Goal: Information Seeking & Learning: Learn about a topic

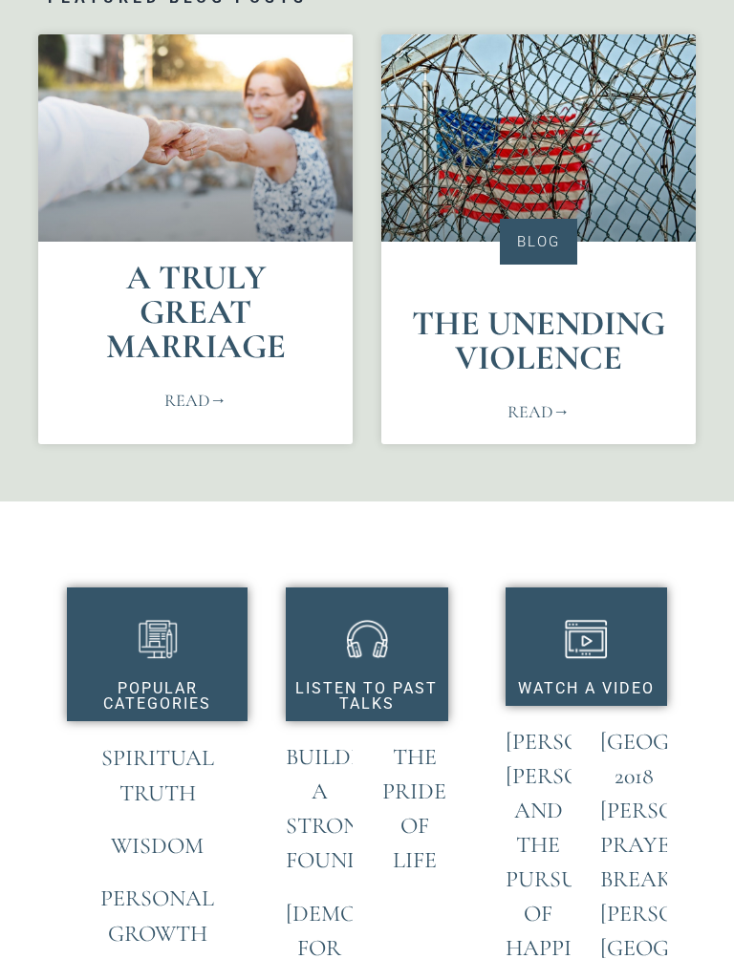
scroll to position [776, 0]
click at [243, 365] on link "A Truly Great Marriage" at bounding box center [196, 312] width 180 height 110
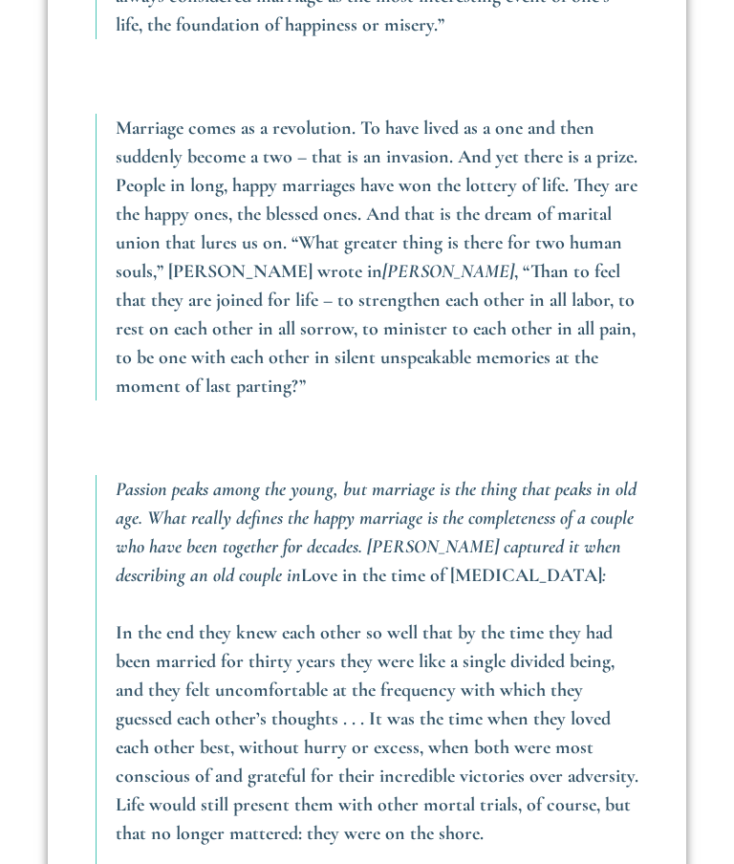
scroll to position [1212, 0]
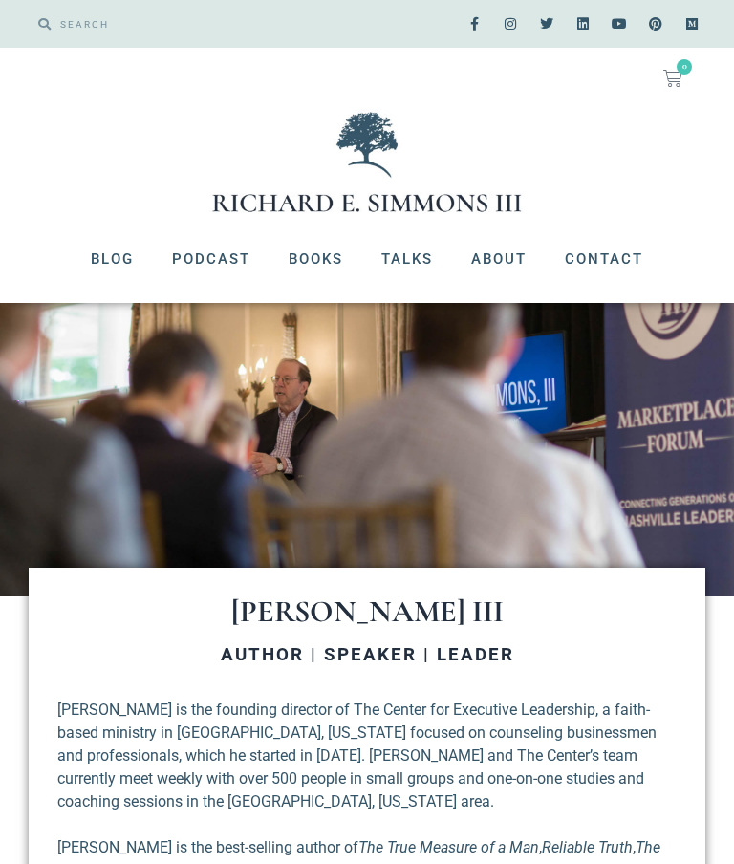
click at [127, 265] on link "Blog" at bounding box center [112, 259] width 81 height 50
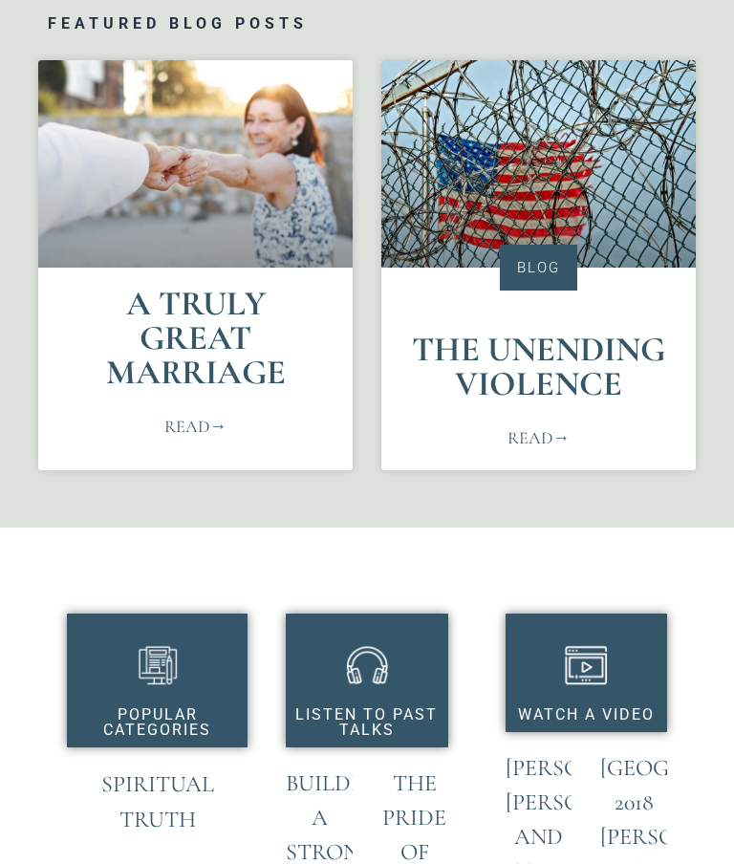
scroll to position [748, 0]
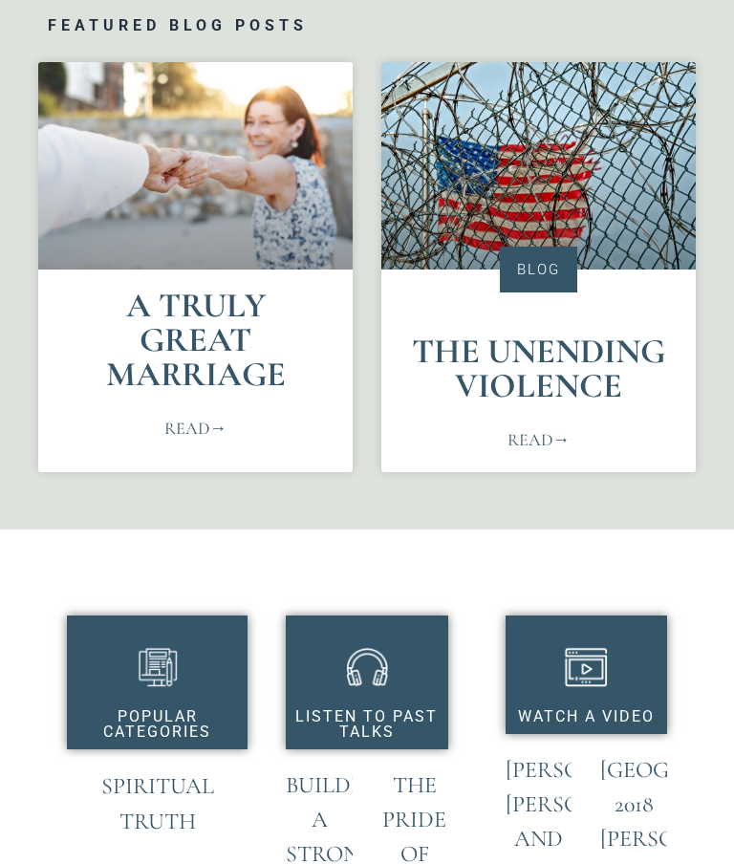
click at [538, 277] on div "Blog" at bounding box center [538, 269] width 77 height 46
click at [545, 275] on div "Blog" at bounding box center [538, 269] width 77 height 46
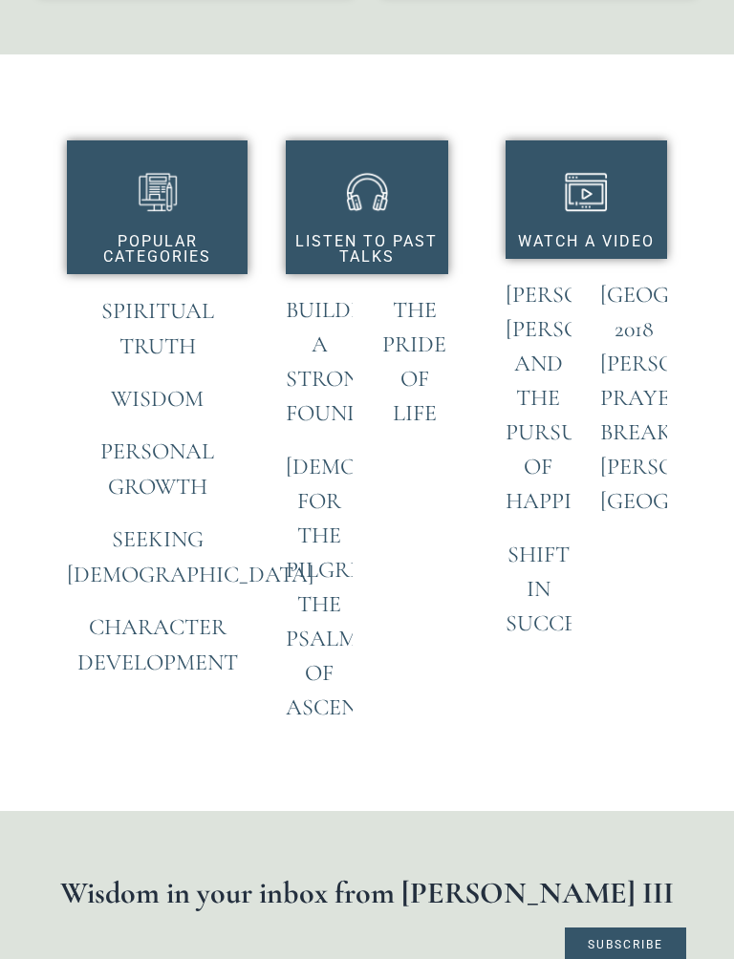
scroll to position [1216, 0]
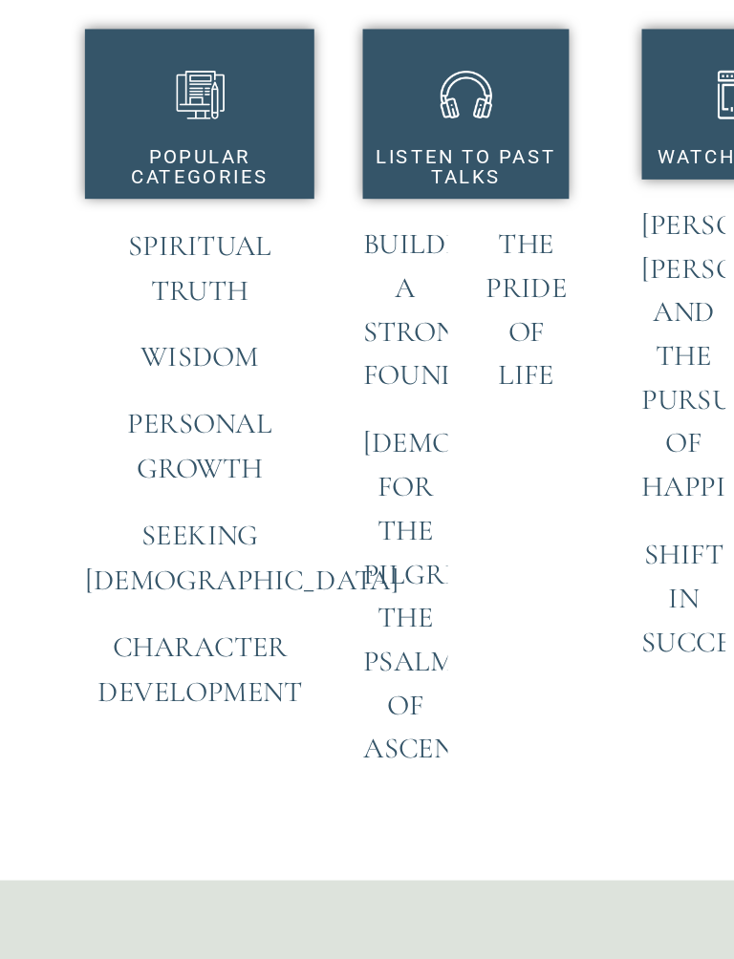
click at [179, 304] on link "Spiritual Truth" at bounding box center [157, 335] width 113 height 63
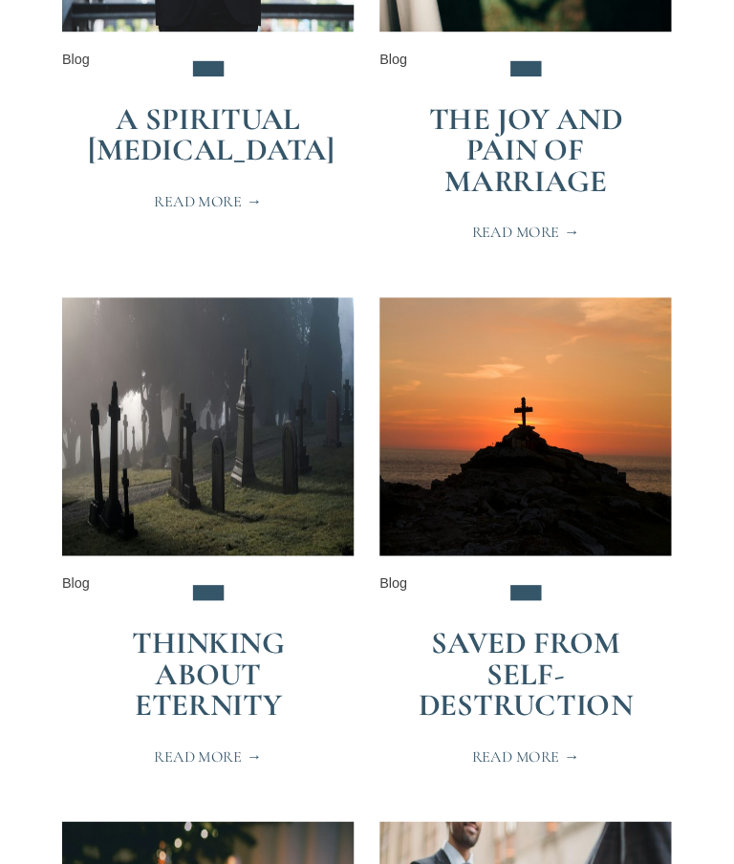
scroll to position [4775, 0]
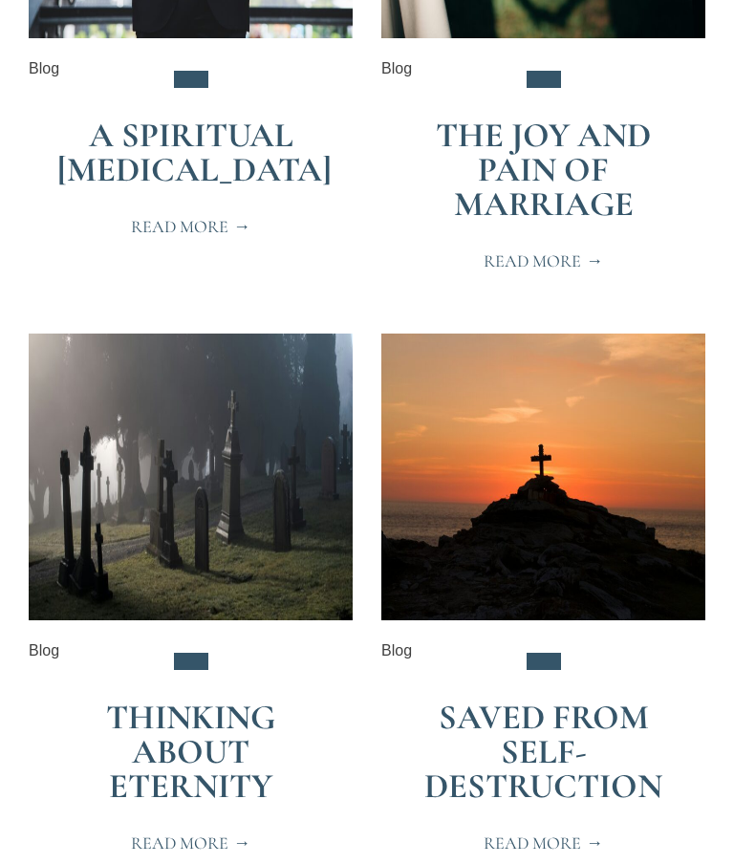
click at [605, 241] on link "Read More" at bounding box center [542, 261] width 165 height 40
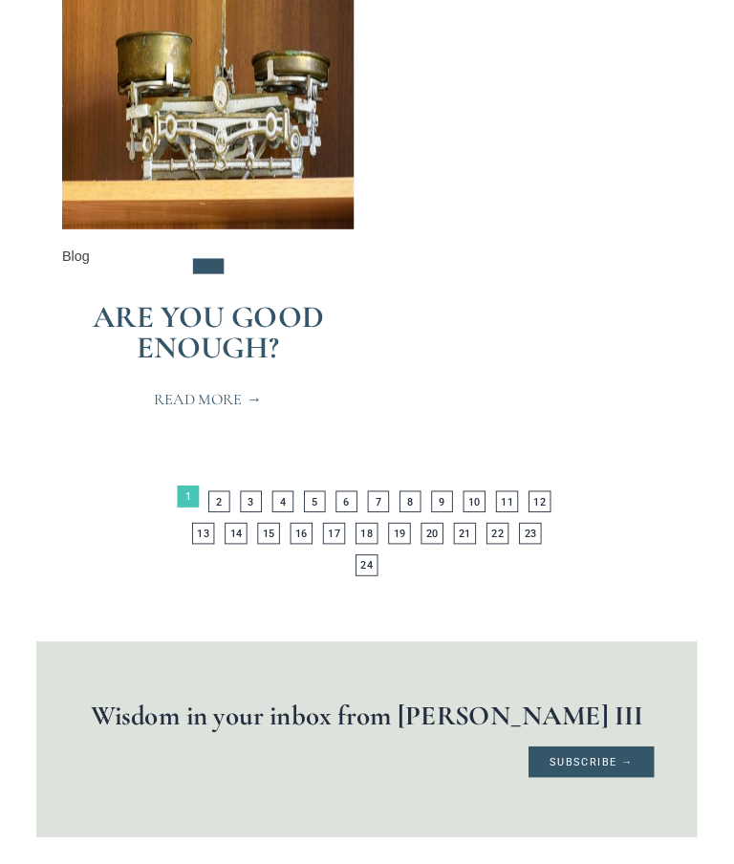
scroll to position [6264, 0]
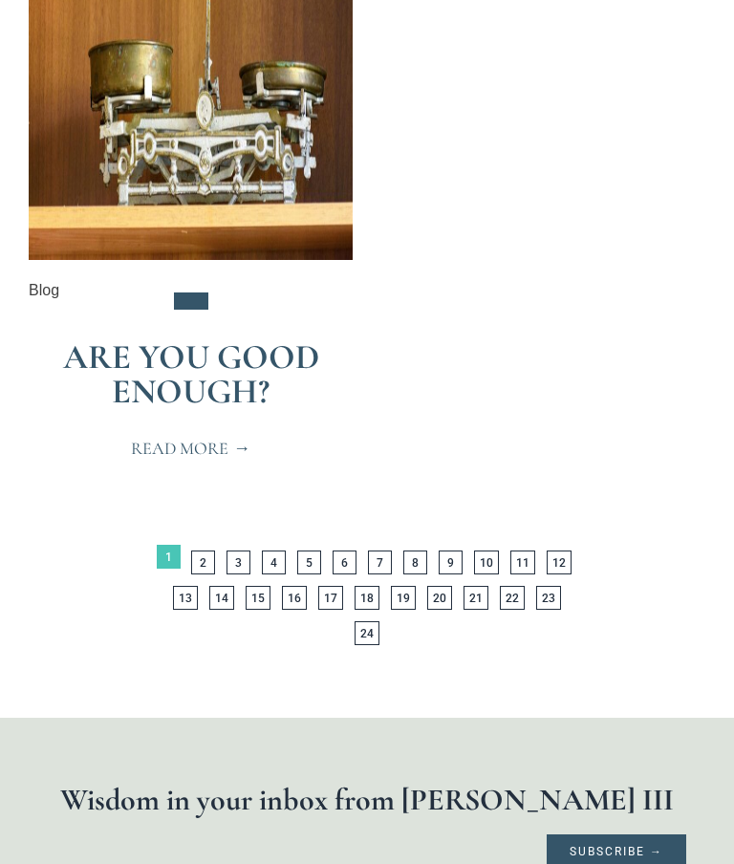
click at [204, 550] on link "Page 2" at bounding box center [203, 562] width 24 height 24
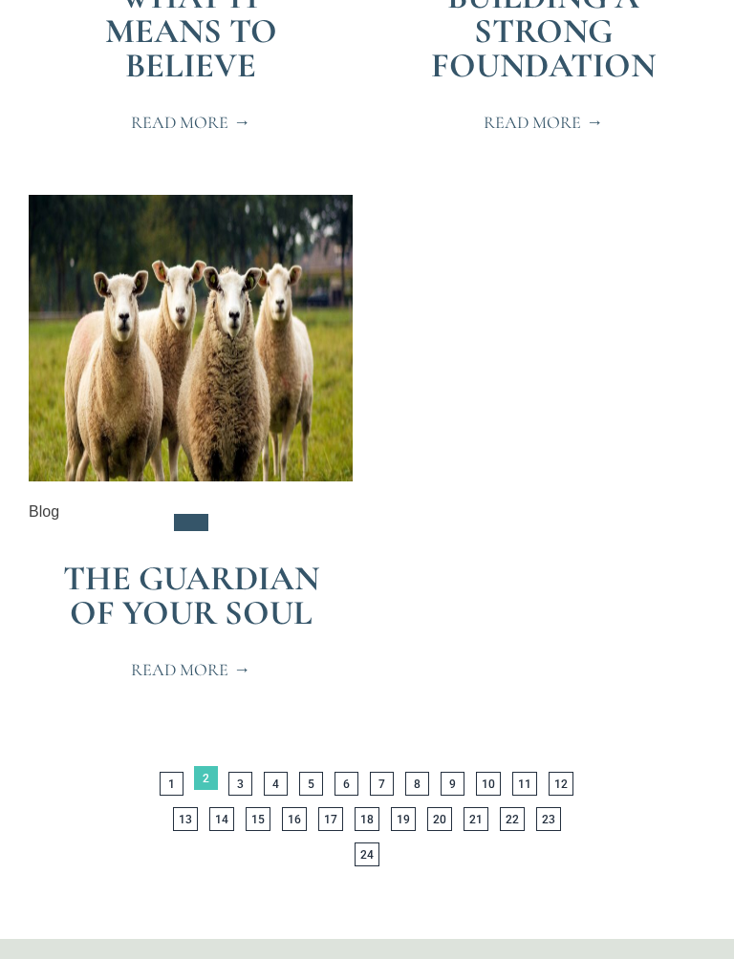
scroll to position [6077, 0]
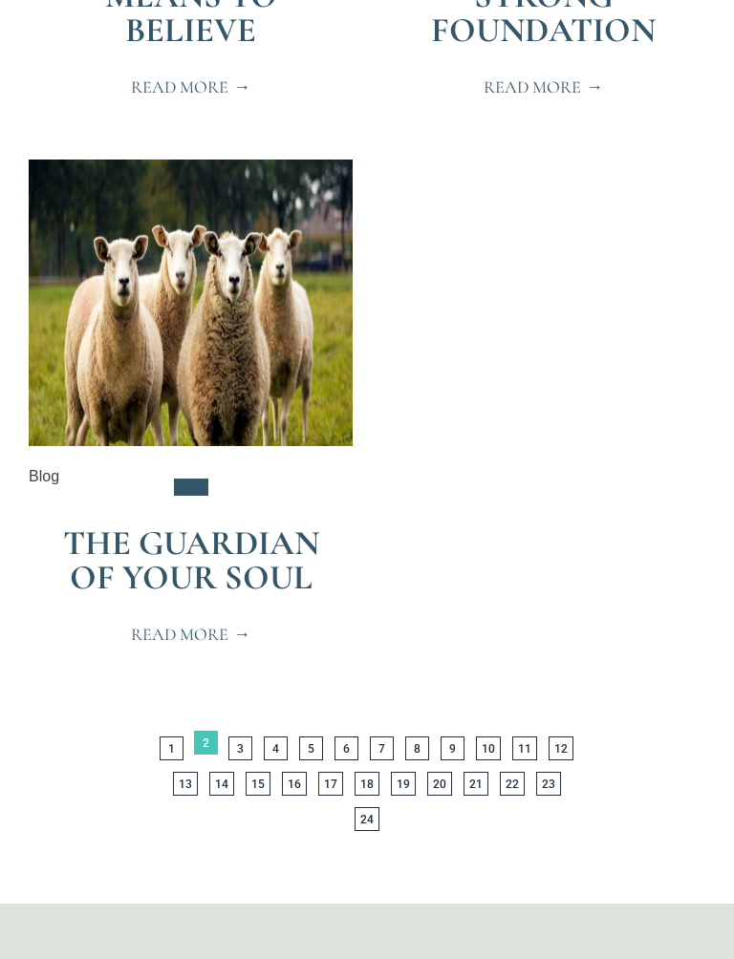
click at [244, 738] on link "Page 3" at bounding box center [240, 750] width 24 height 24
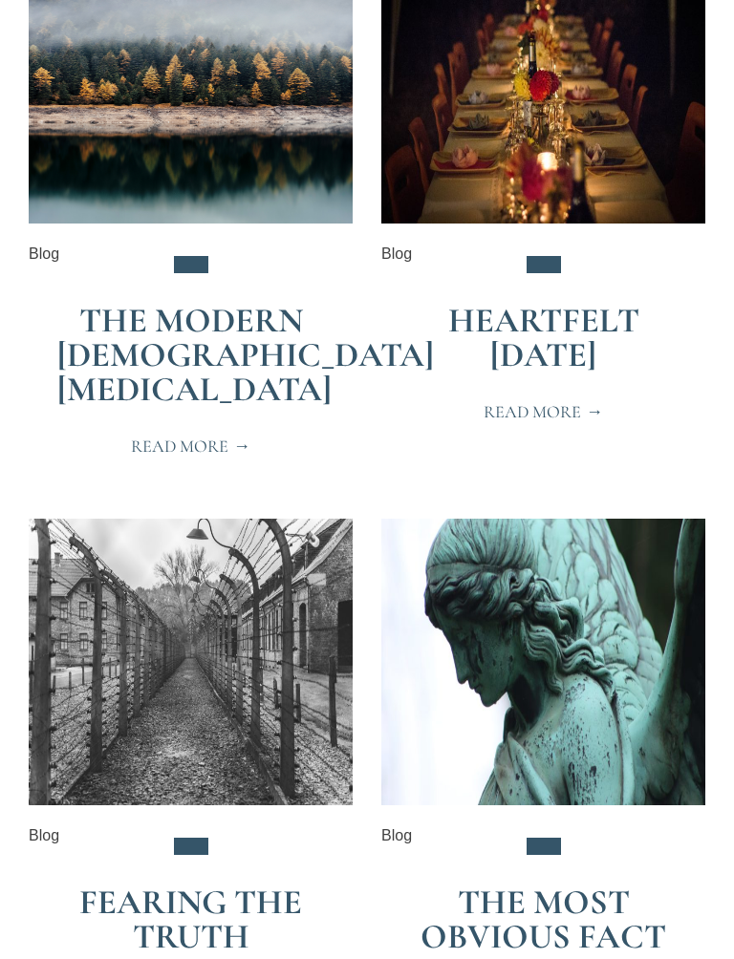
scroll to position [3990, 0]
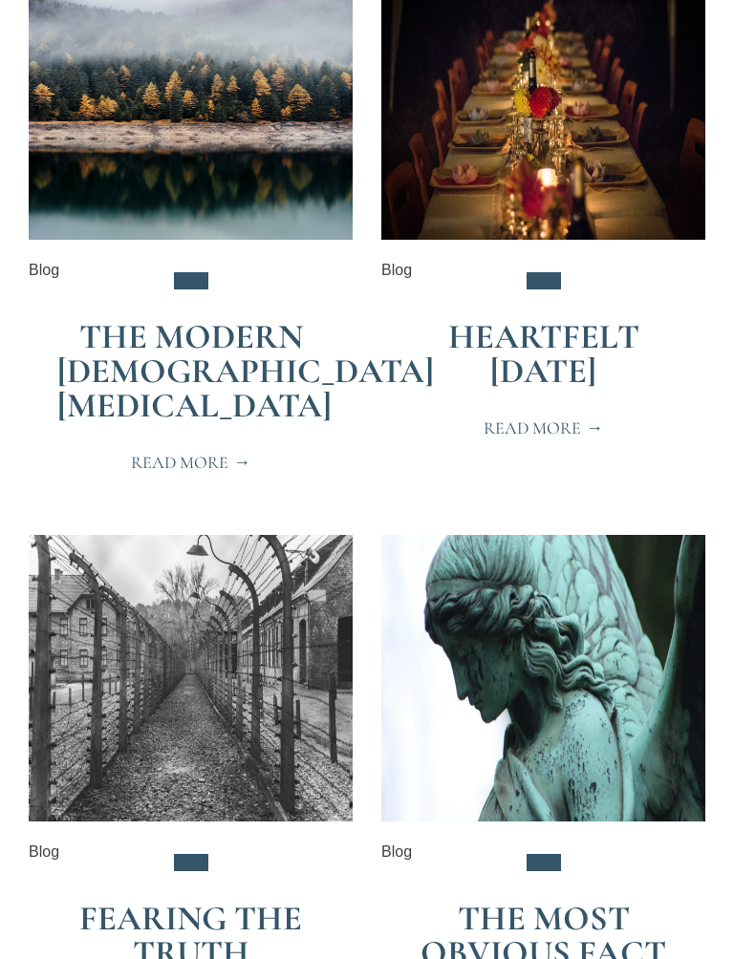
click at [271, 347] on link "The Modern Male Identity Crisis" at bounding box center [245, 372] width 376 height 110
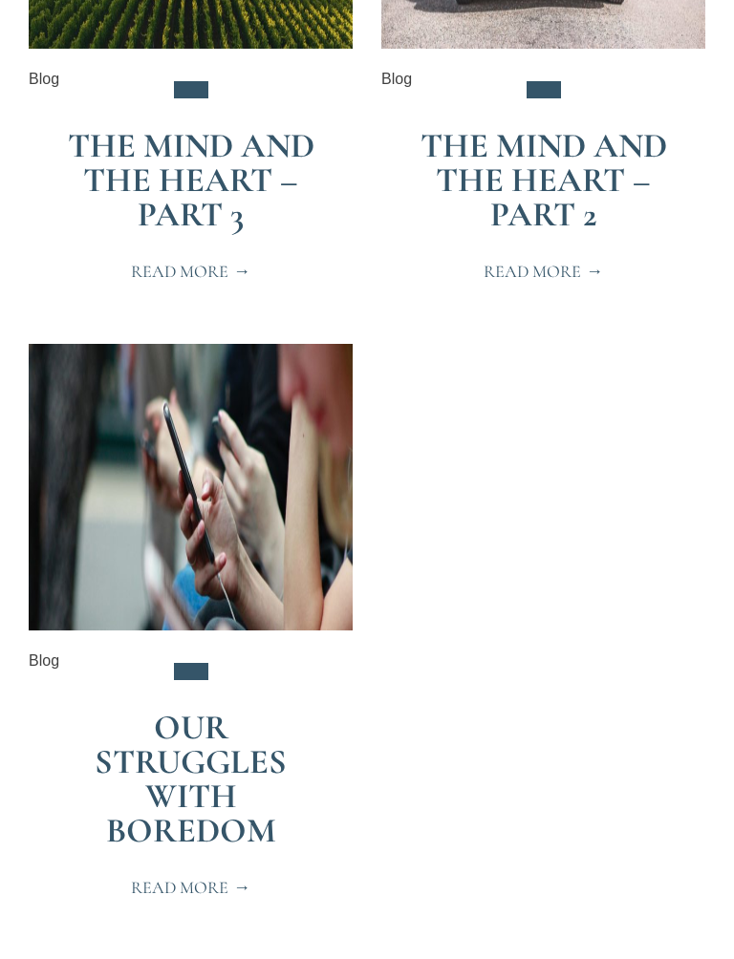
scroll to position [6032, 0]
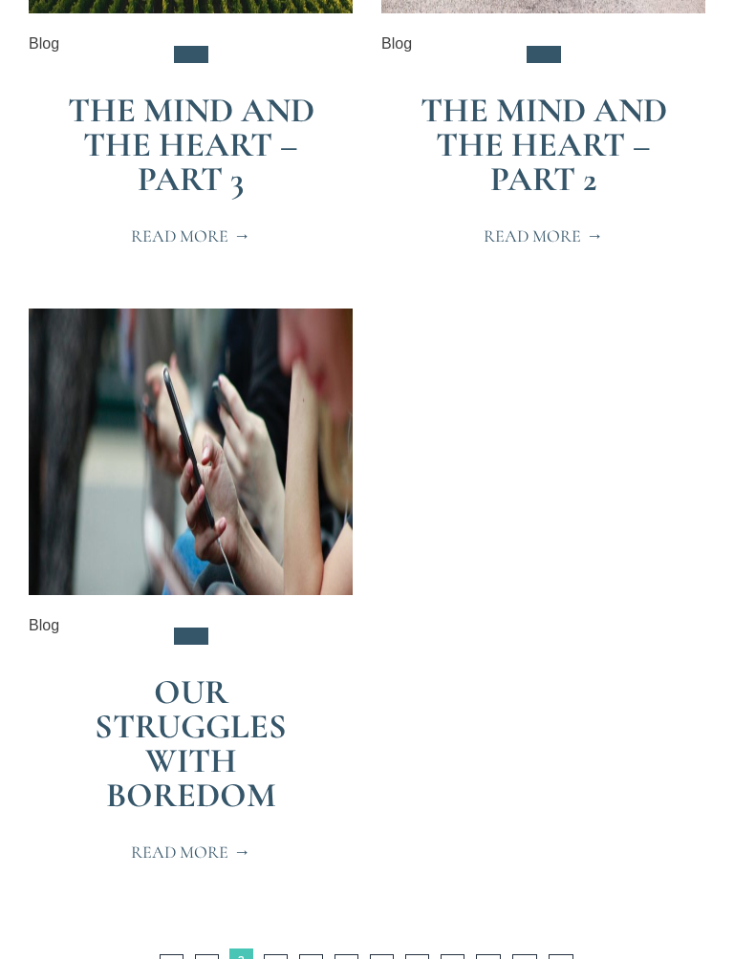
click at [274, 863] on link "Page 4" at bounding box center [276, 966] width 24 height 24
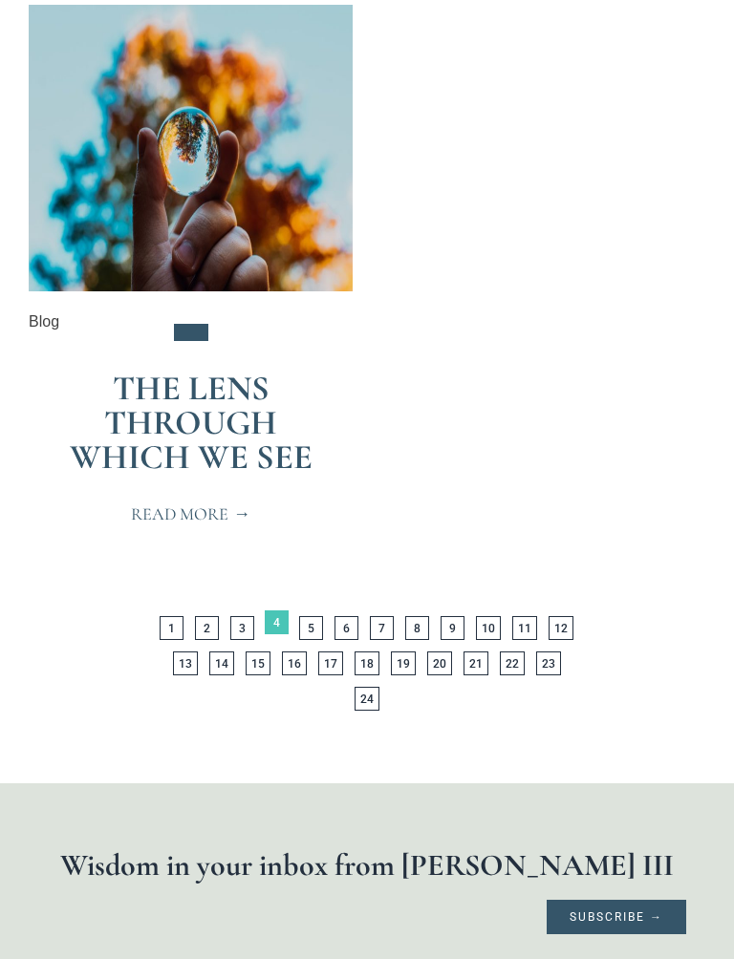
scroll to position [6200, 0]
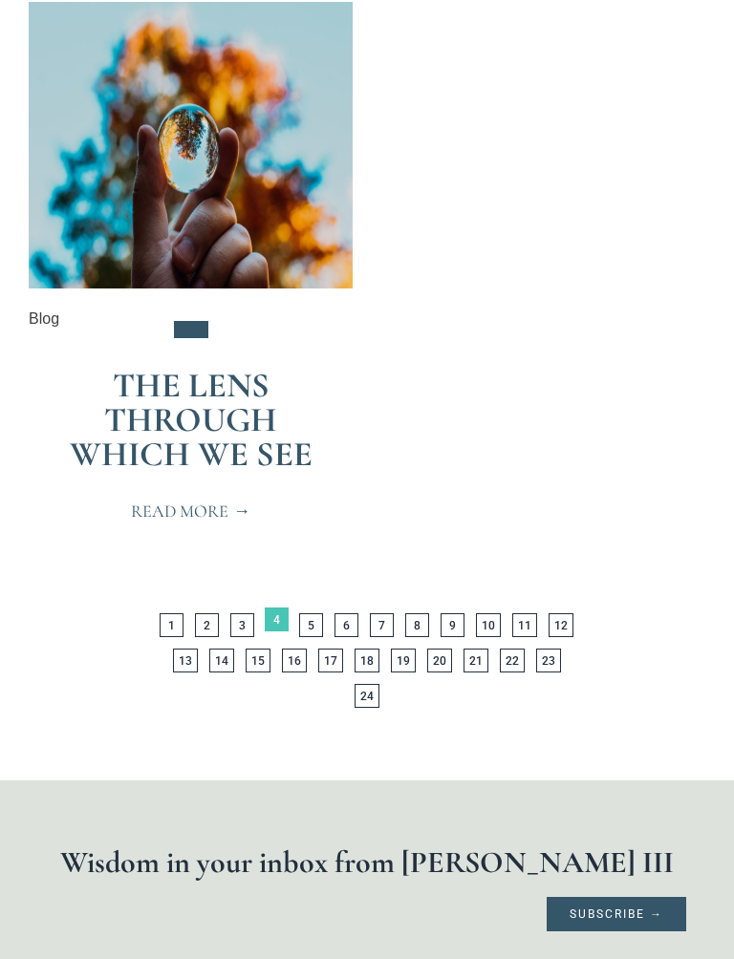
click at [321, 614] on link "Page 5" at bounding box center [311, 626] width 24 height 24
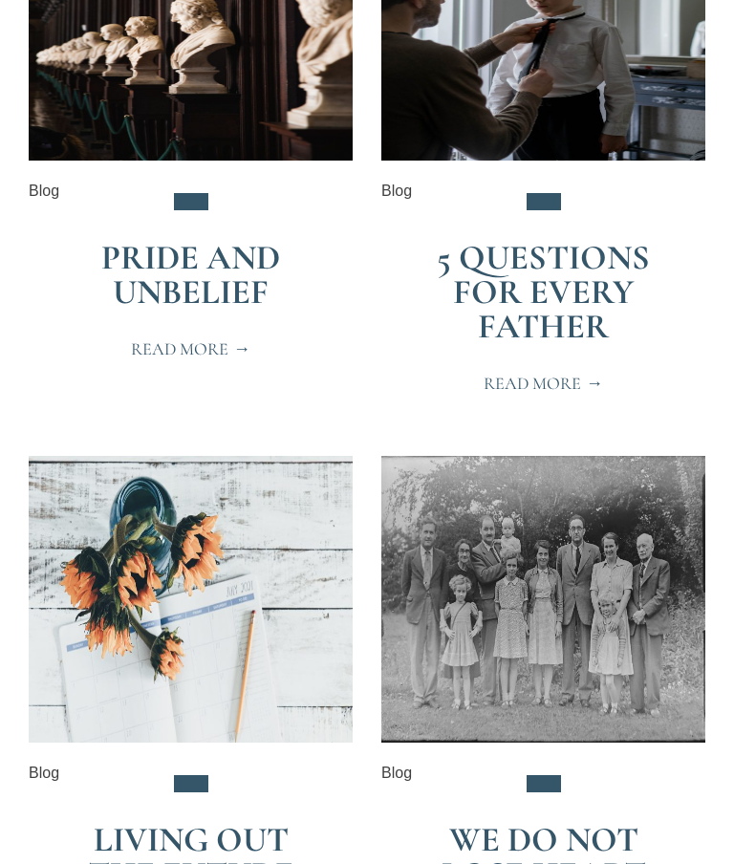
scroll to position [2383, 0]
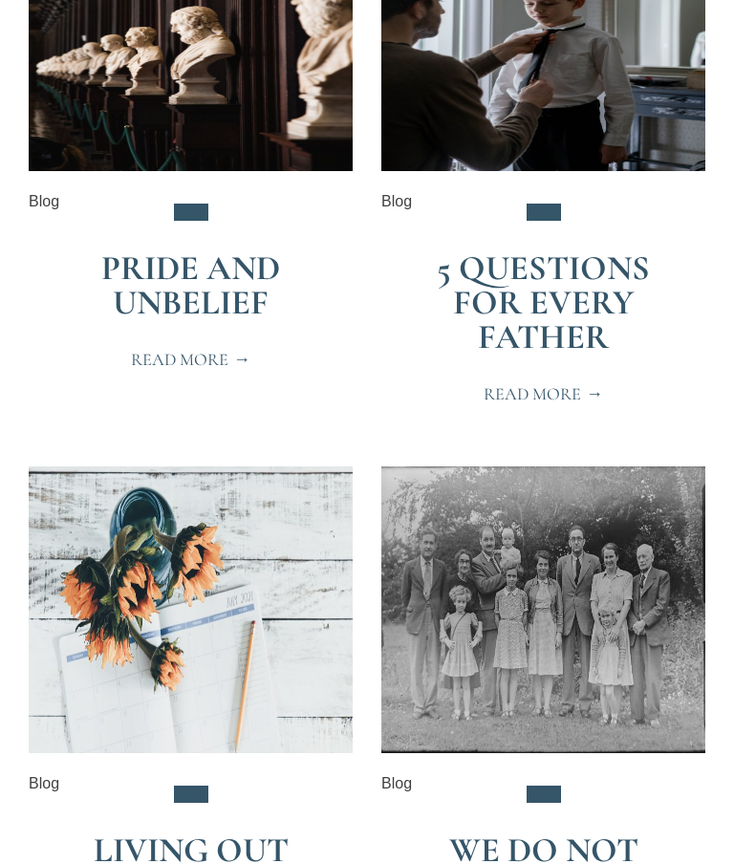
click at [224, 369] on span "Read More" at bounding box center [190, 360] width 119 height 17
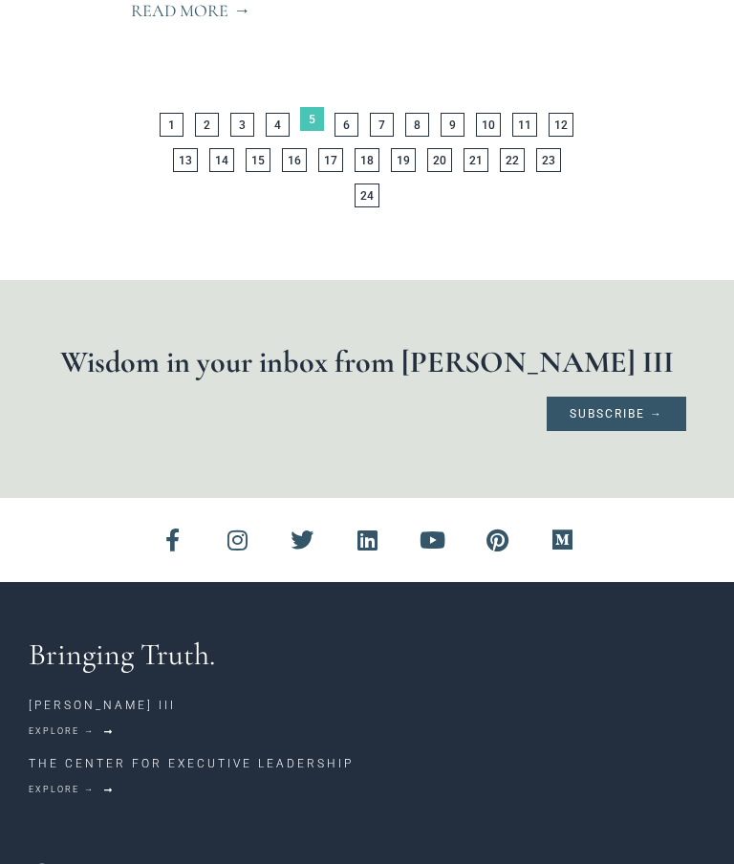
scroll to position [6852, 0]
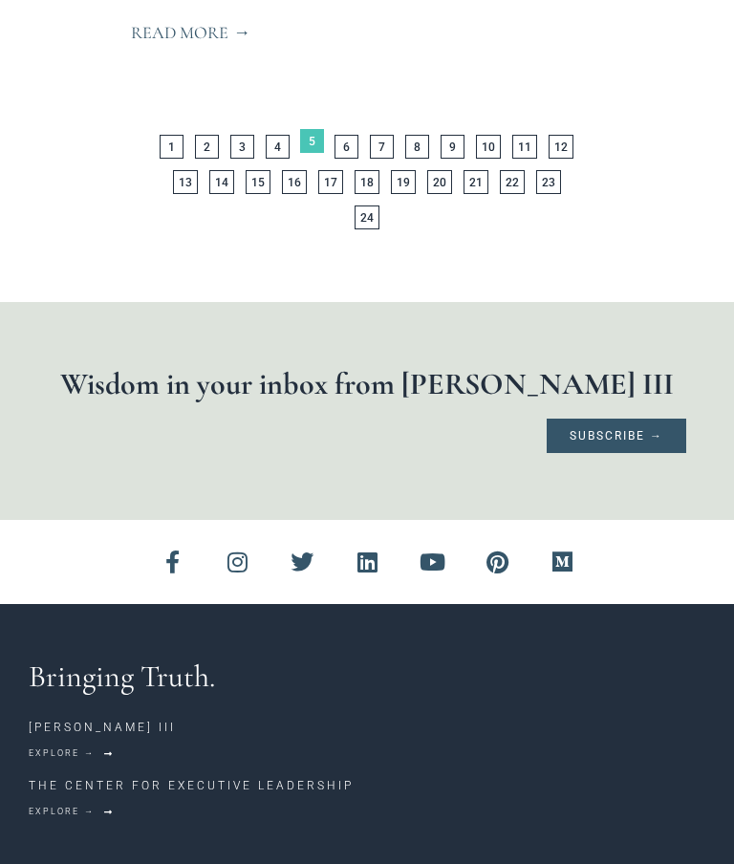
click at [348, 137] on link "Page 6" at bounding box center [346, 147] width 24 height 24
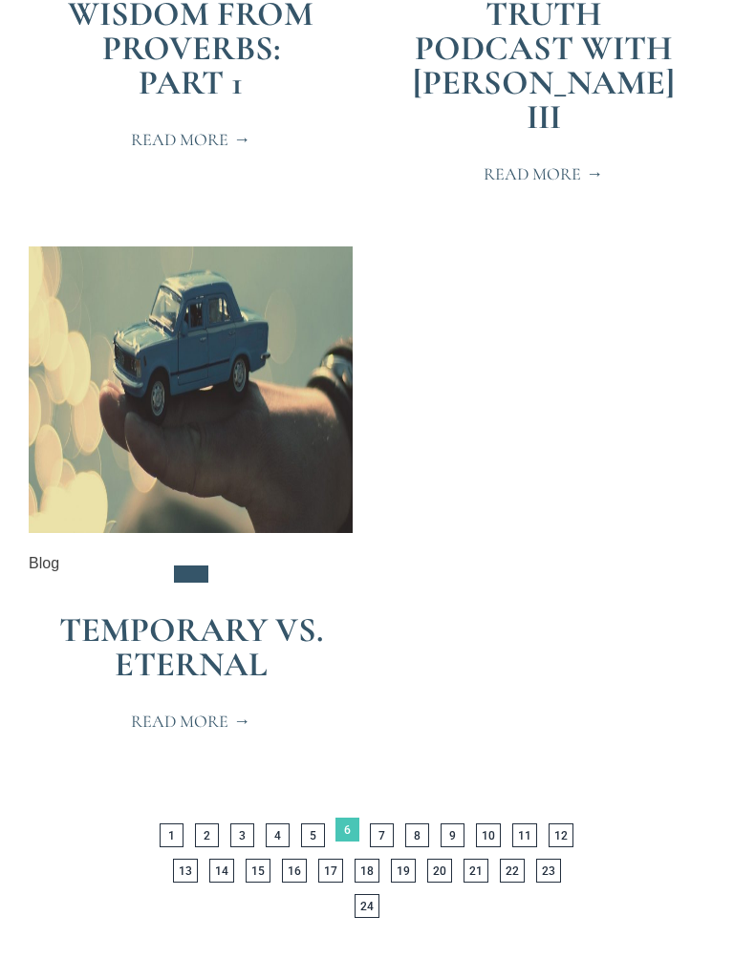
scroll to position [6267, 0]
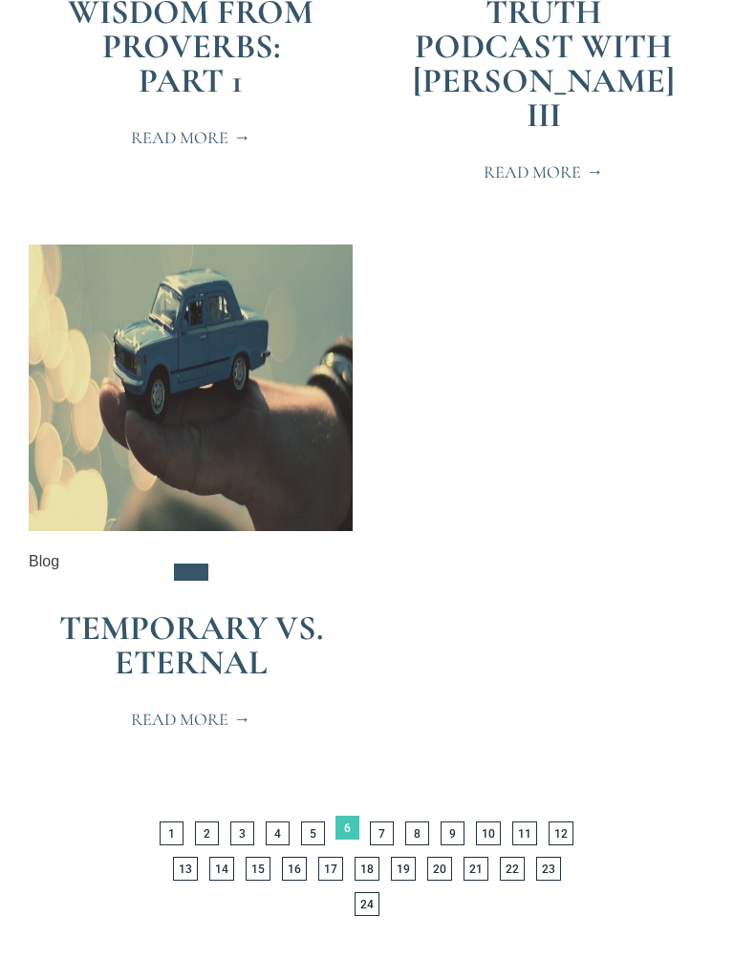
click at [387, 841] on link "Page 7" at bounding box center [382, 835] width 24 height 24
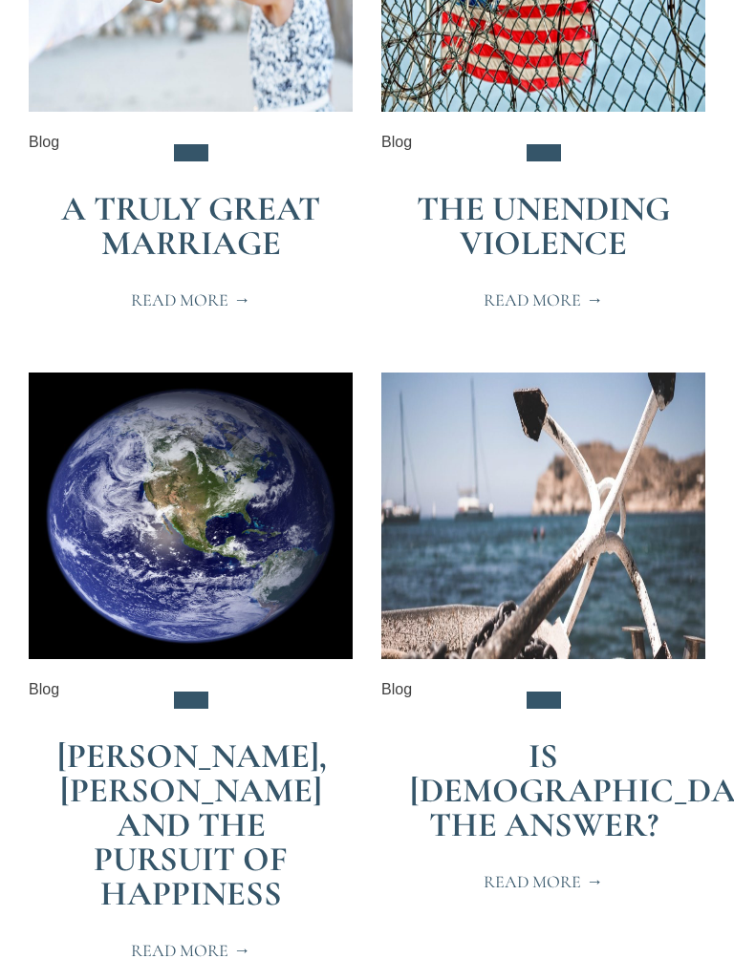
scroll to position [594, 0]
click at [231, 227] on link "A Truly Great Marriage" at bounding box center [190, 225] width 259 height 75
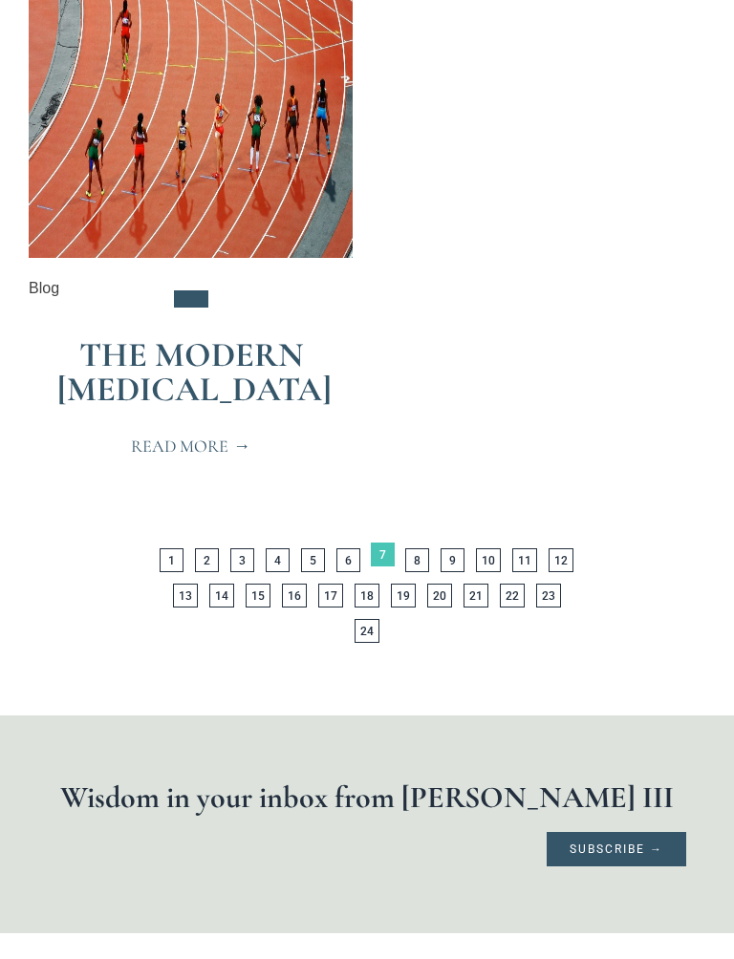
scroll to position [6300, 0]
click at [428, 572] on link "Page 8" at bounding box center [417, 560] width 24 height 24
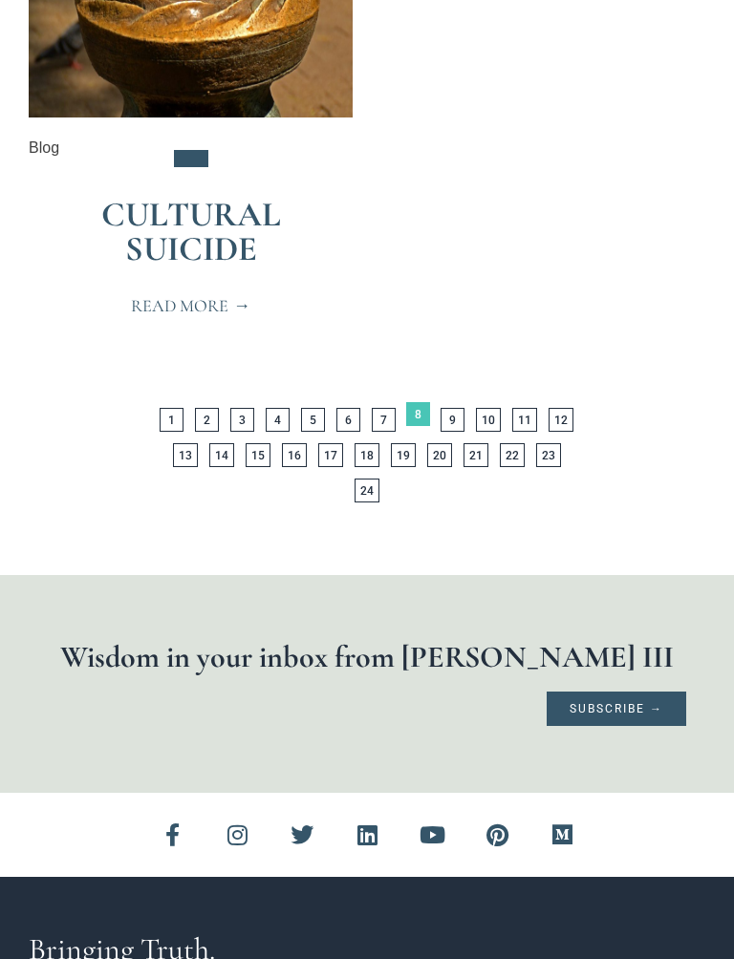
scroll to position [6359, 0]
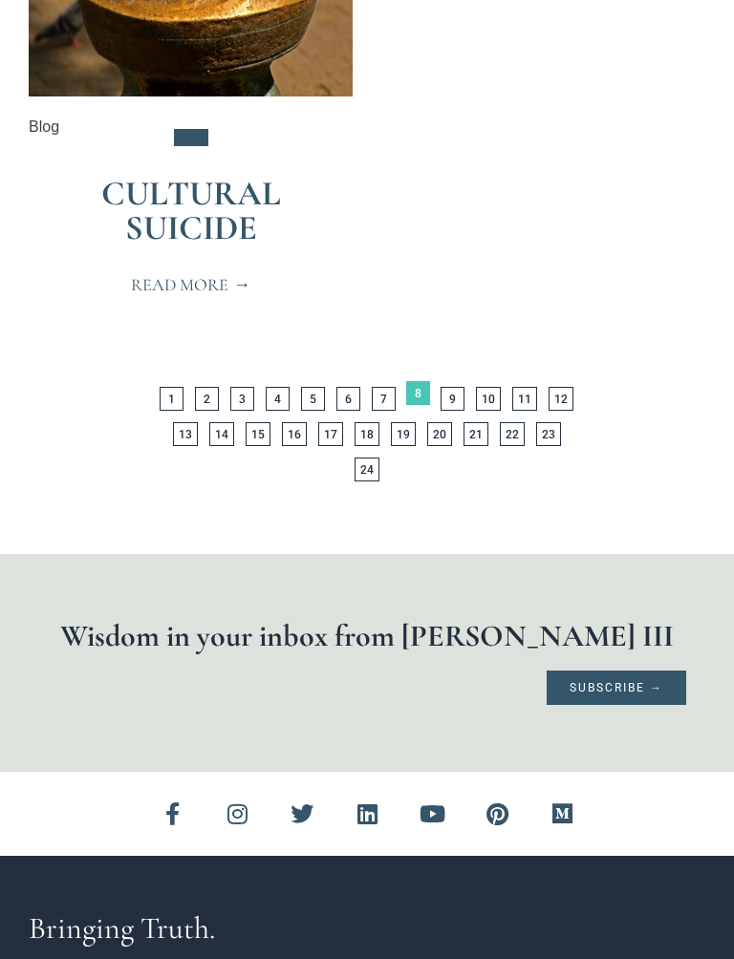
click at [459, 396] on link "Page 9" at bounding box center [452, 399] width 24 height 24
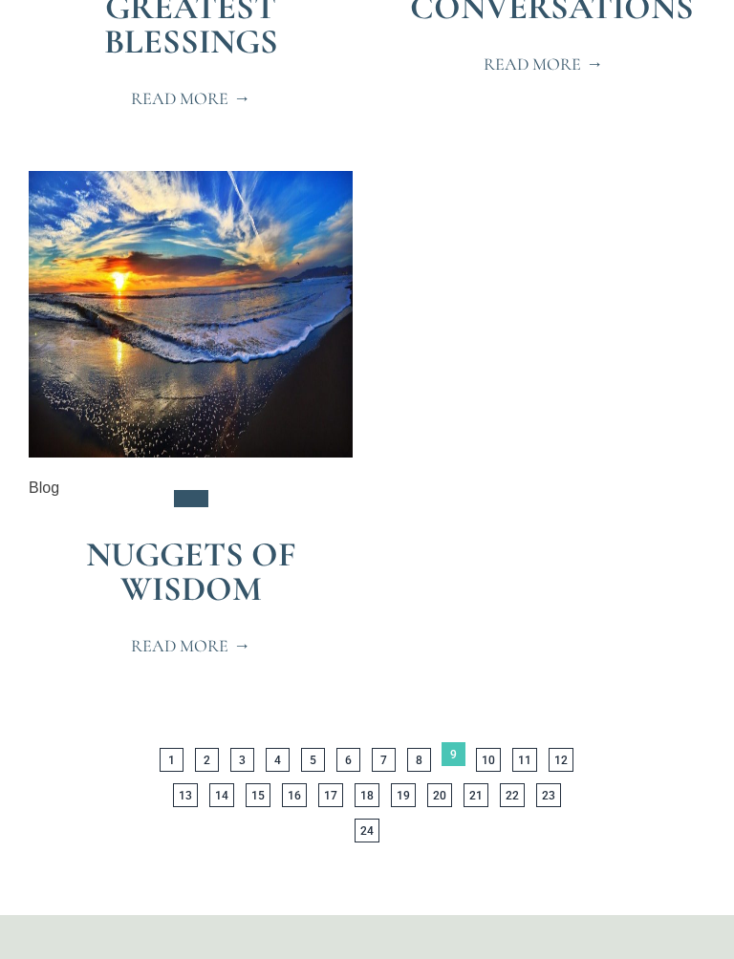
scroll to position [6239, 0]
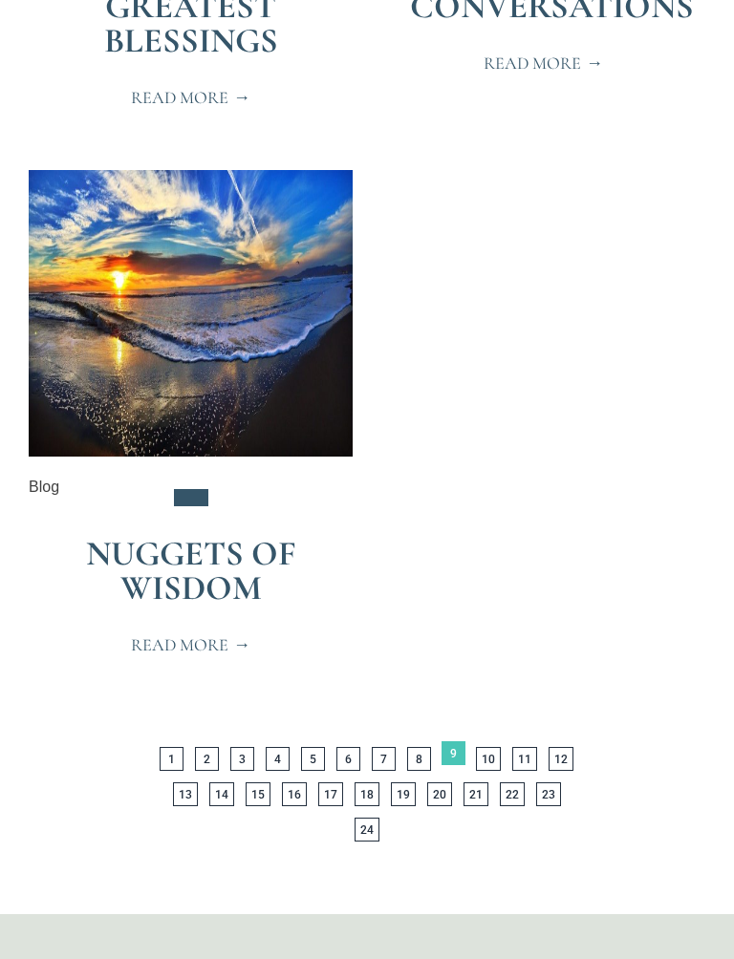
click at [499, 759] on link "Page 10" at bounding box center [488, 759] width 25 height 24
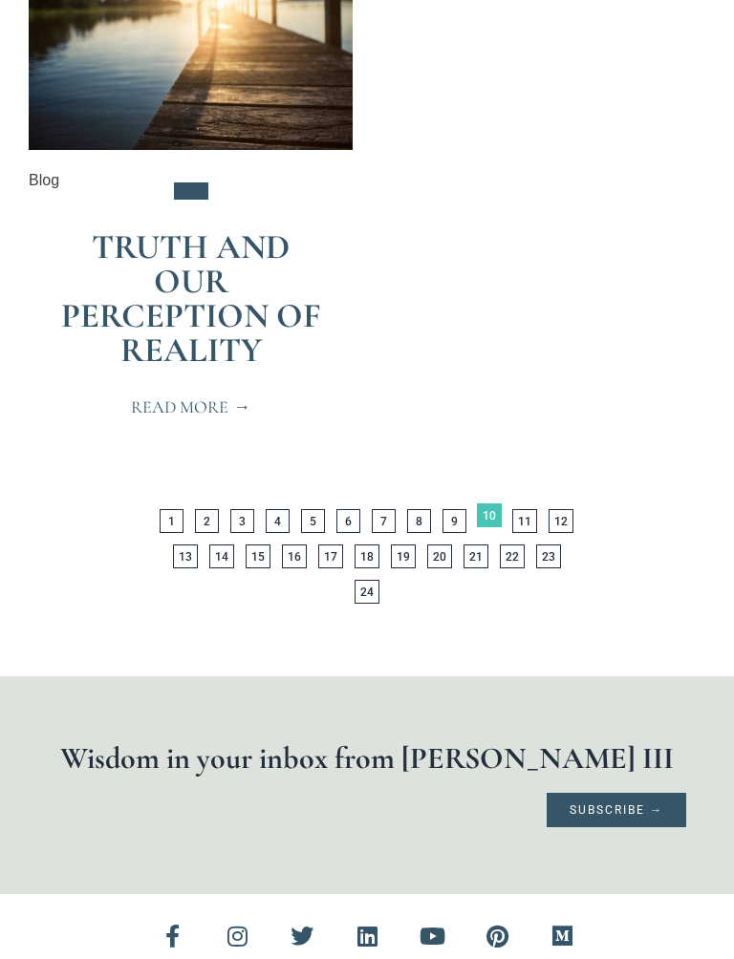
scroll to position [6561, 0]
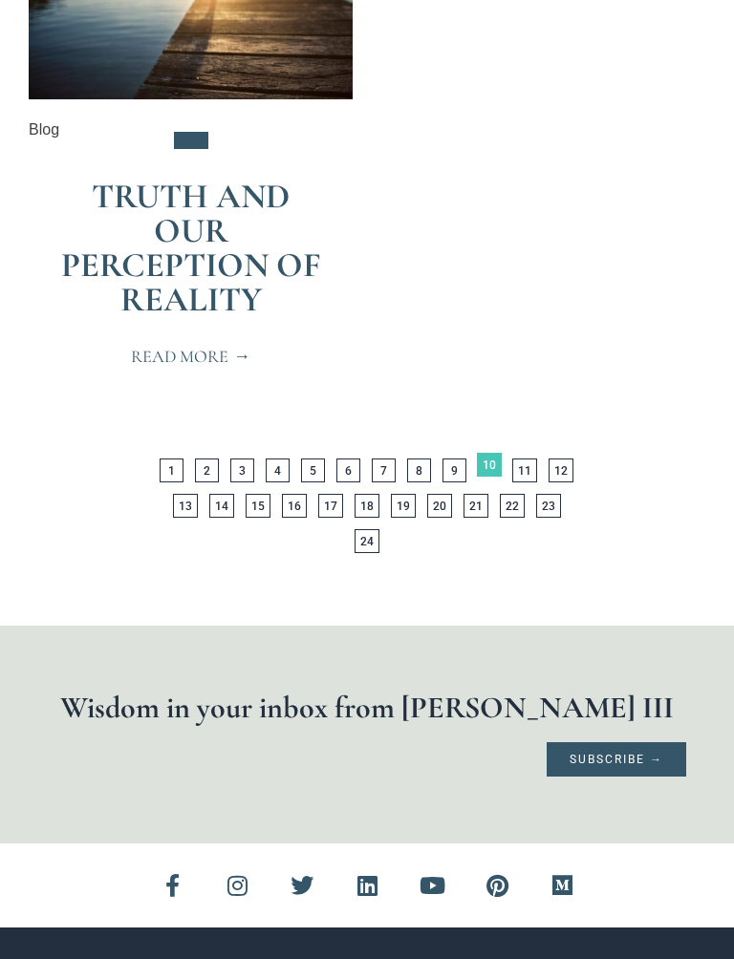
click at [528, 460] on link "Page 11" at bounding box center [524, 472] width 25 height 24
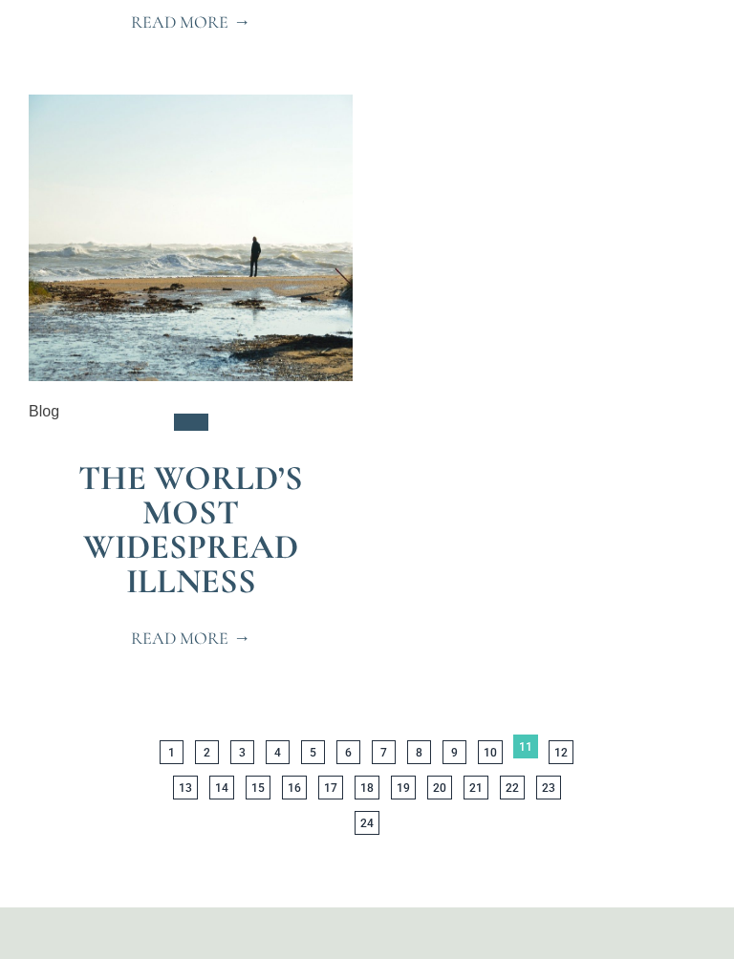
scroll to position [6556, 0]
click at [564, 740] on link "Page 12" at bounding box center [560, 752] width 25 height 24
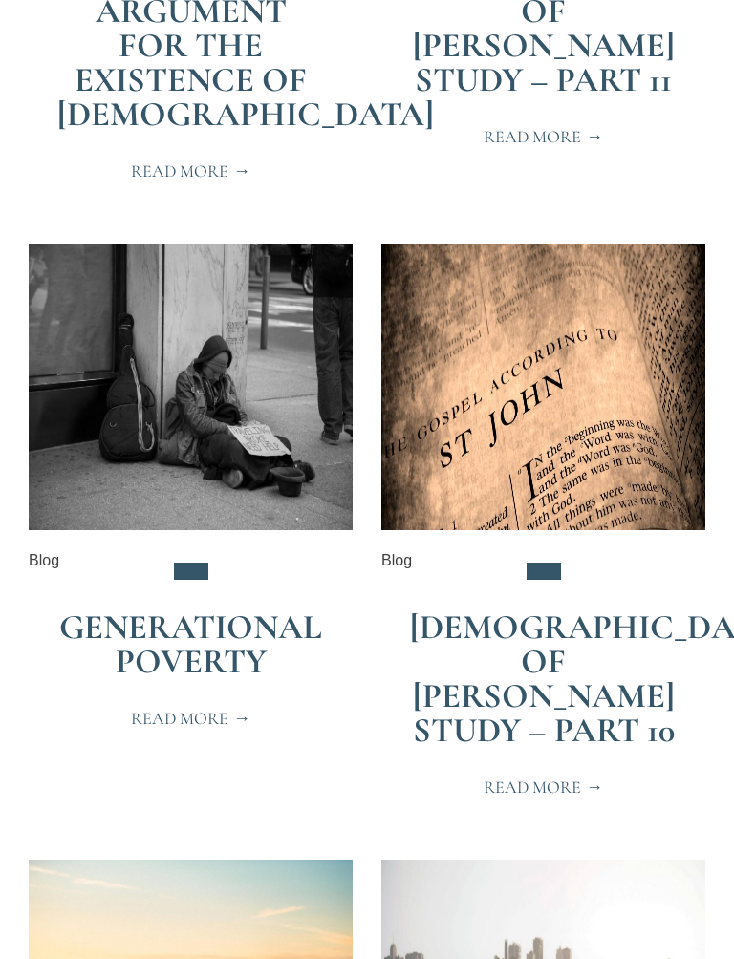
scroll to position [827, 0]
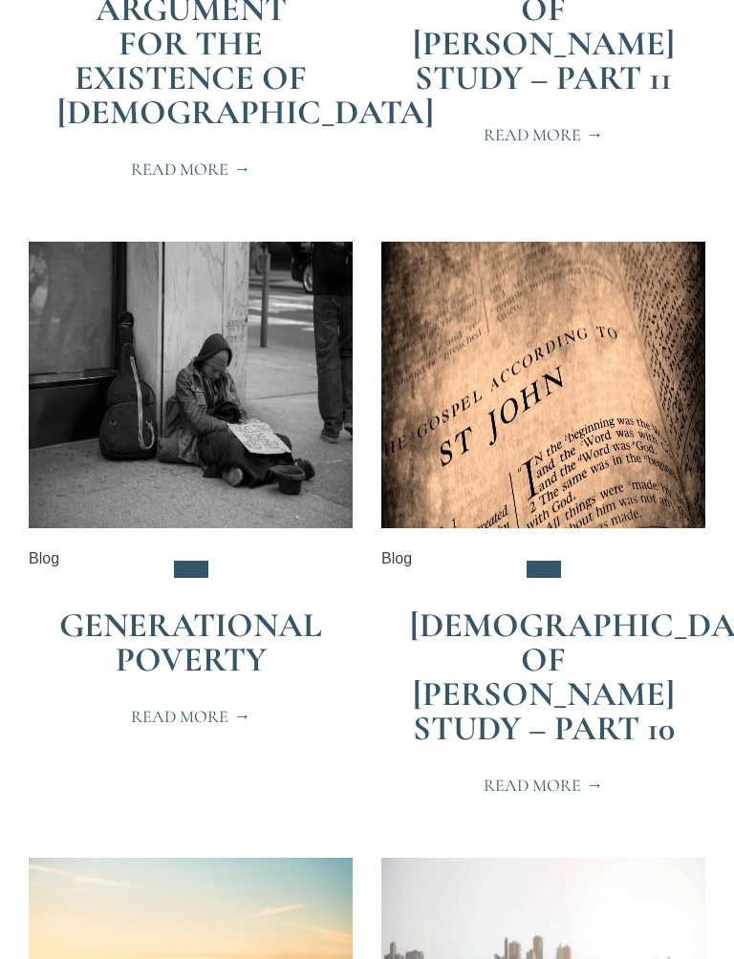
click at [701, 542] on div "[DEMOGRAPHIC_DATA] of [PERSON_NAME] Study – Part 10 Read More" at bounding box center [543, 534] width 324 height 583
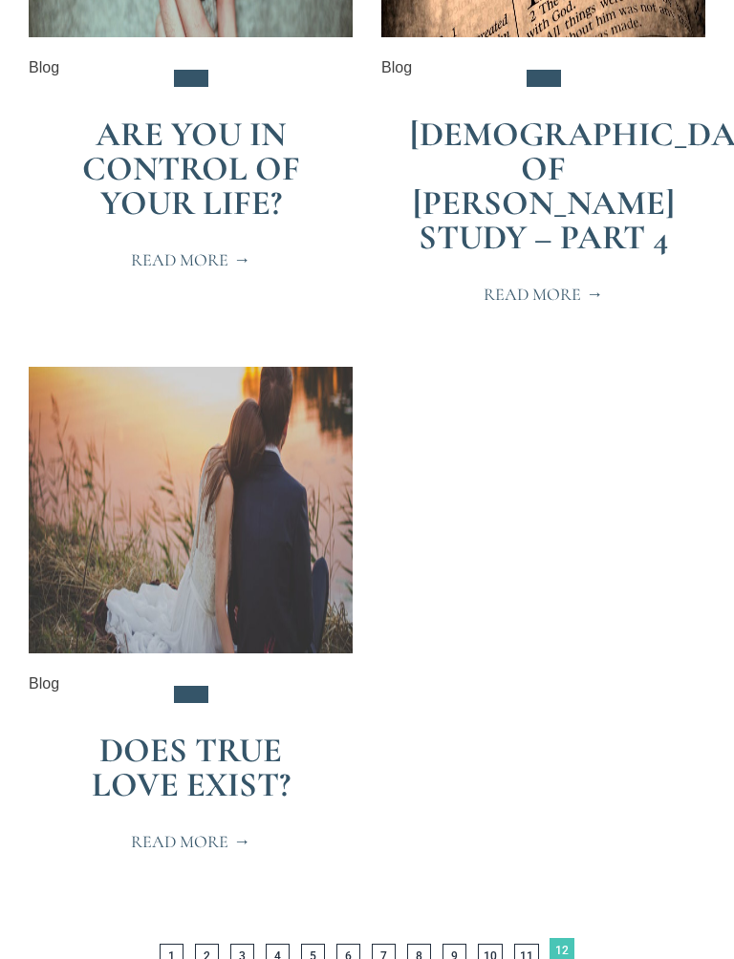
scroll to position [6214, 0]
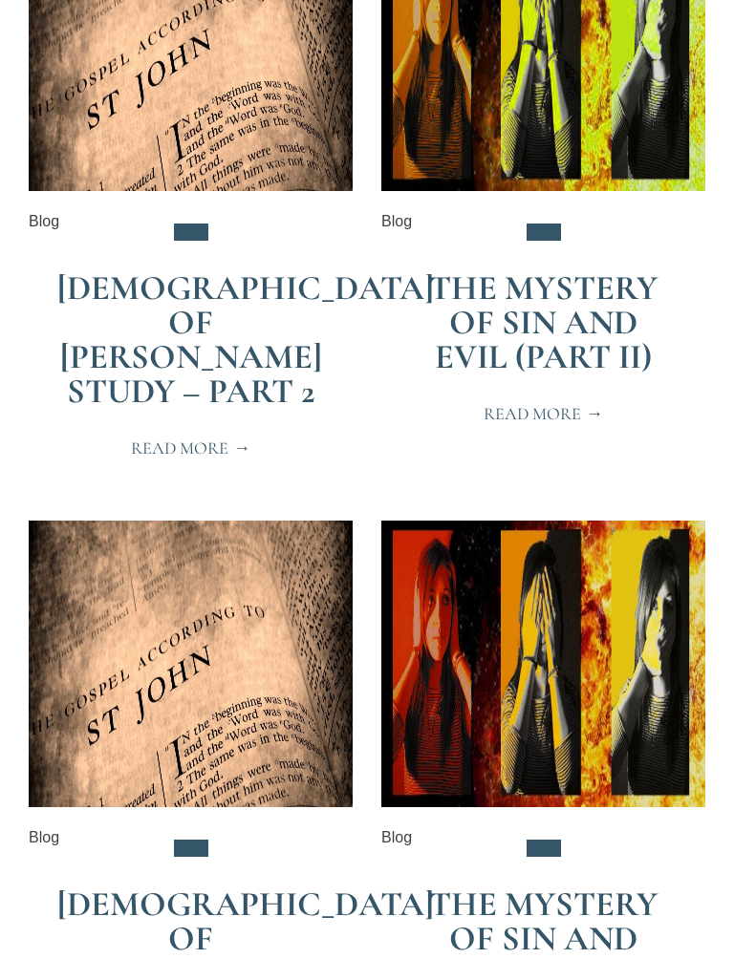
scroll to position [1132, 0]
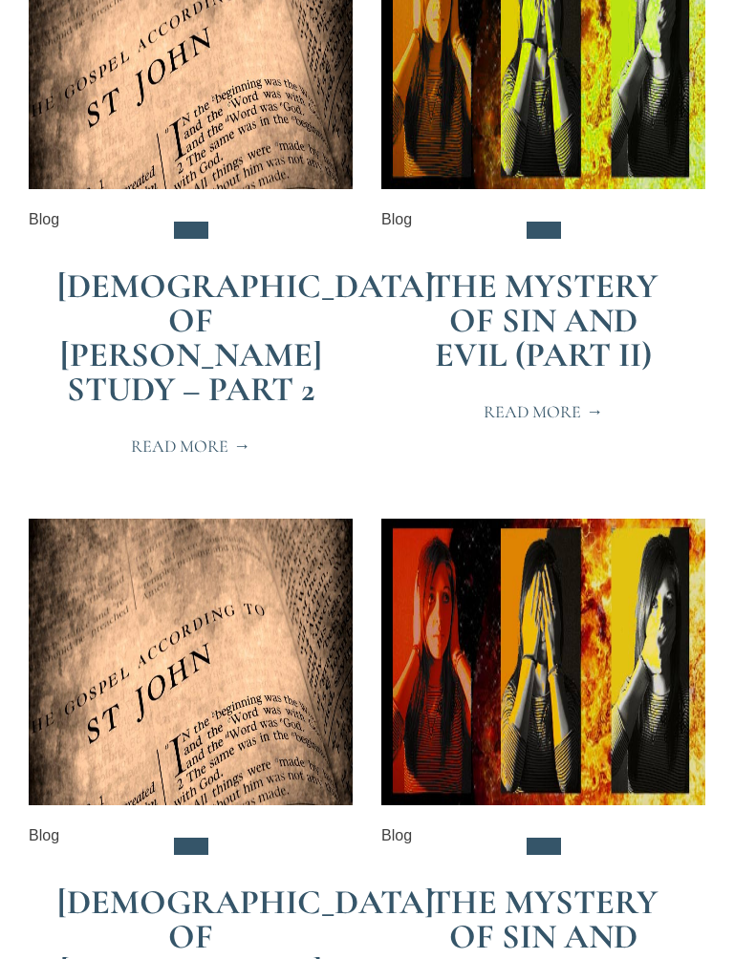
click at [631, 308] on link "The Mystery of Sin and Evil (Part II)" at bounding box center [543, 322] width 228 height 110
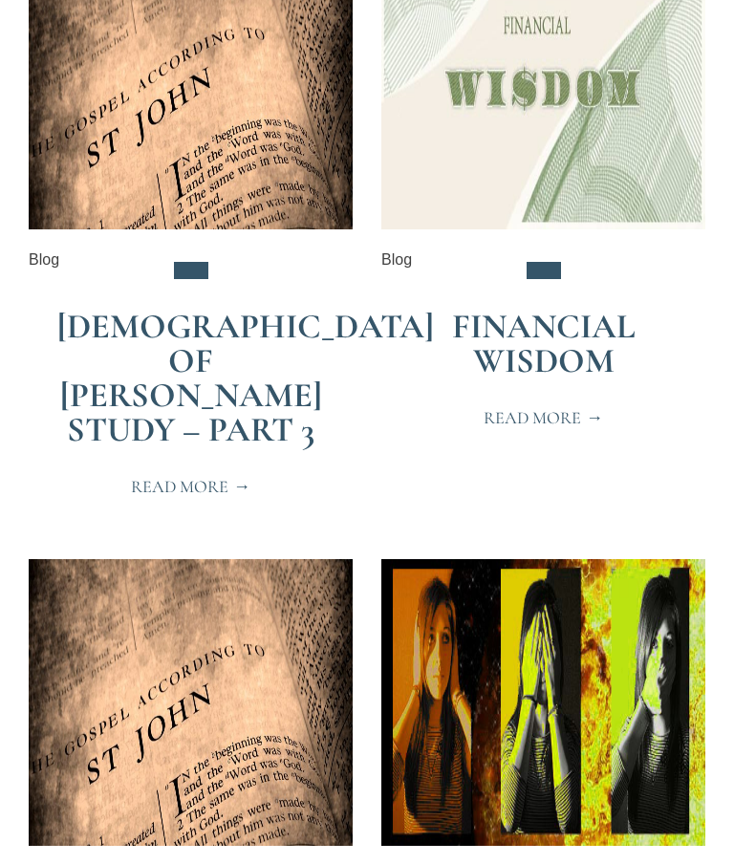
scroll to position [454, 0]
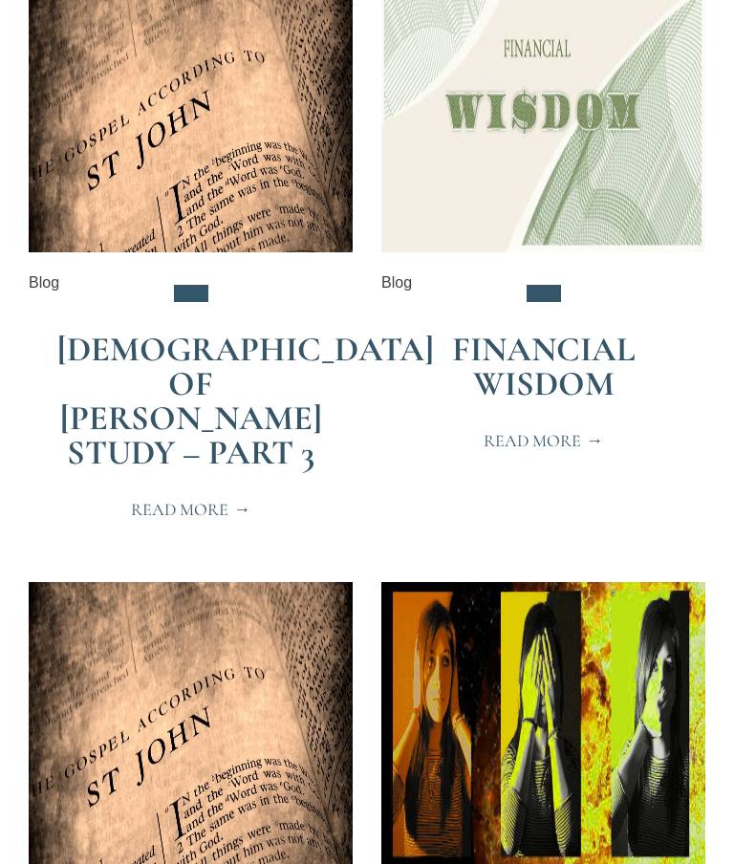
click at [592, 456] on link "Read More" at bounding box center [542, 440] width 165 height 40
click at [594, 439] on span "Read More" at bounding box center [542, 440] width 119 height 17
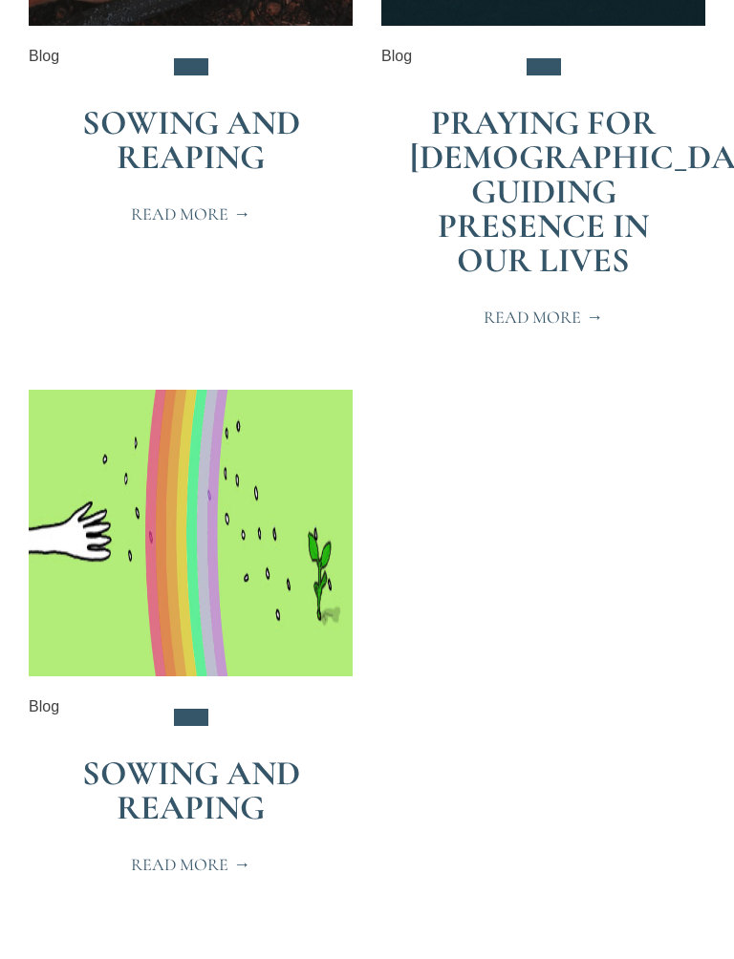
scroll to position [5991, 0]
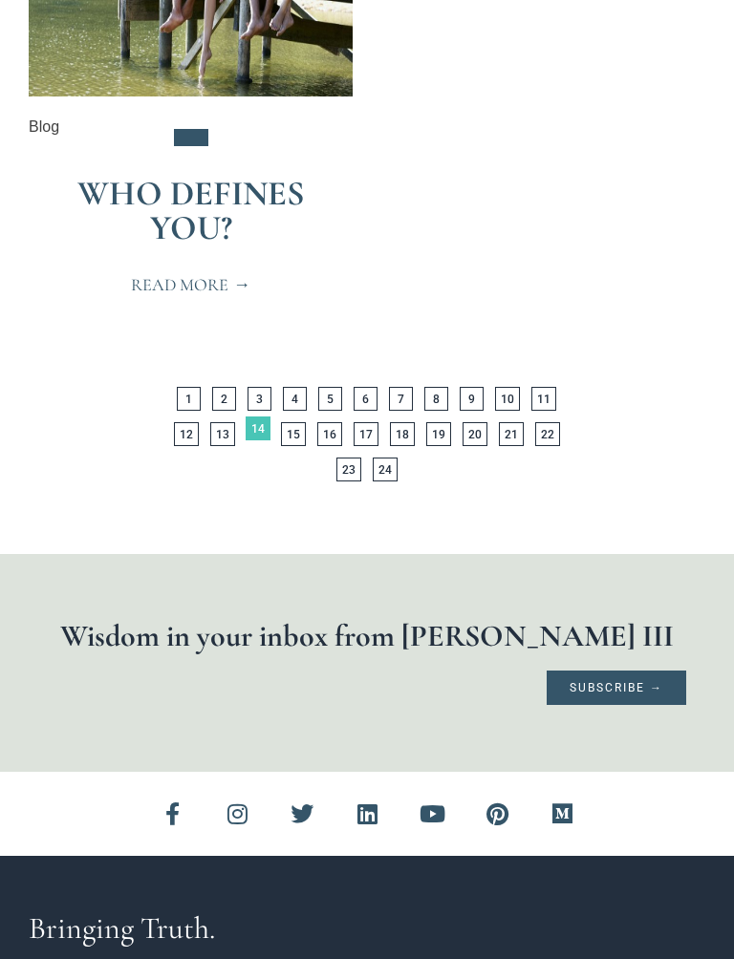
scroll to position [6619, 0]
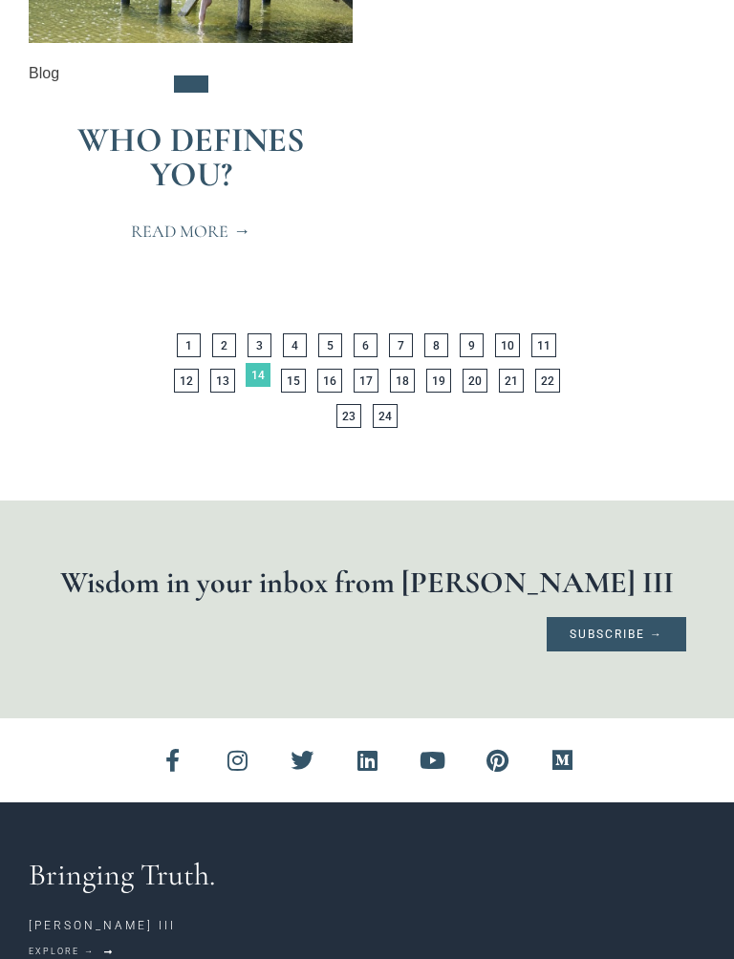
click at [281, 388] on link "Page 15" at bounding box center [293, 381] width 25 height 24
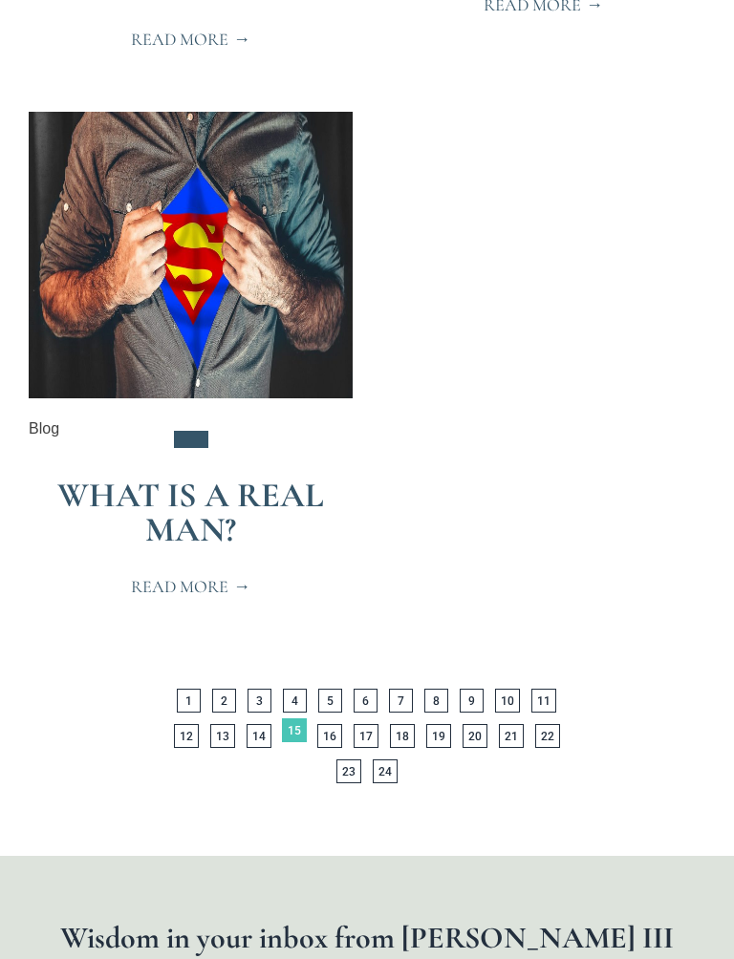
scroll to position [6160, 0]
click at [317, 724] on link "Page 16" at bounding box center [329, 736] width 25 height 24
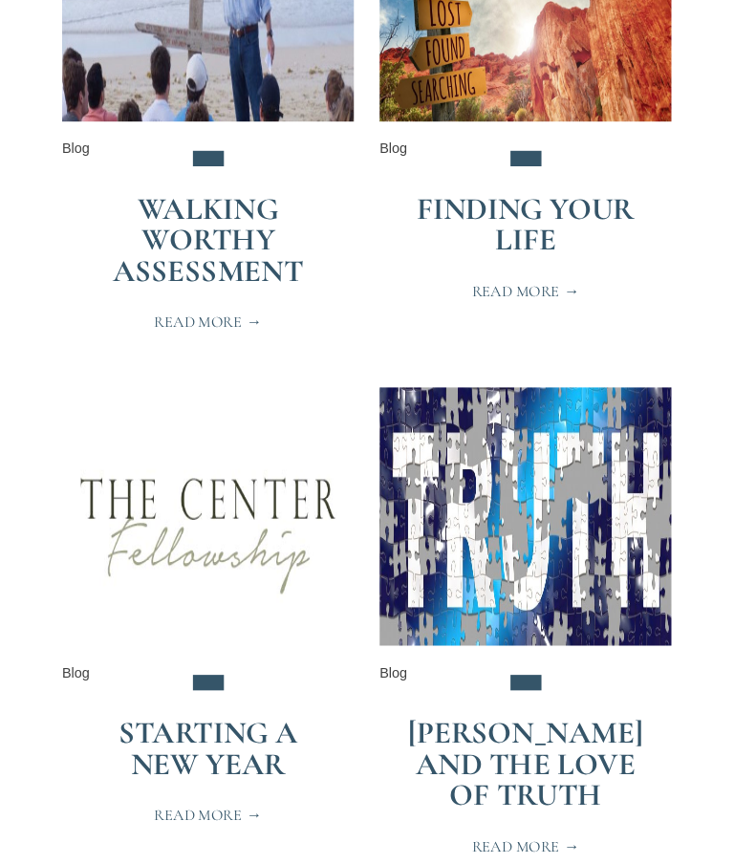
scroll to position [2927, 0]
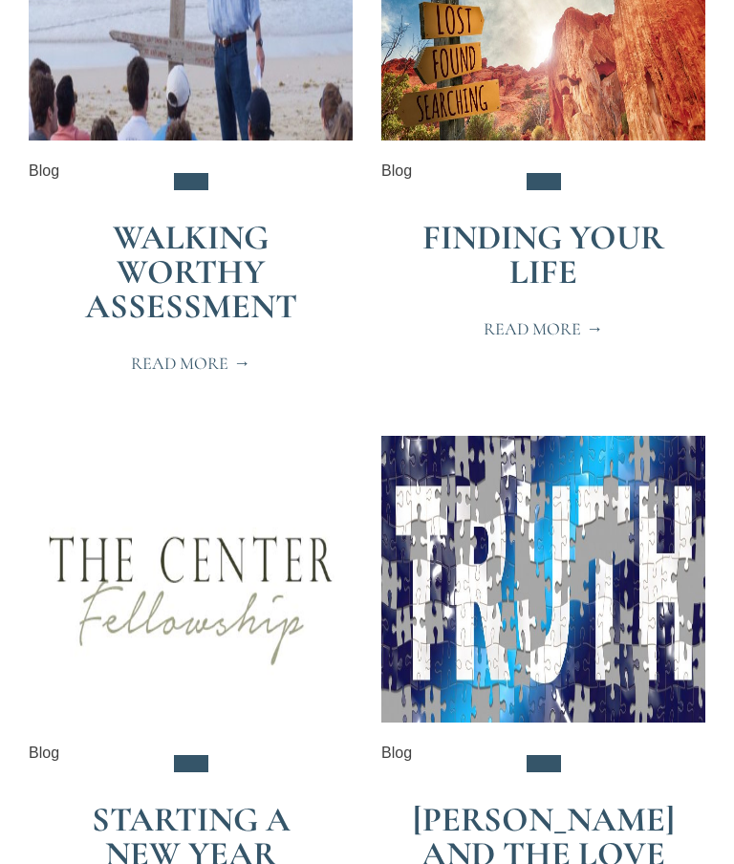
click at [603, 261] on div "Finding Your Life Read More" at bounding box center [543, 111] width 324 height 514
click at [603, 309] on link "Read More" at bounding box center [542, 329] width 165 height 40
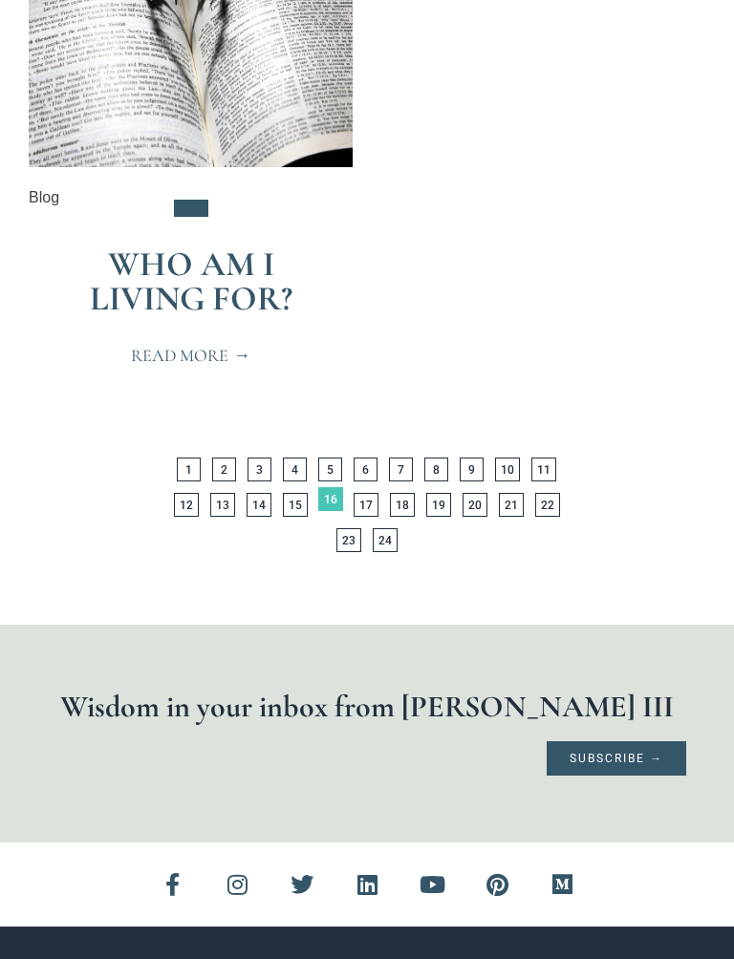
scroll to position [6460, 0]
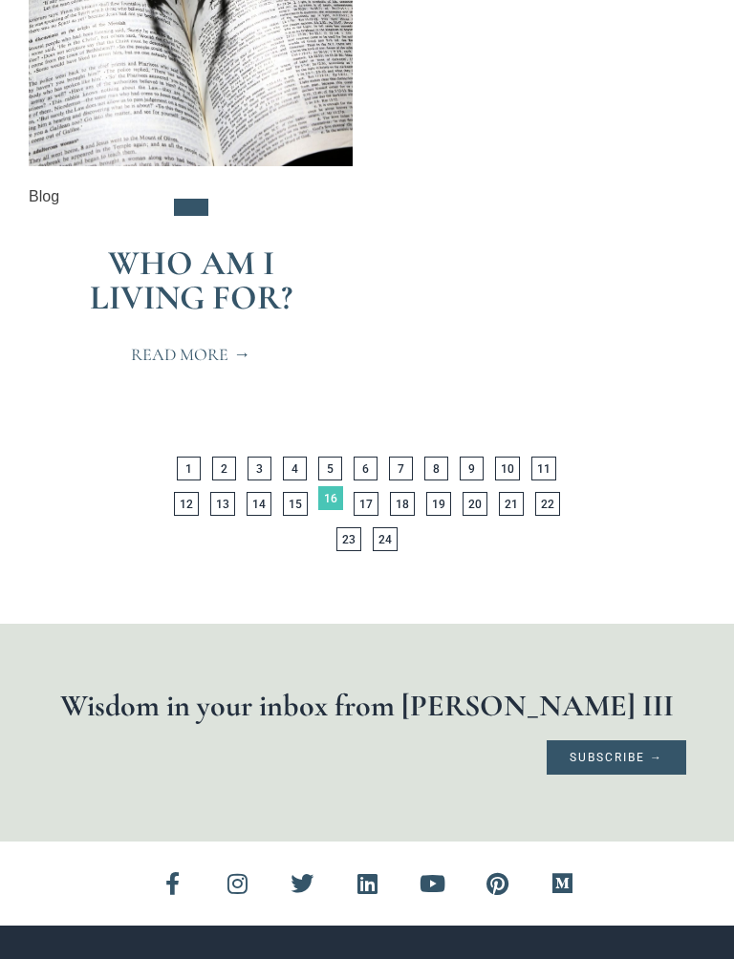
click at [353, 517] on link "Page 17" at bounding box center [365, 505] width 25 height 24
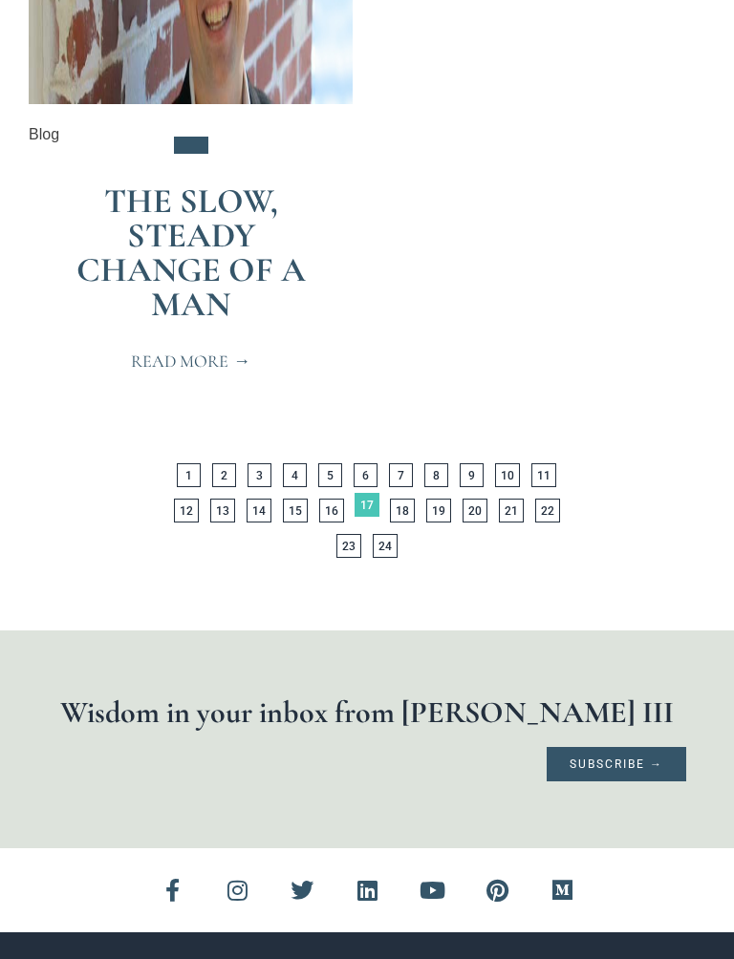
scroll to position [6352, 0]
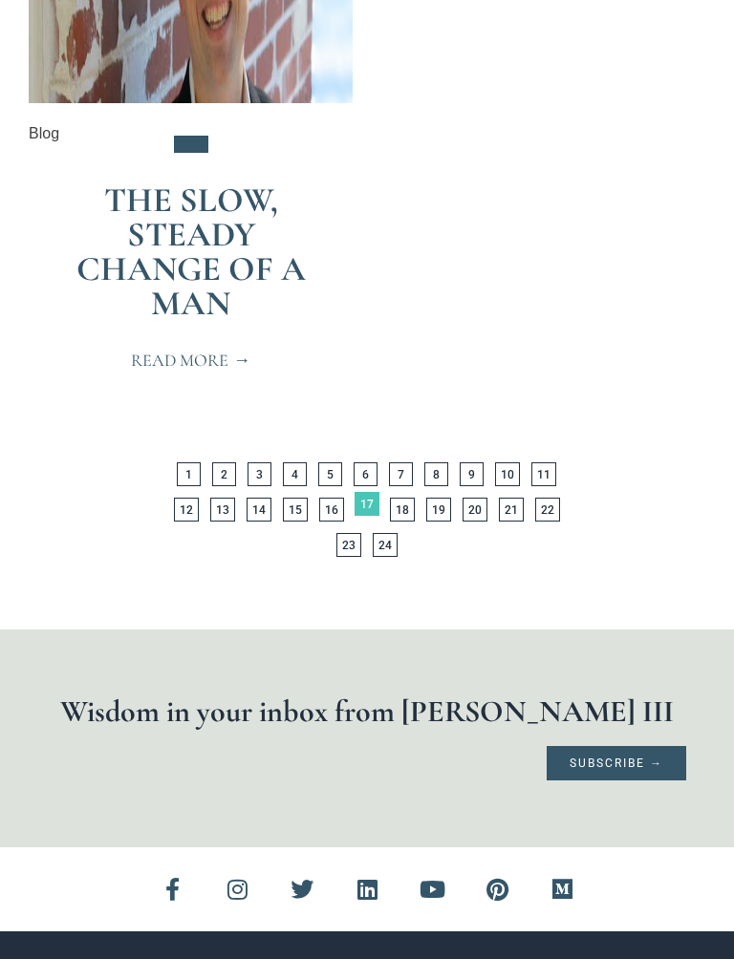
click at [390, 516] on link "Page 18" at bounding box center [402, 510] width 25 height 24
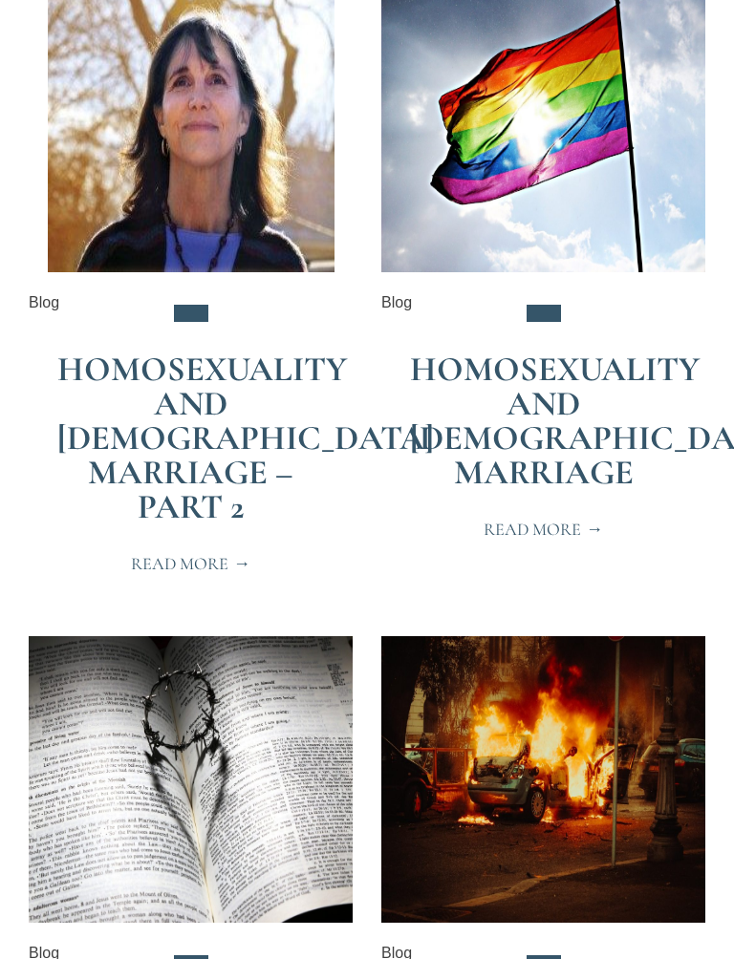
scroll to position [2253, 0]
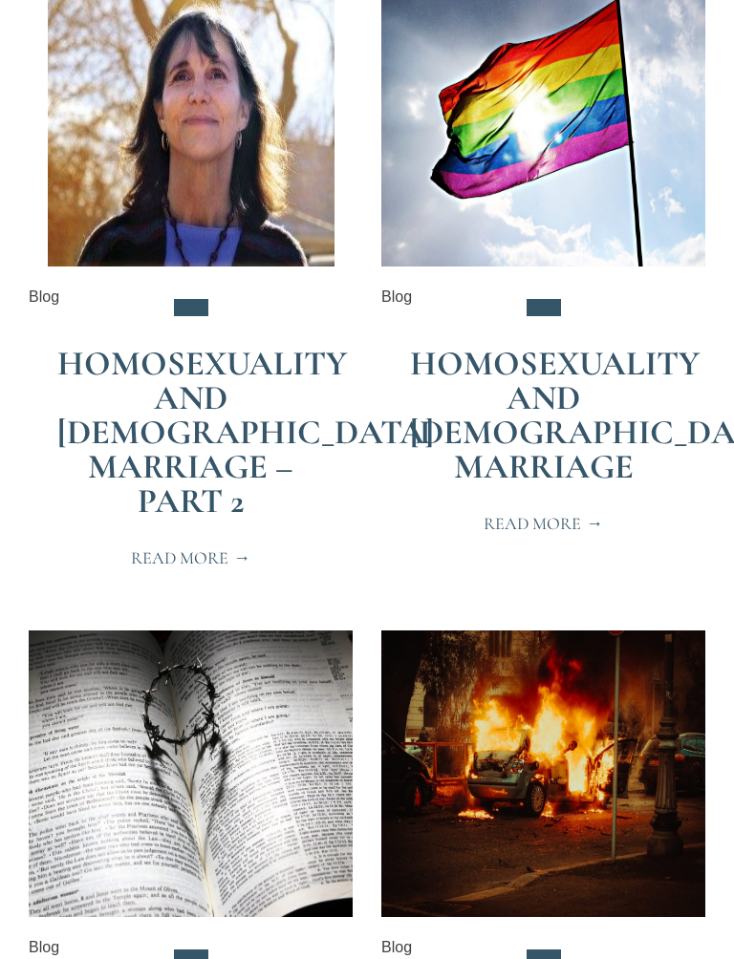
click at [588, 445] on link "Homosexuality and [DEMOGRAPHIC_DATA] Marriage" at bounding box center [598, 416] width 376 height 144
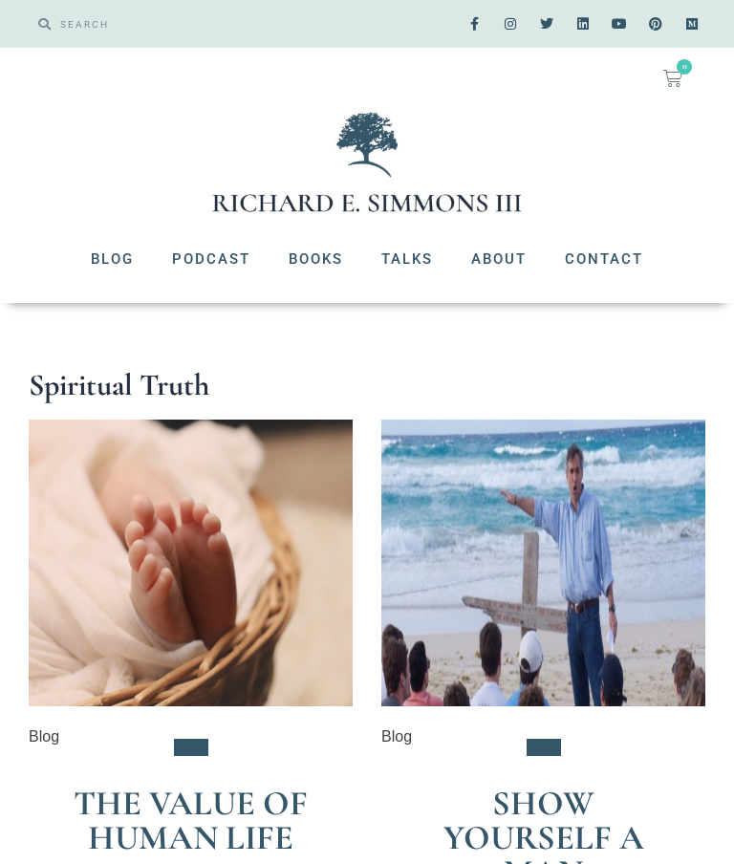
scroll to position [2307, 0]
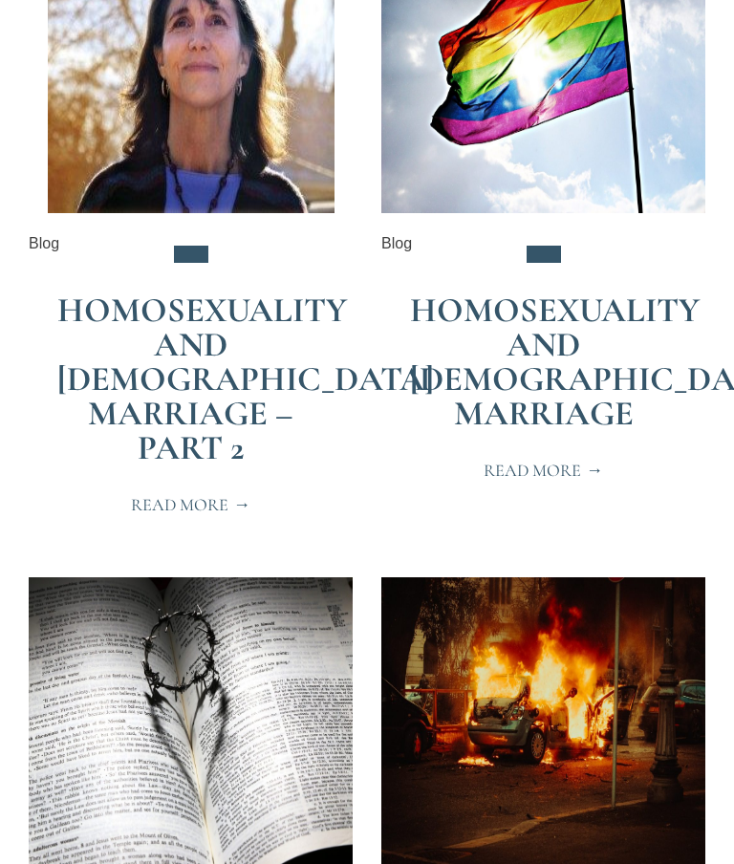
click at [236, 496] on span "Read More" at bounding box center [190, 504] width 119 height 17
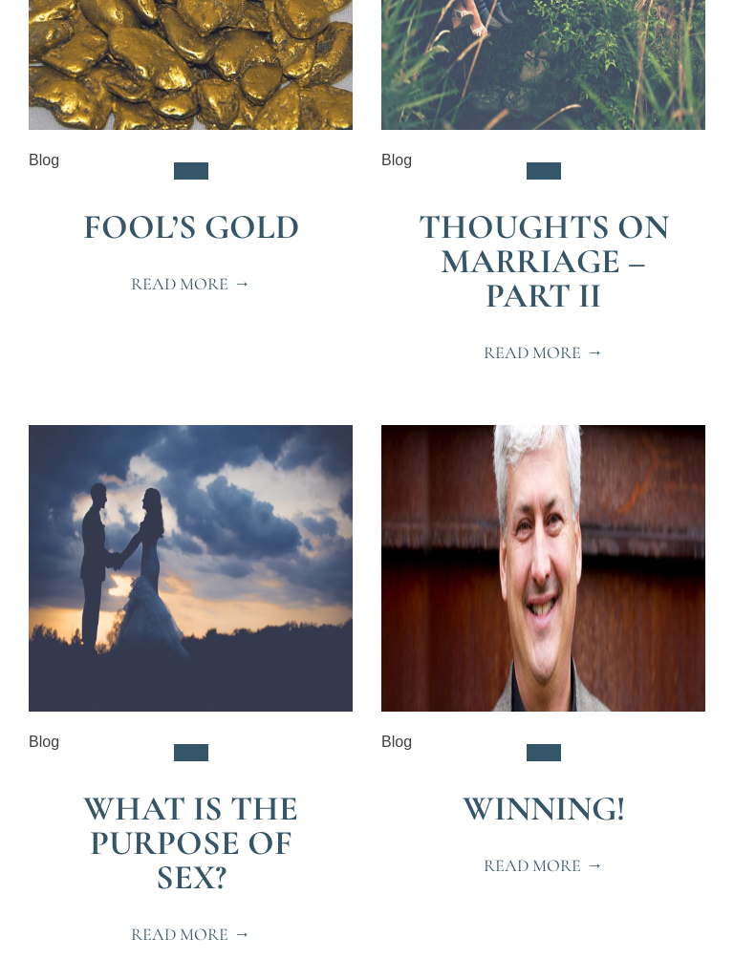
scroll to position [3659, 0]
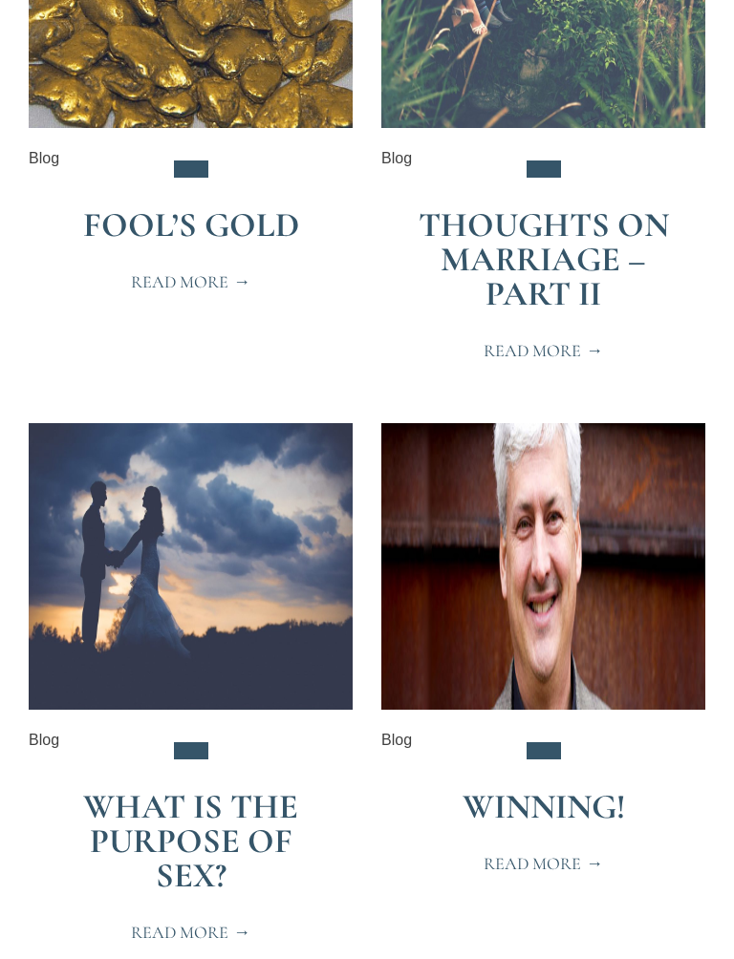
click at [596, 342] on span "Read More" at bounding box center [542, 350] width 119 height 17
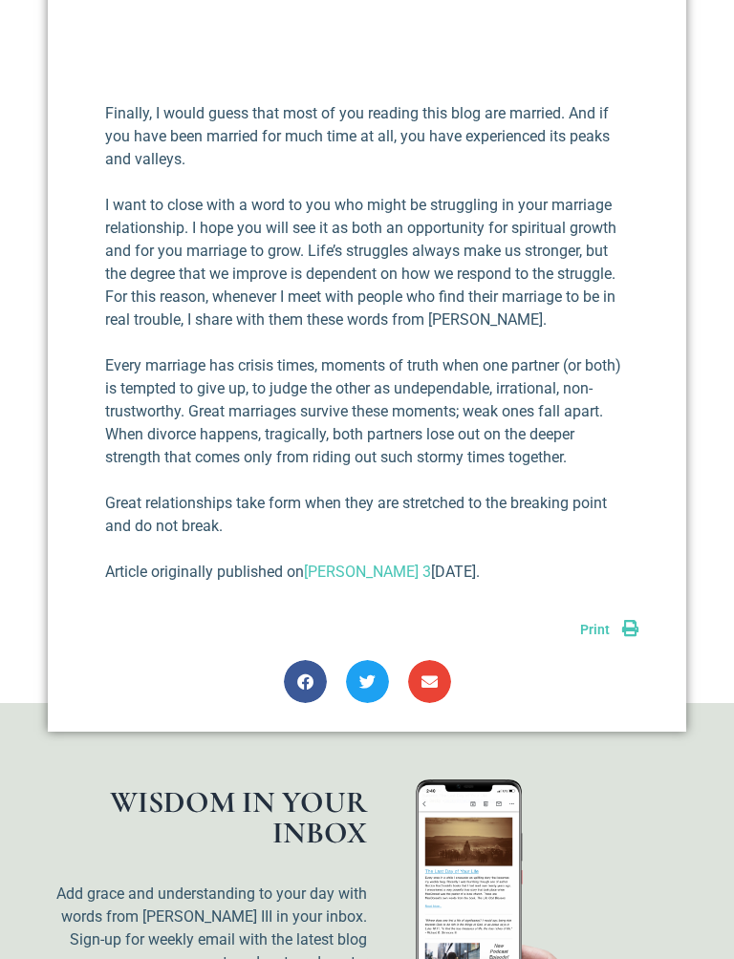
scroll to position [1957, 0]
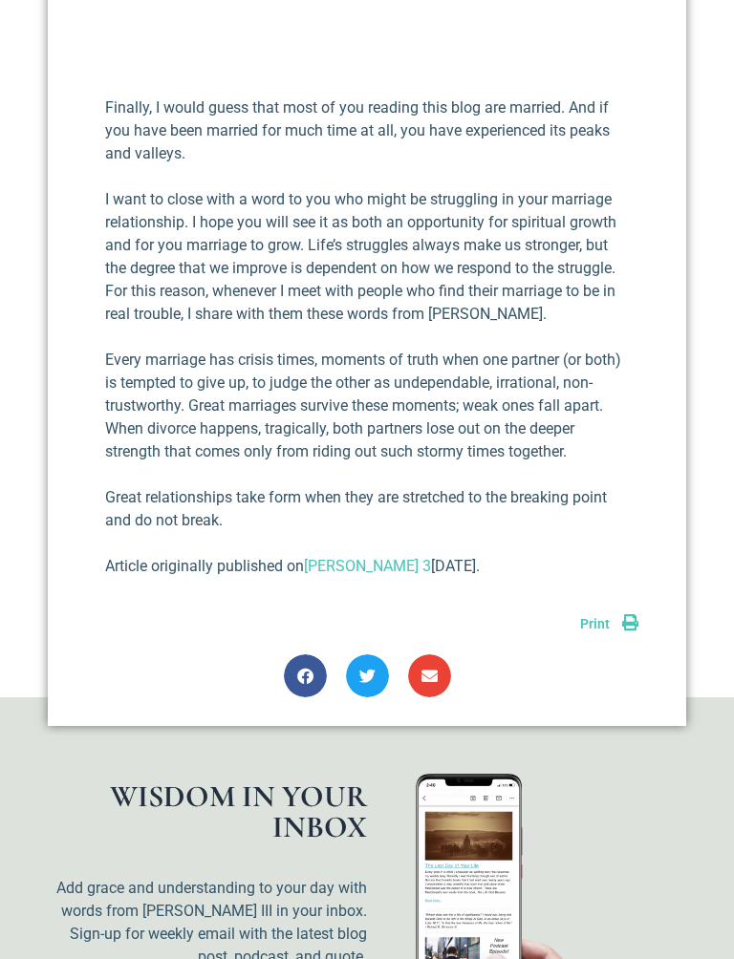
click at [610, 616] on link "Print" at bounding box center [609, 623] width 58 height 15
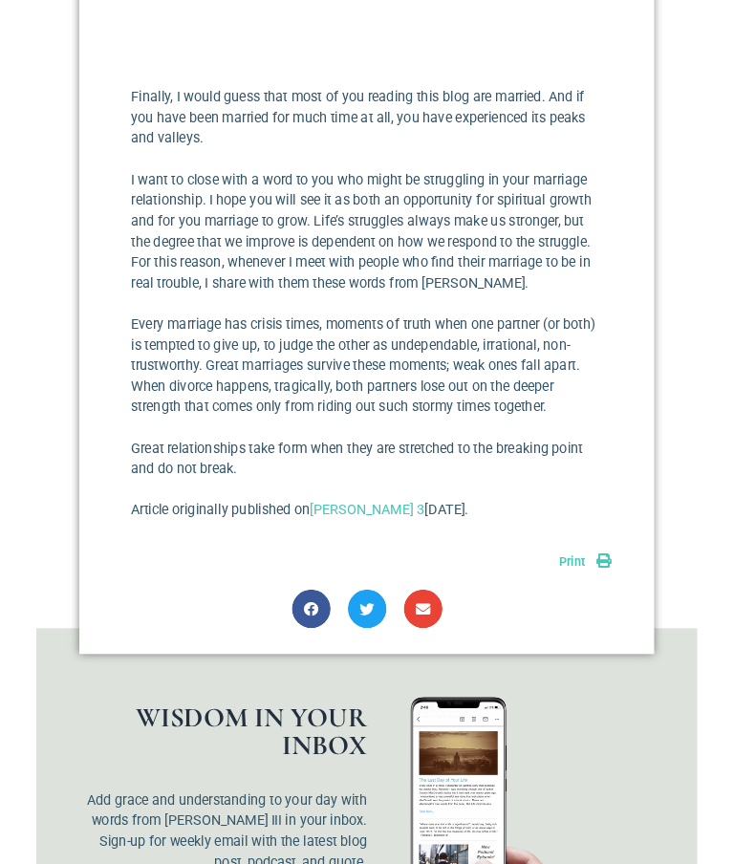
scroll to position [2010, 0]
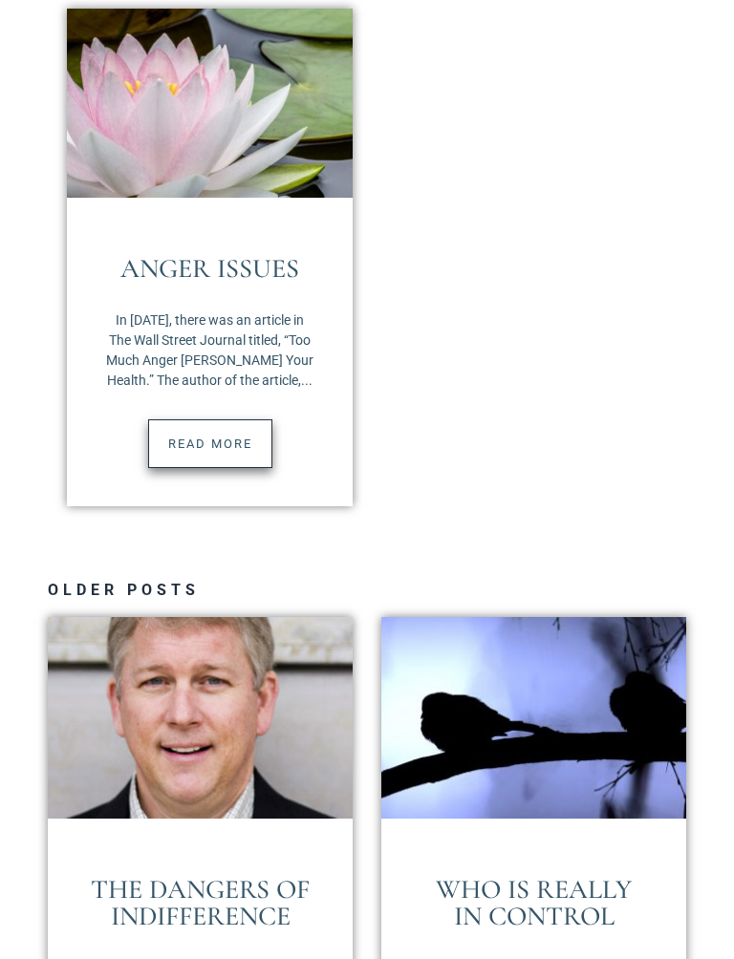
scroll to position [3050, 0]
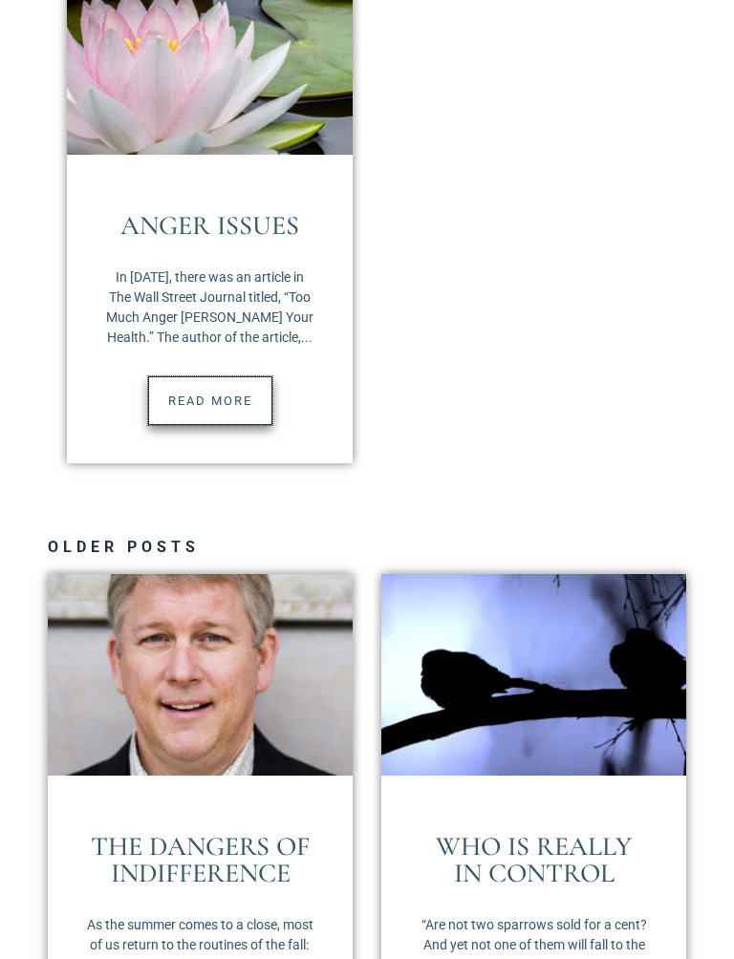
click at [224, 385] on link "Read More" at bounding box center [210, 402] width 124 height 50
click at [219, 377] on link "Read More" at bounding box center [210, 402] width 124 height 50
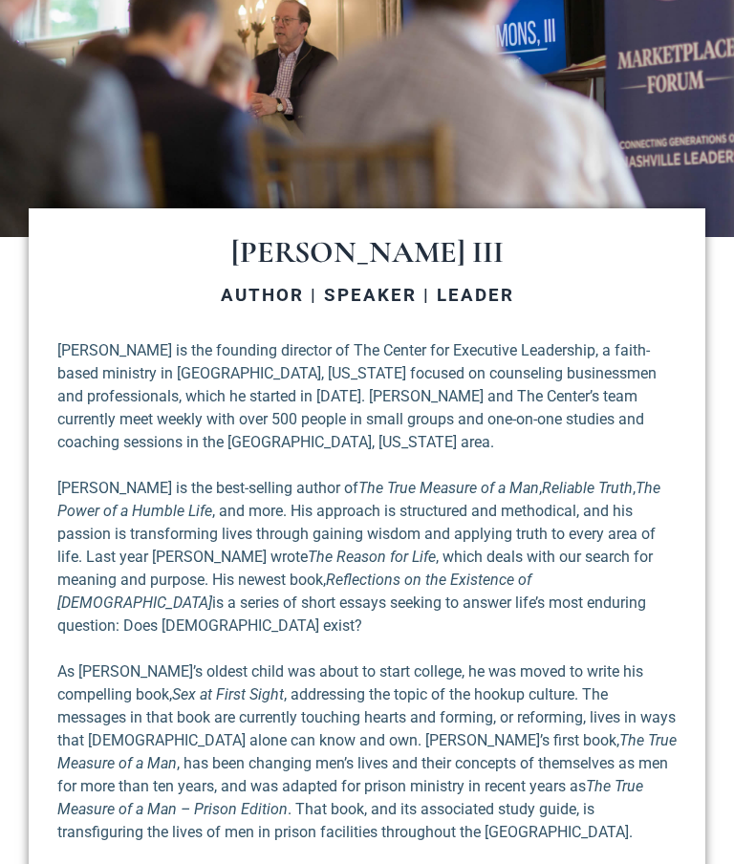
scroll to position [357, 0]
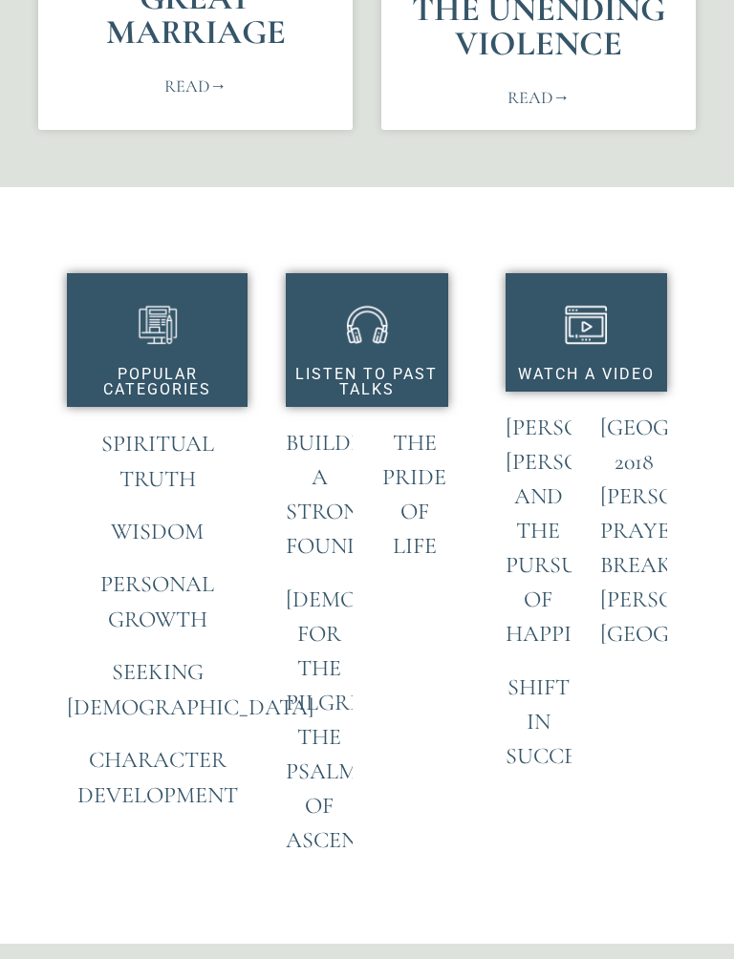
scroll to position [1095, 0]
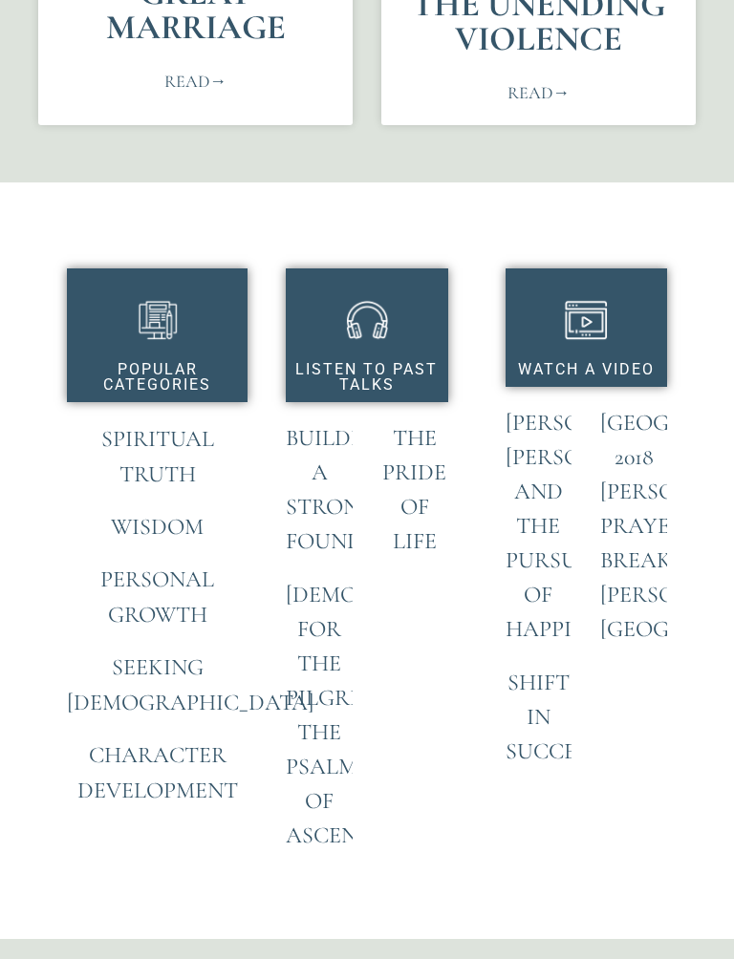
click at [180, 442] on link "Spiritual Truth" at bounding box center [157, 456] width 113 height 63
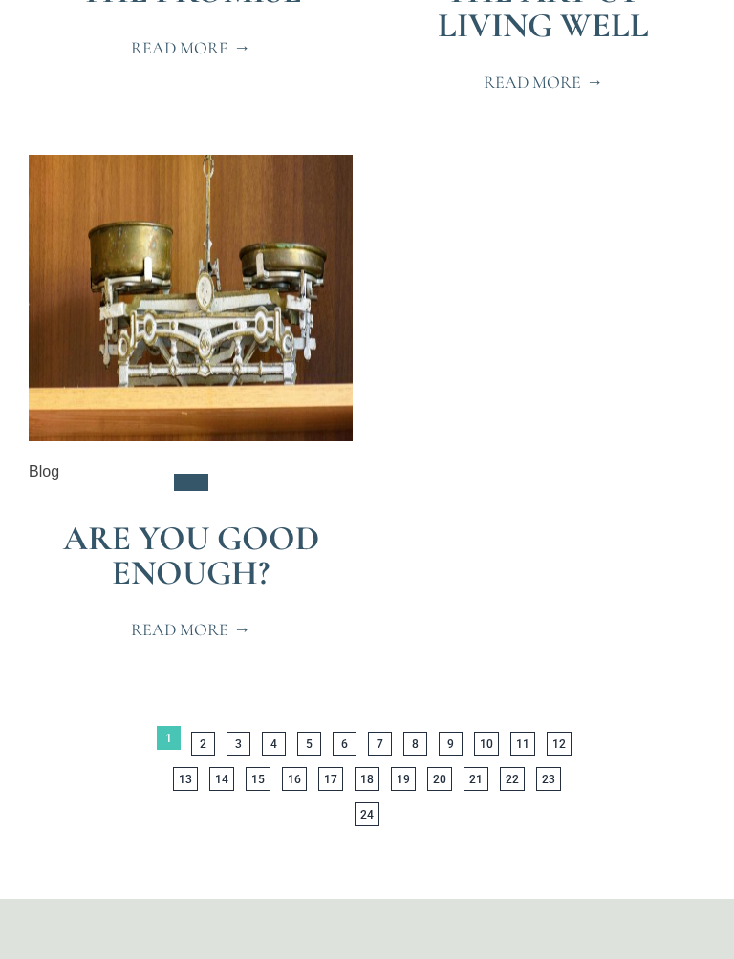
scroll to position [6090, 0]
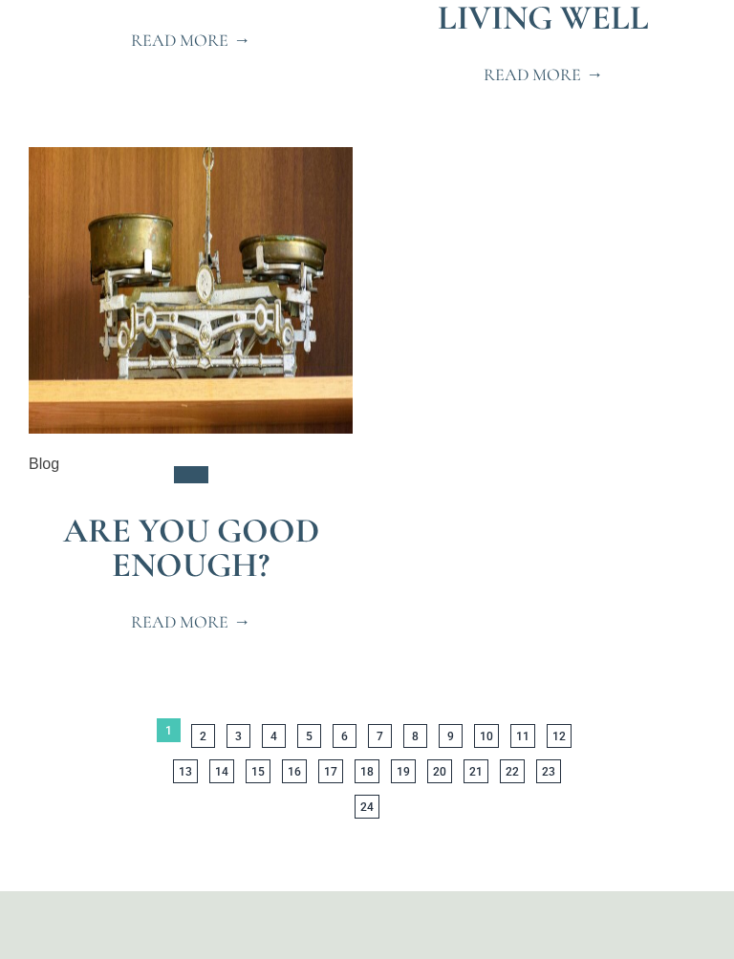
click at [268, 759] on link "Page 15" at bounding box center [258, 771] width 25 height 24
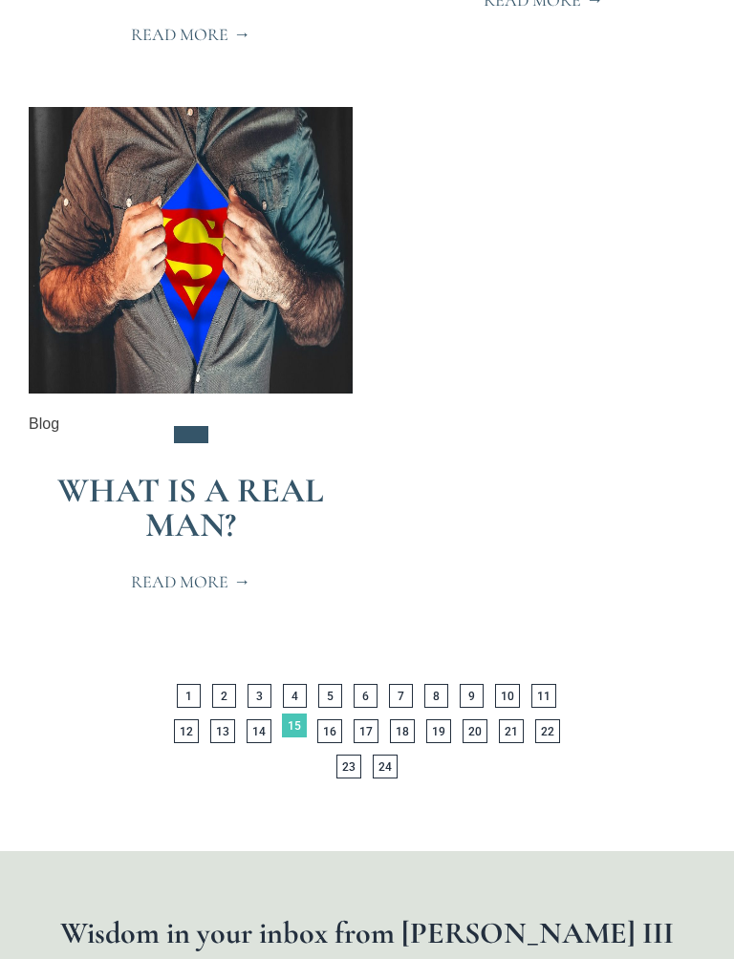
scroll to position [6165, 0]
click at [317, 719] on link "Page 16" at bounding box center [329, 731] width 25 height 24
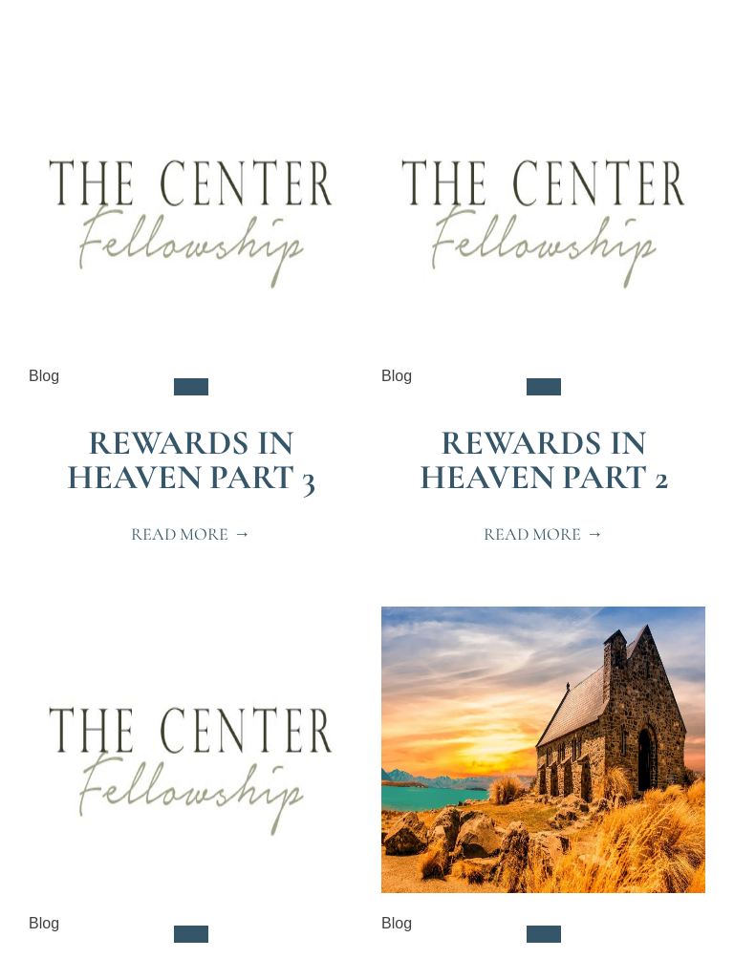
scroll to position [1593, 0]
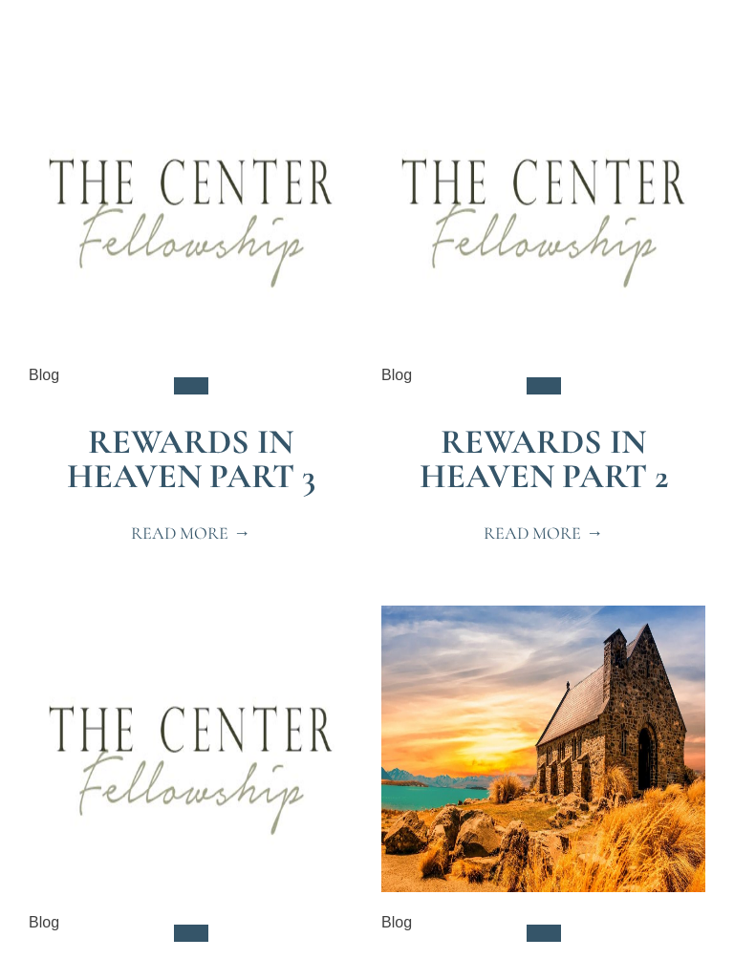
click at [638, 607] on img at bounding box center [543, 750] width 324 height 287
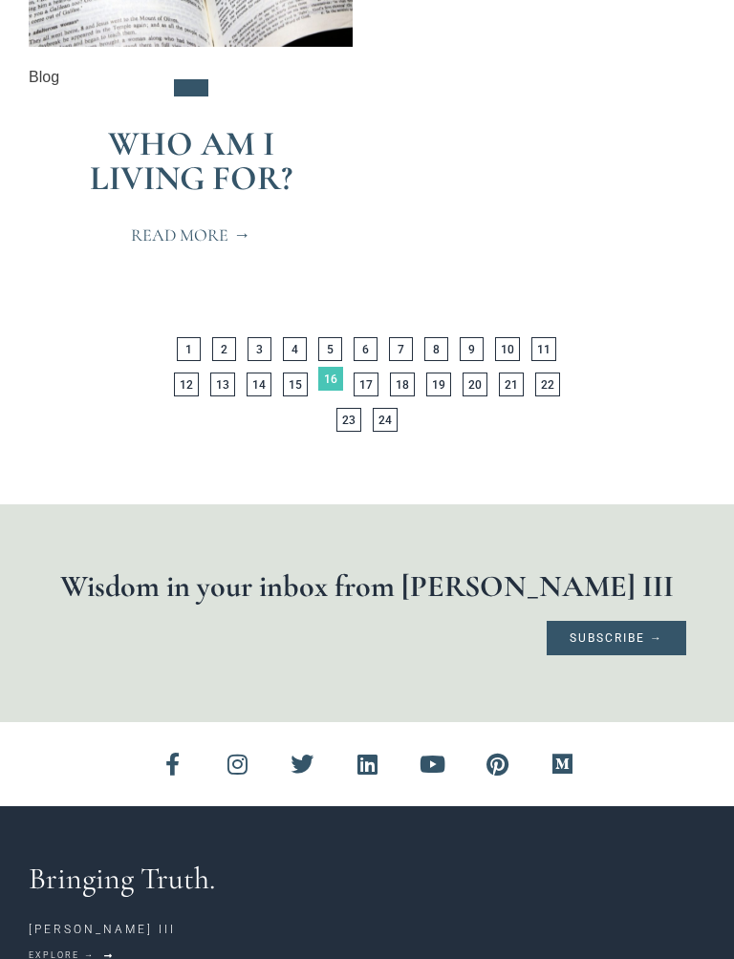
scroll to position [6605, 0]
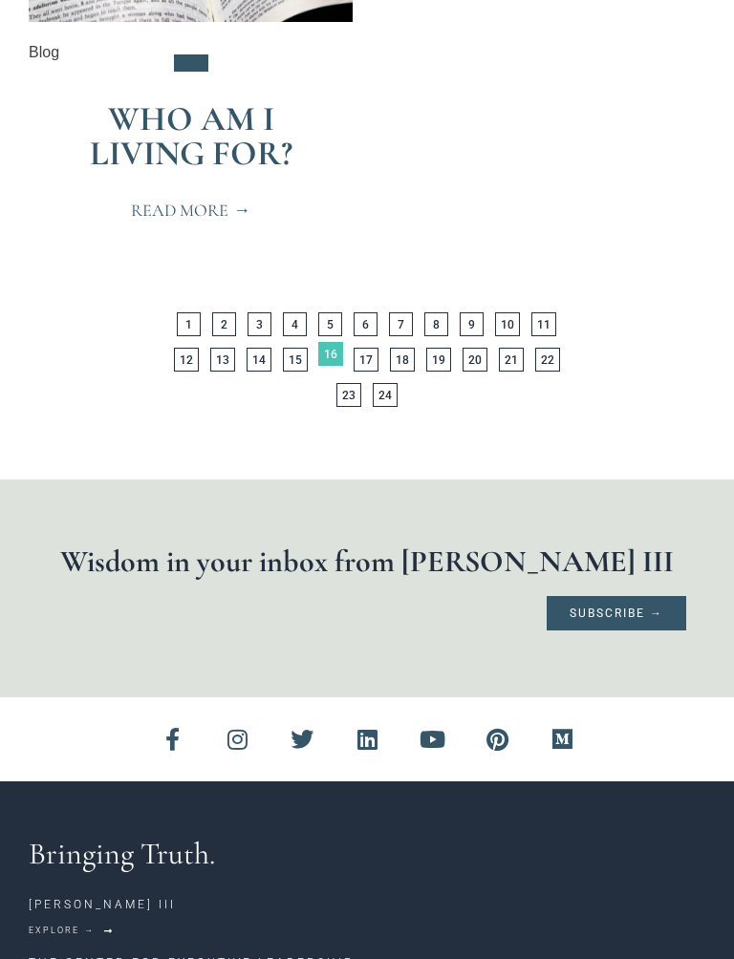
click at [353, 372] on link "Page 17" at bounding box center [365, 360] width 25 height 24
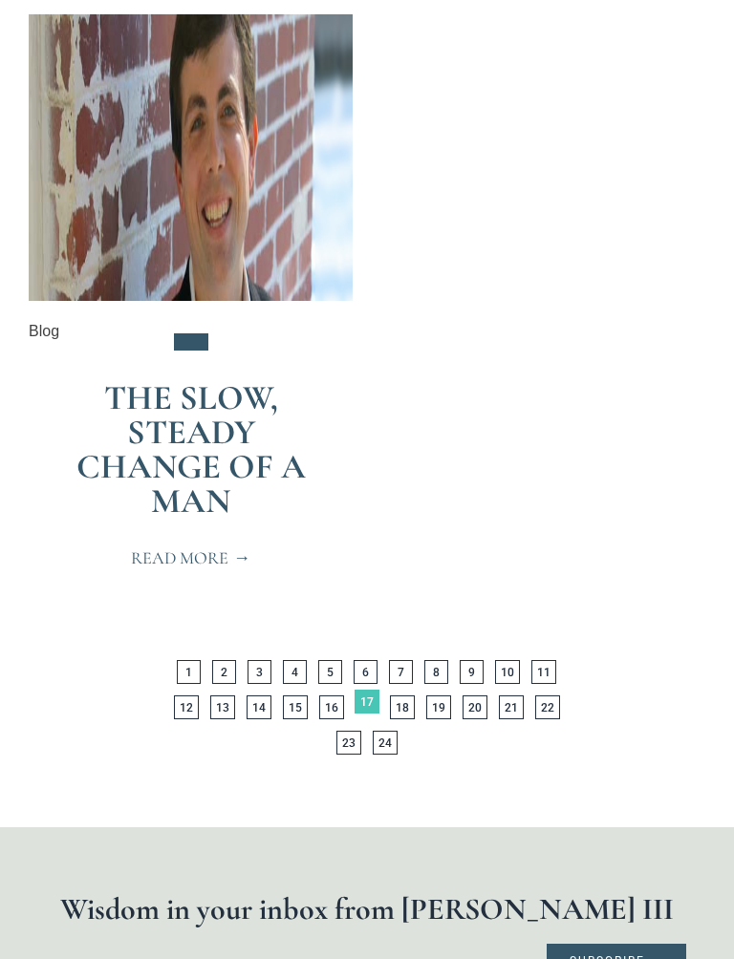
scroll to position [6160, 0]
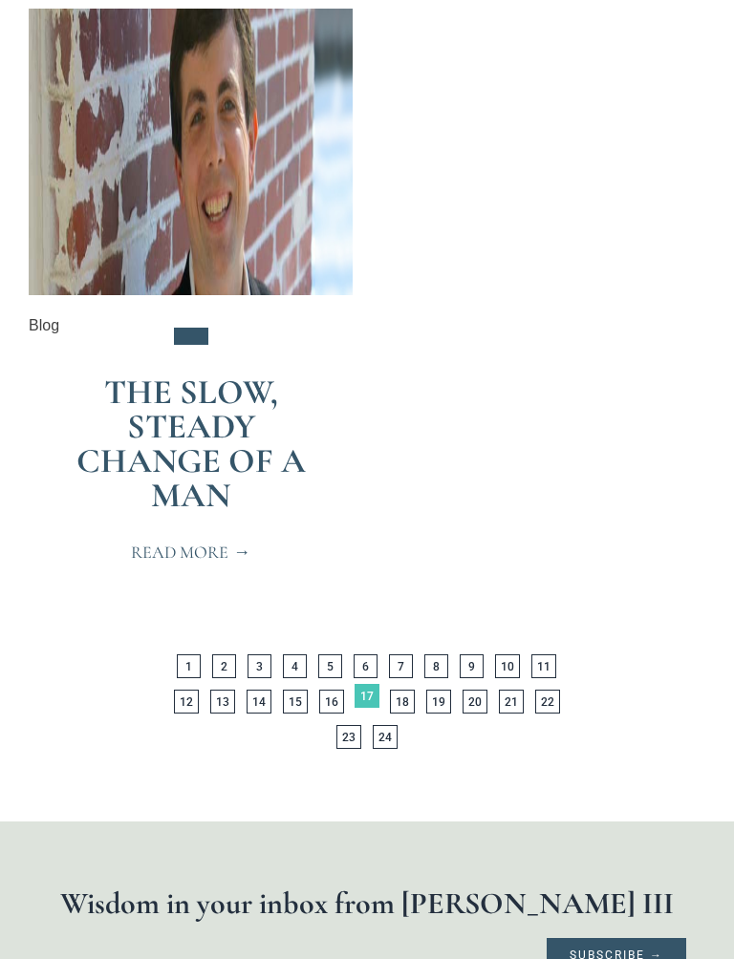
click at [390, 705] on link "Page 18" at bounding box center [402, 702] width 25 height 24
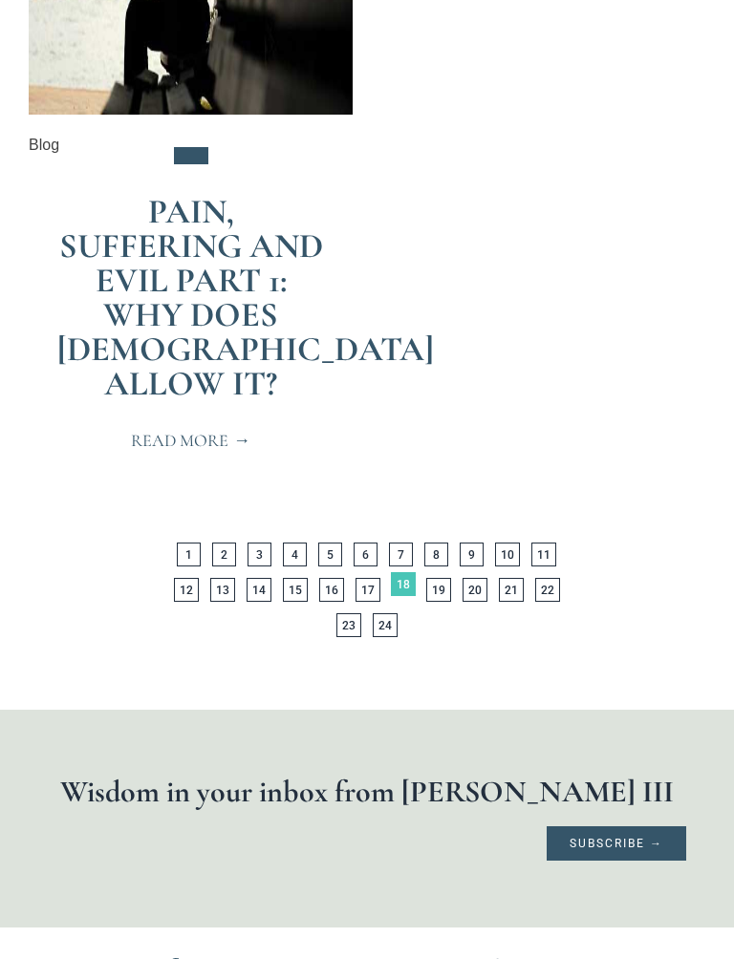
scroll to position [6795, 0]
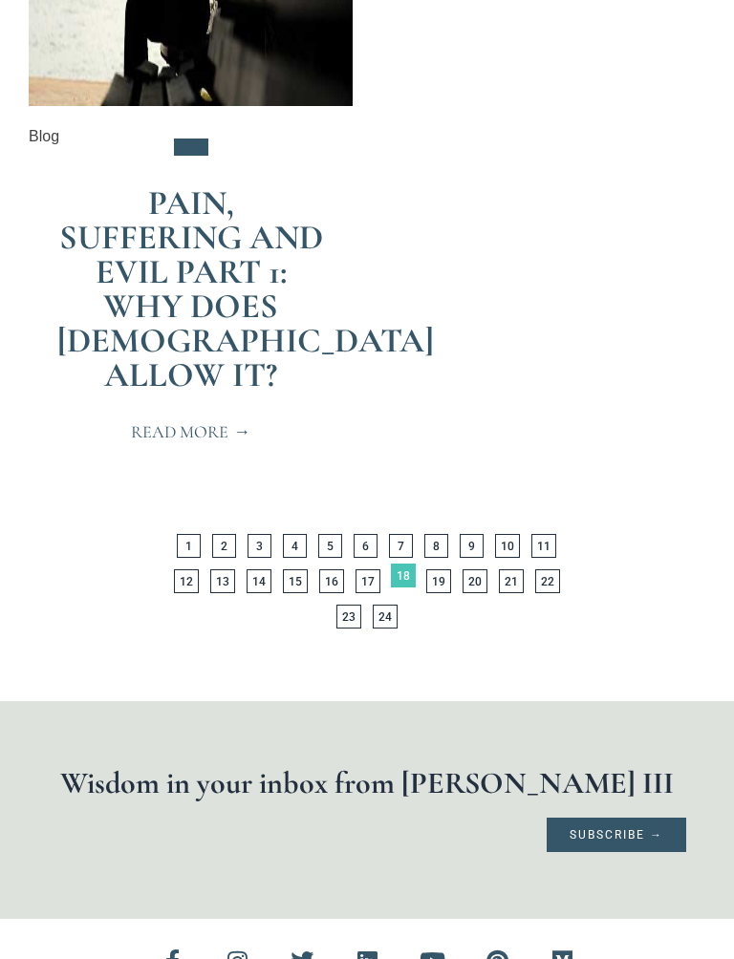
click at [426, 570] on link "Page 19" at bounding box center [438, 582] width 25 height 24
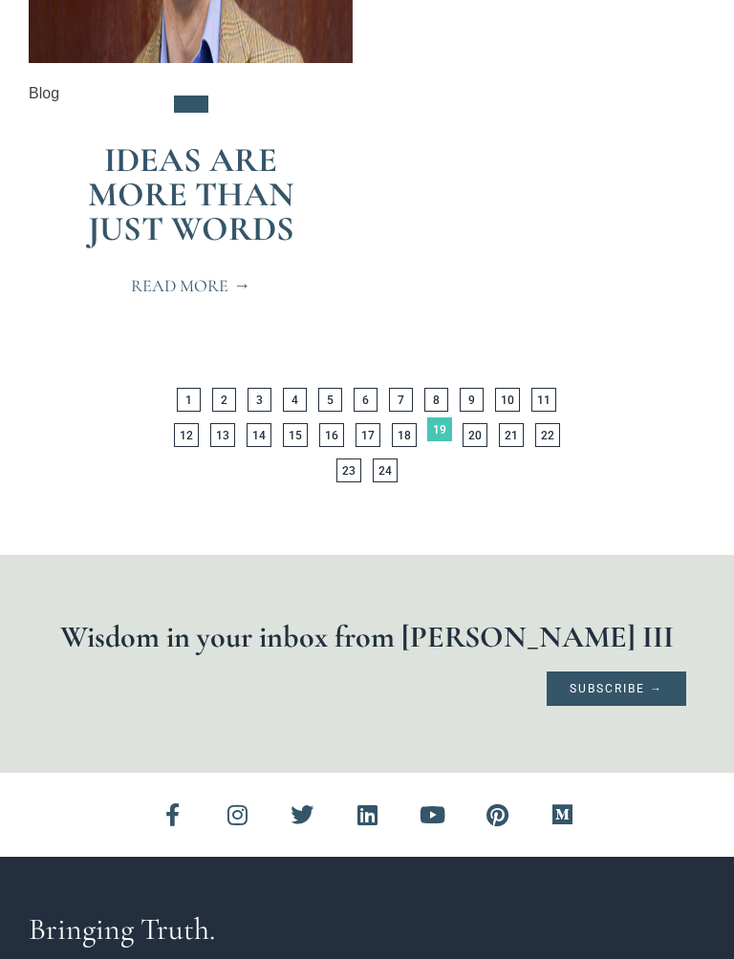
scroll to position [6531, 0]
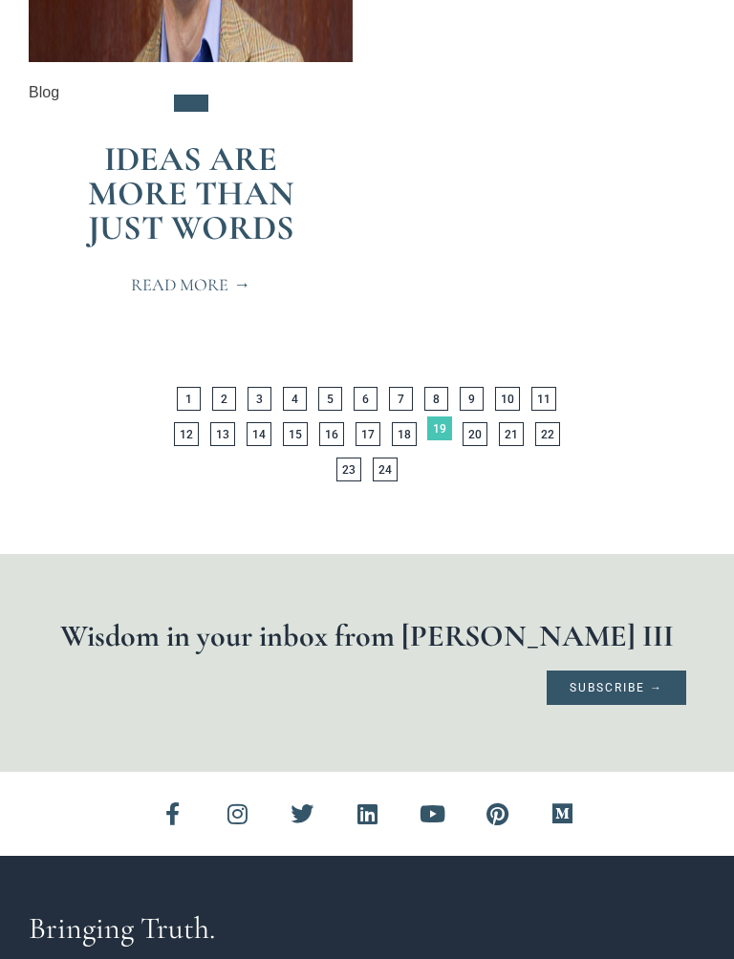
click at [449, 422] on nav "Page 1 Page 2 Page 3 Page 4 Page 5 Page 6 Page 7 Page 8 Page 9 Page 10 Page 11 …" at bounding box center [366, 405] width 541 height 163
click at [462, 422] on link "Page 20" at bounding box center [474, 434] width 25 height 24
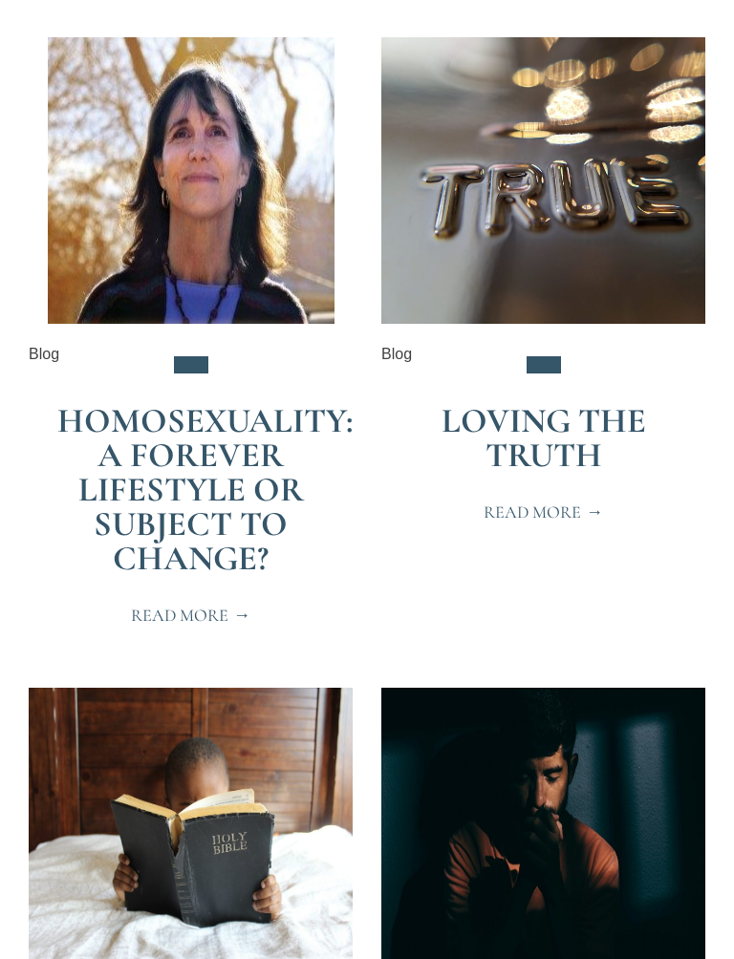
scroll to position [4420, 0]
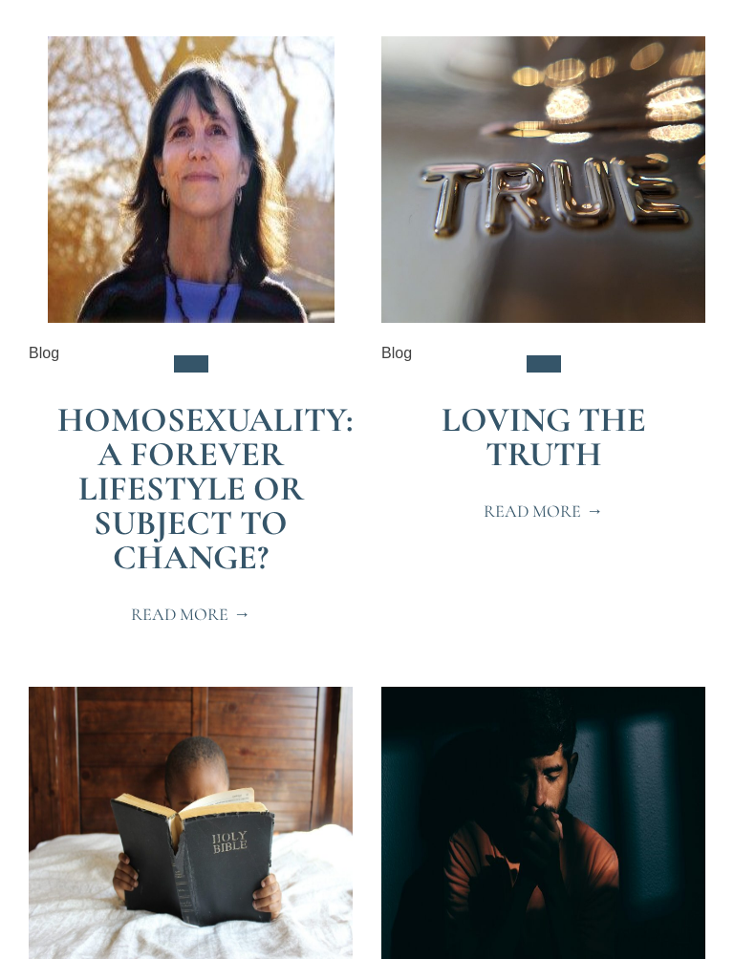
click at [680, 252] on img at bounding box center [543, 180] width 324 height 287
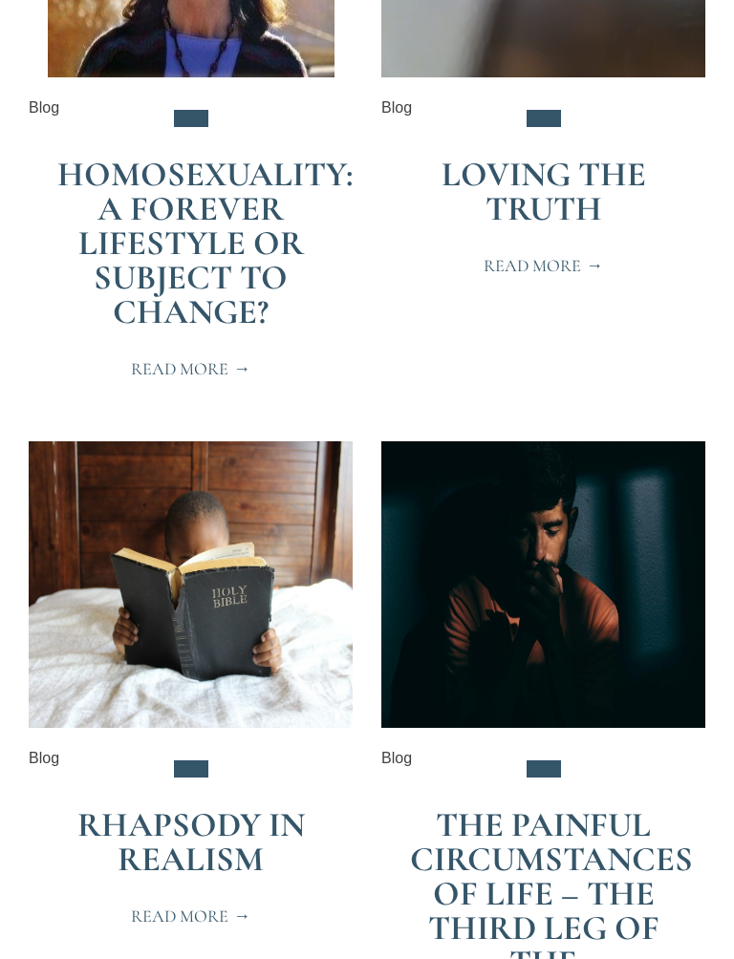
scroll to position [4666, 0]
click at [246, 361] on span "Read More" at bounding box center [190, 369] width 119 height 17
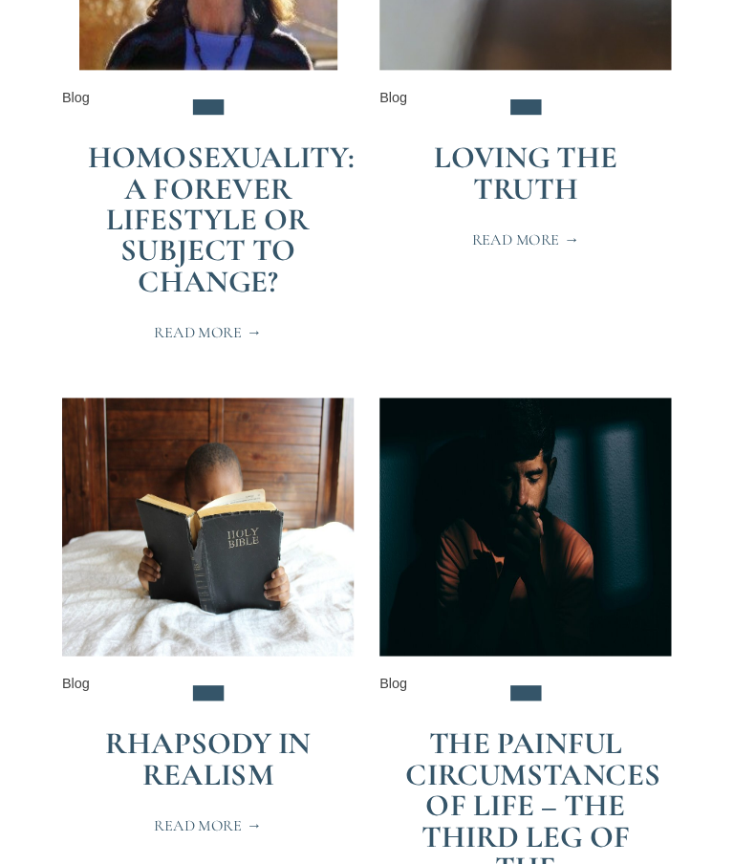
scroll to position [4720, 0]
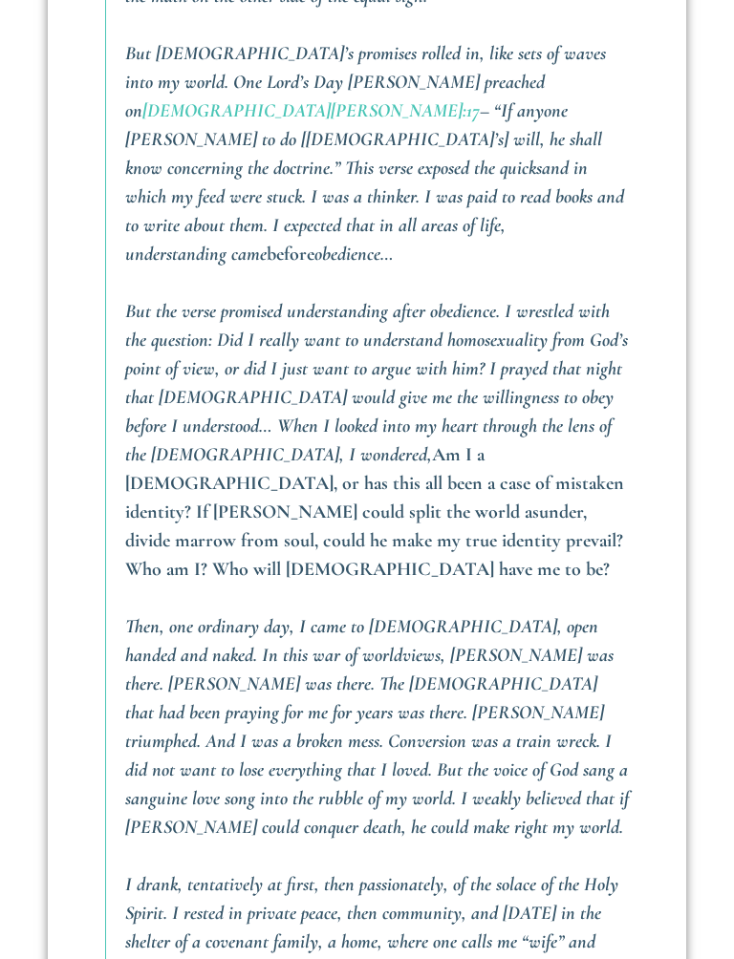
scroll to position [3822, 0]
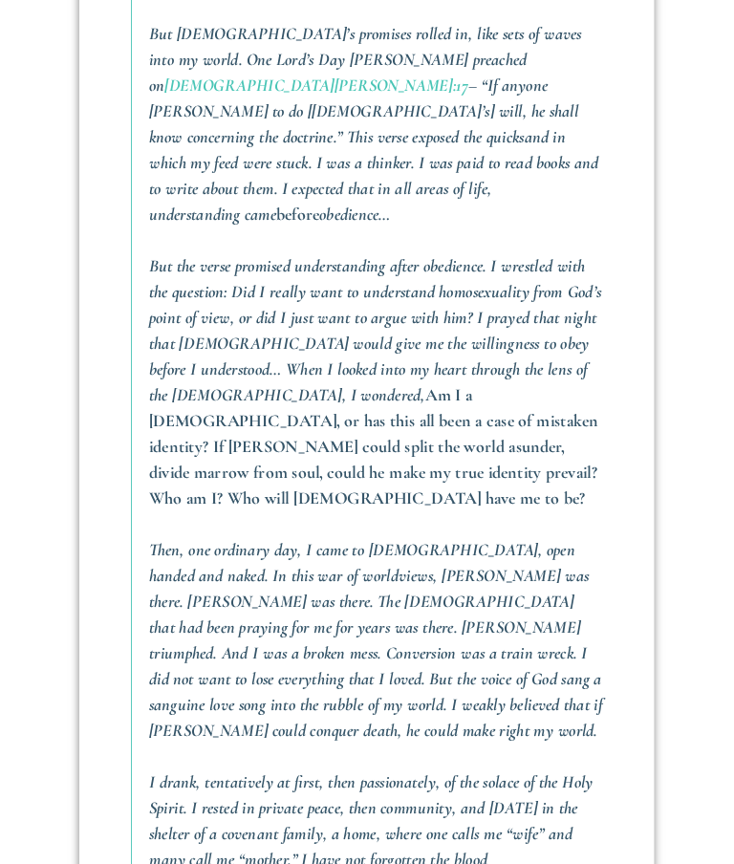
scroll to position [3876, 0]
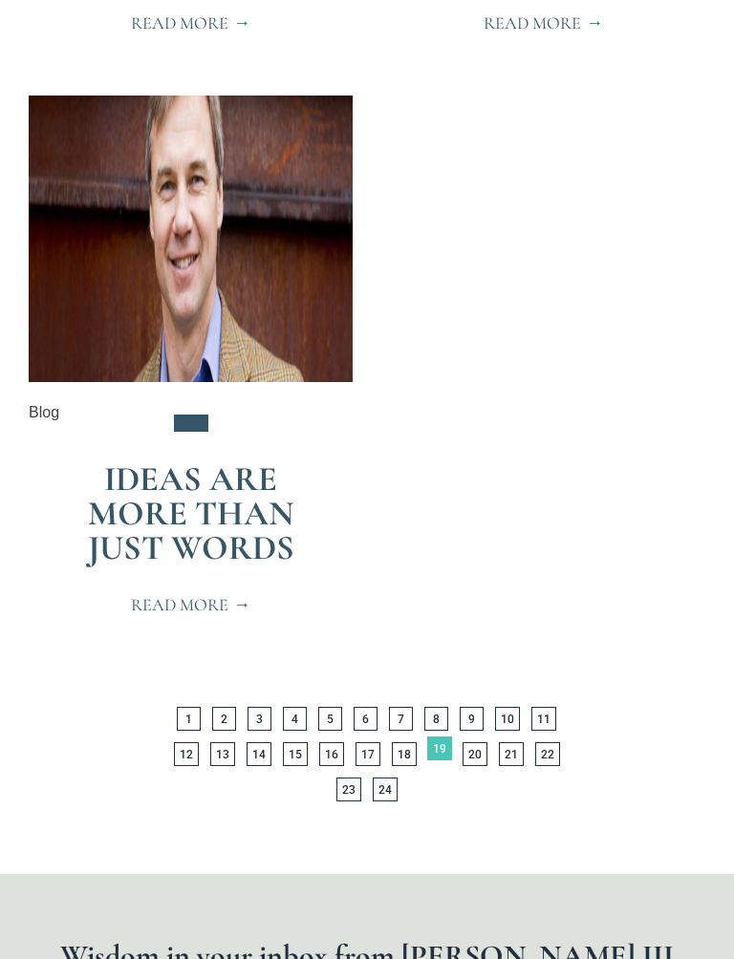
scroll to position [6218, 0]
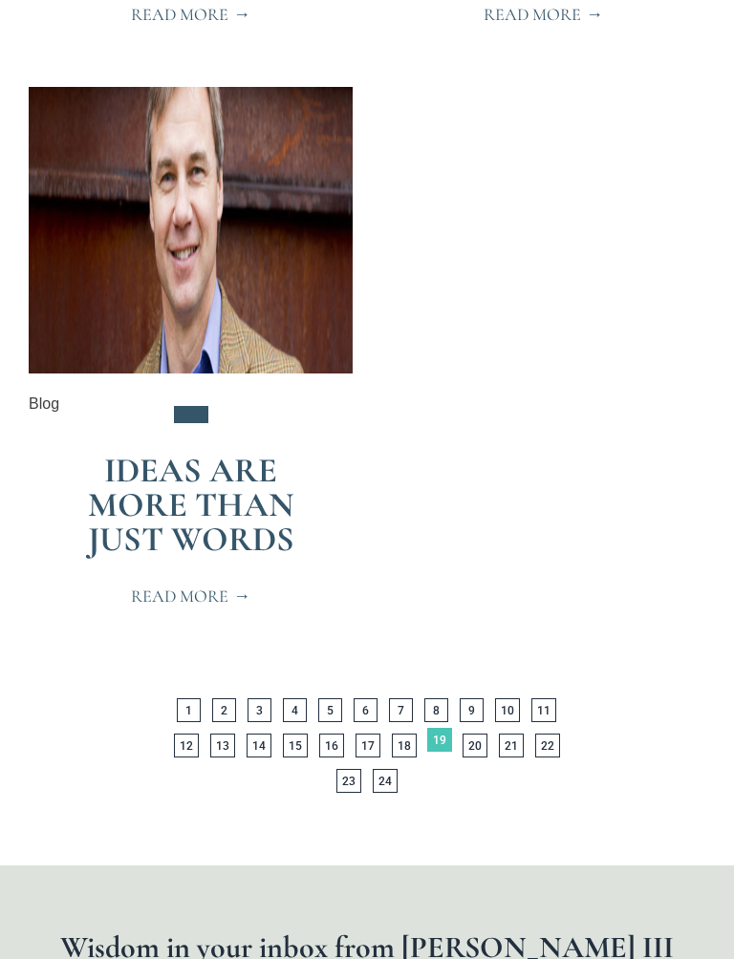
click at [462, 735] on link "Page 20" at bounding box center [474, 747] width 25 height 24
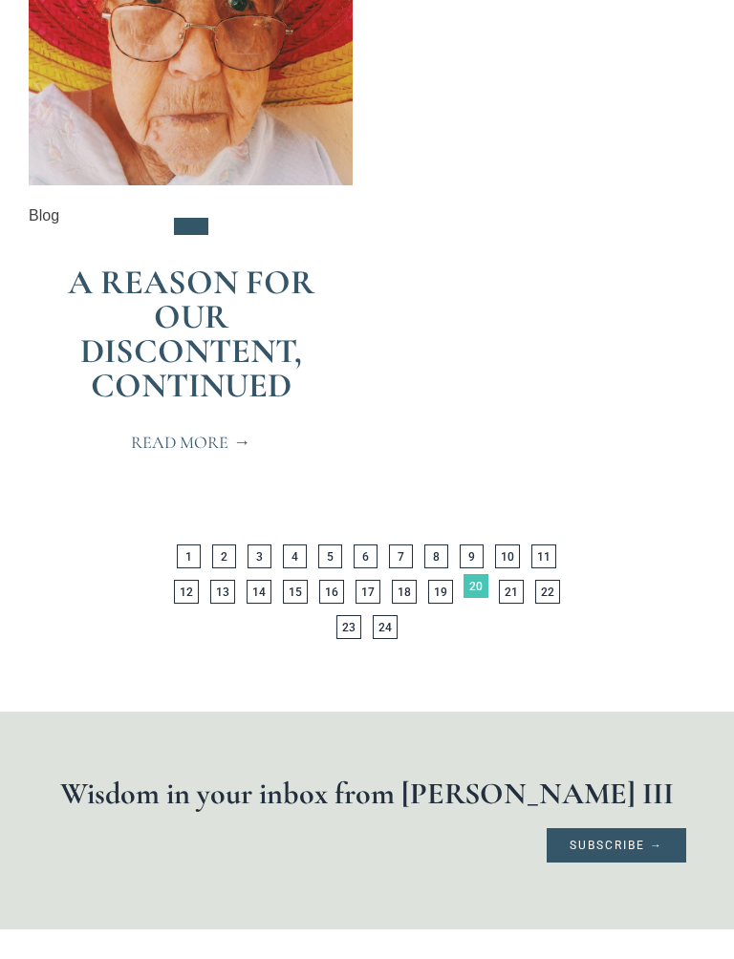
scroll to position [6514, 0]
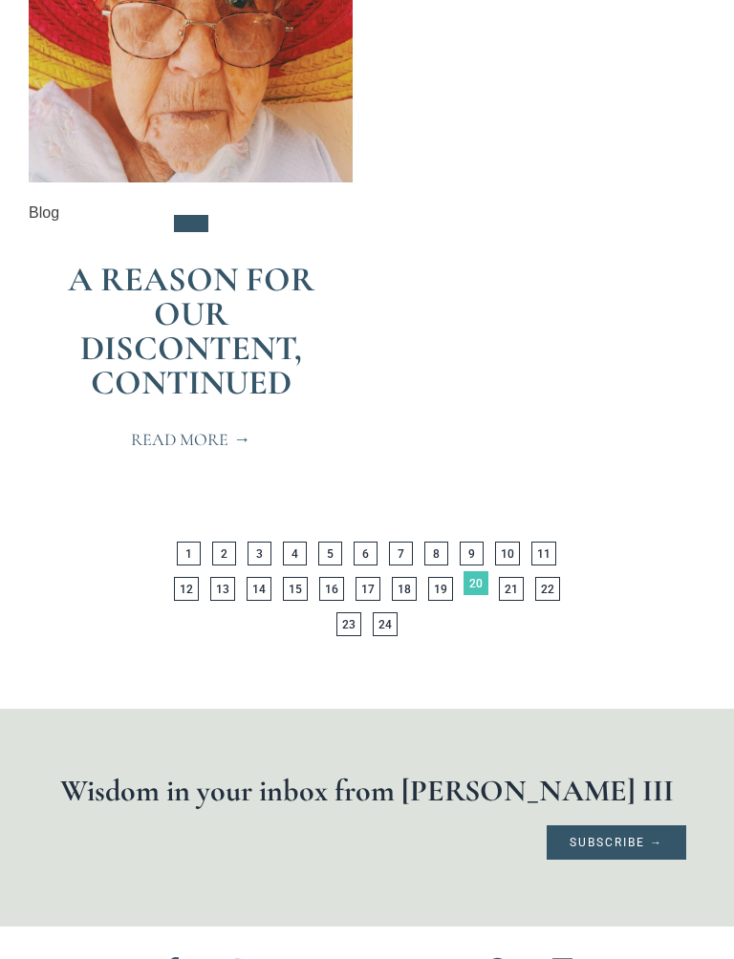
click at [499, 577] on link "Page 21" at bounding box center [511, 589] width 25 height 24
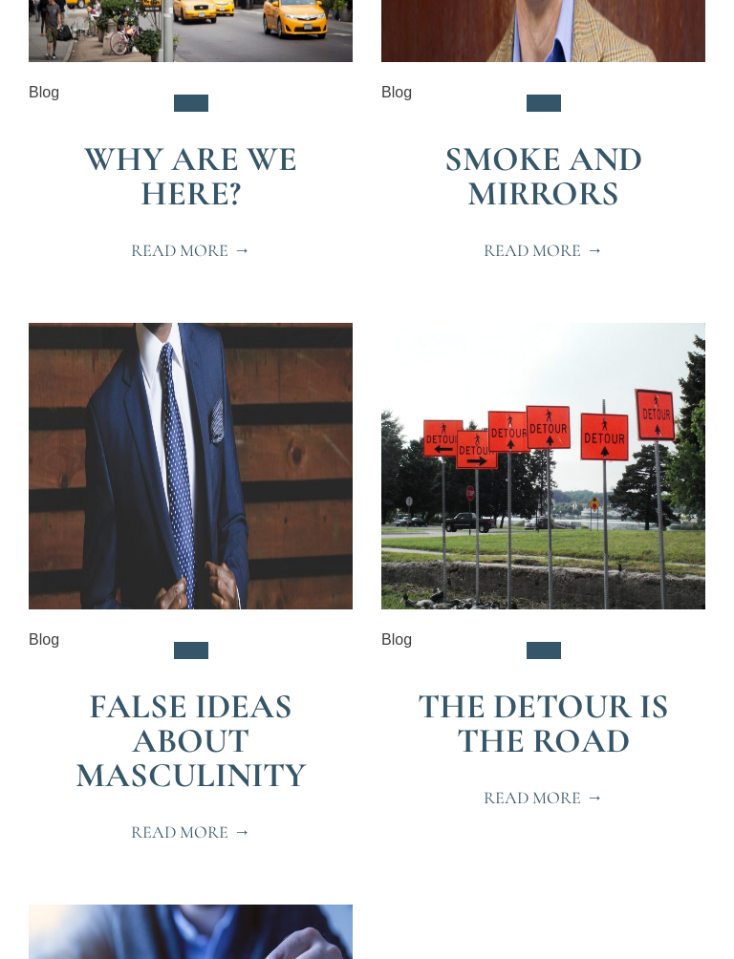
scroll to position [5401, 0]
click at [702, 390] on img at bounding box center [543, 466] width 324 height 287
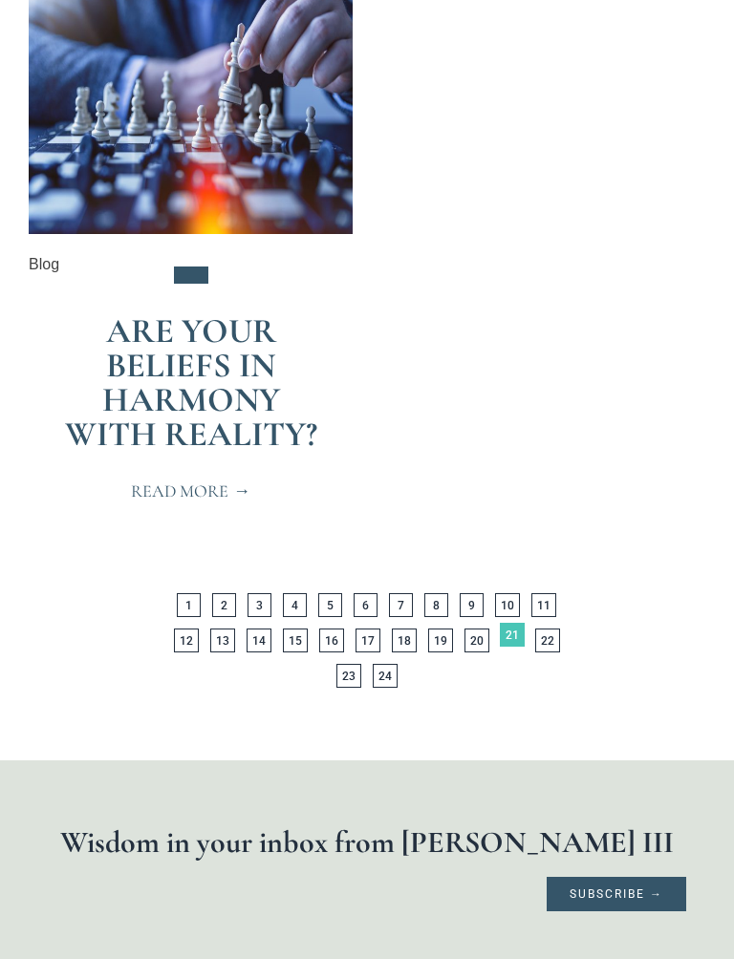
scroll to position [6360, 0]
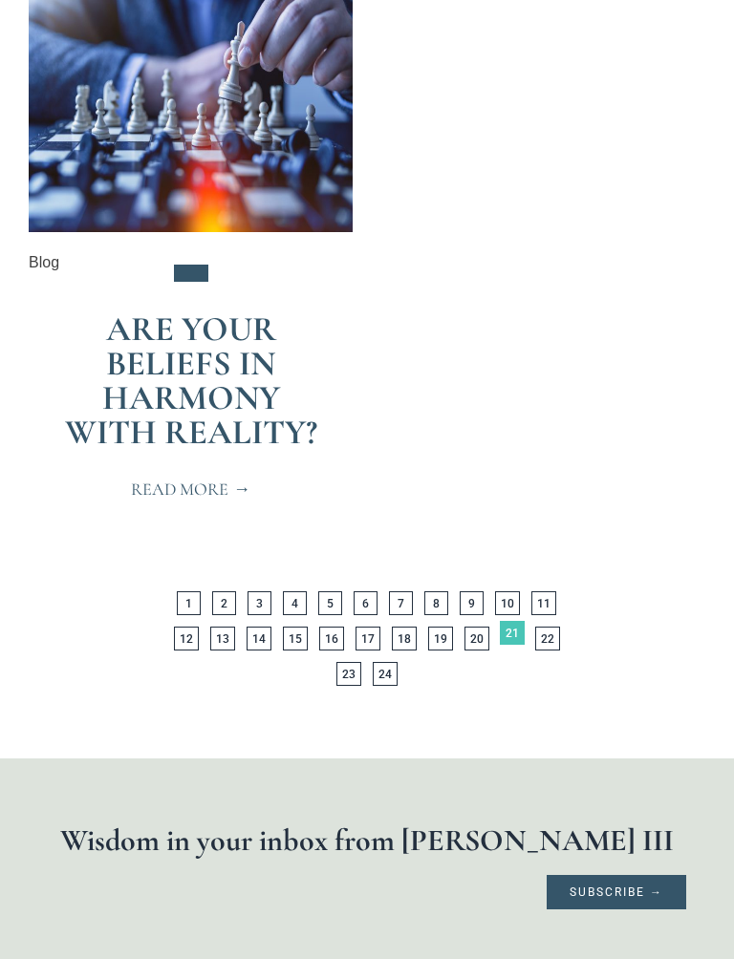
click at [535, 628] on link "Page 22" at bounding box center [547, 640] width 25 height 24
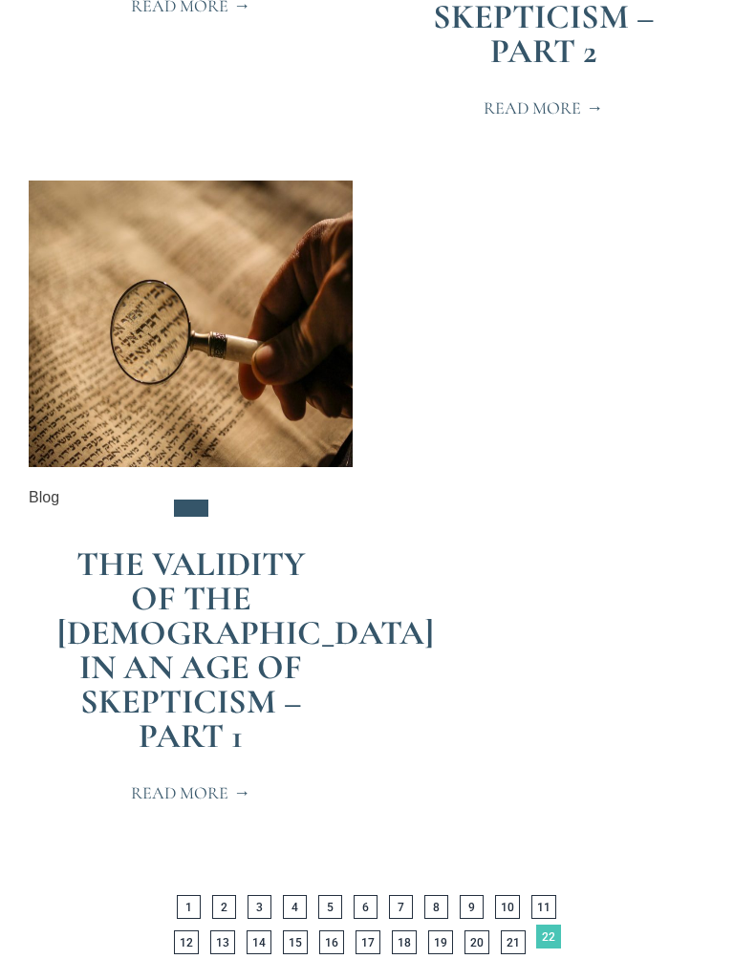
scroll to position [6710, 0]
click at [361, 863] on link "Page 23" at bounding box center [348, 978] width 25 height 24
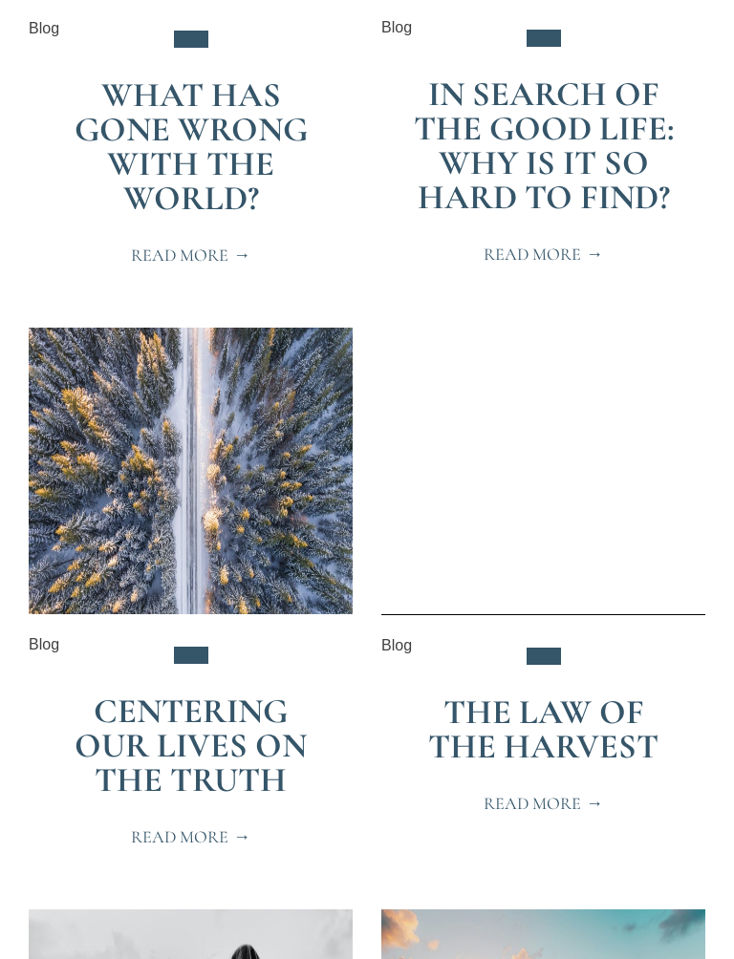
scroll to position [1908, 0]
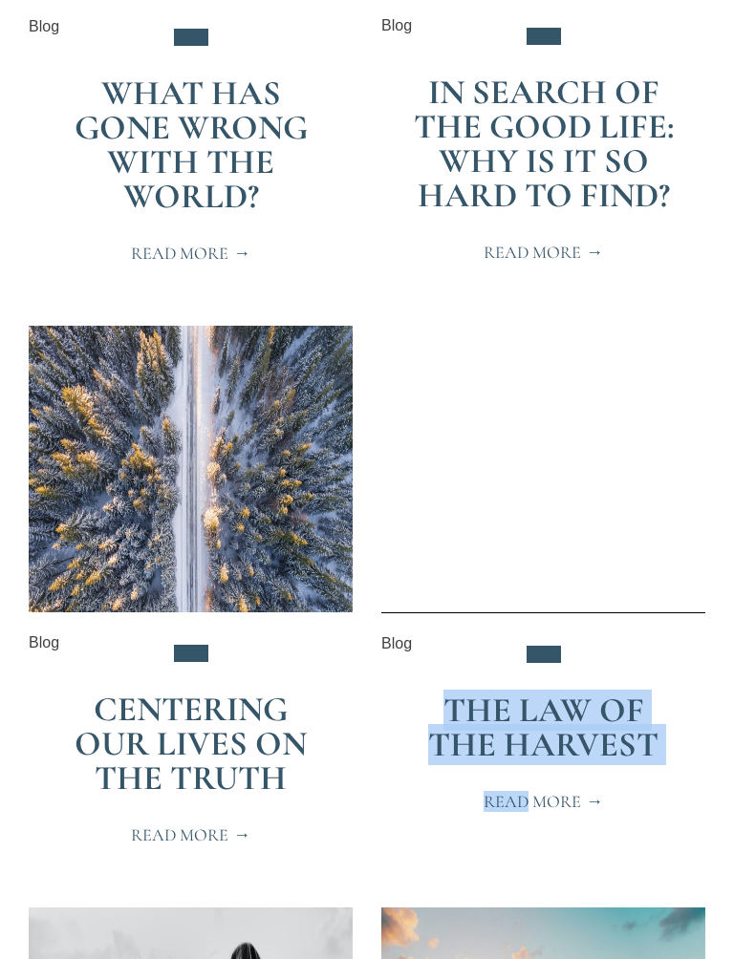
click at [663, 529] on div at bounding box center [543, 470] width 324 height 287
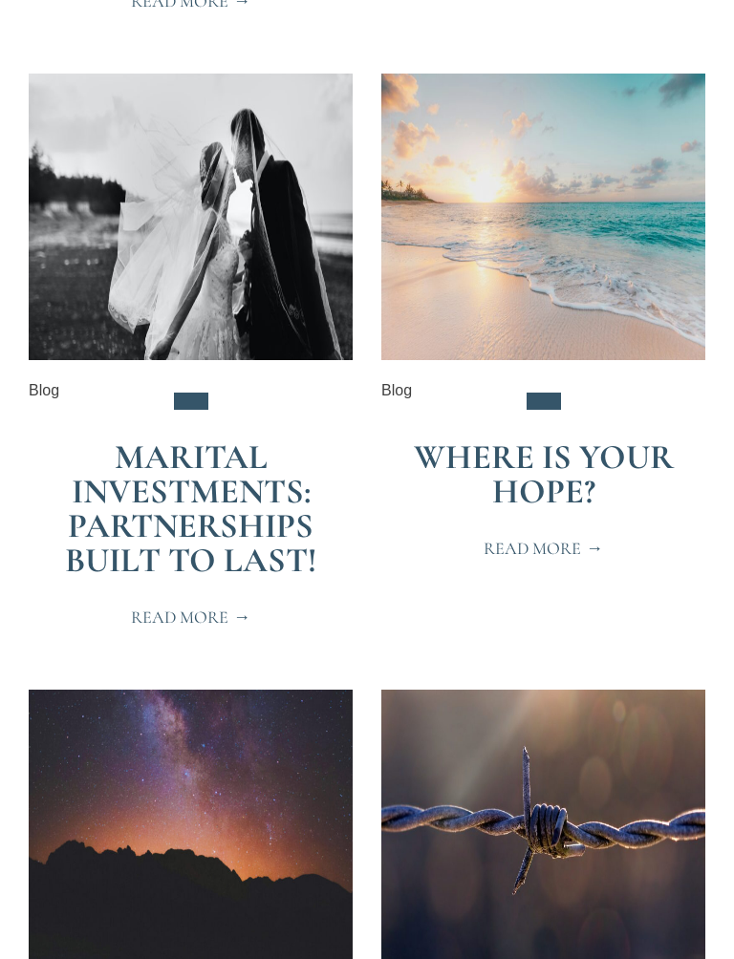
scroll to position [2746, 0]
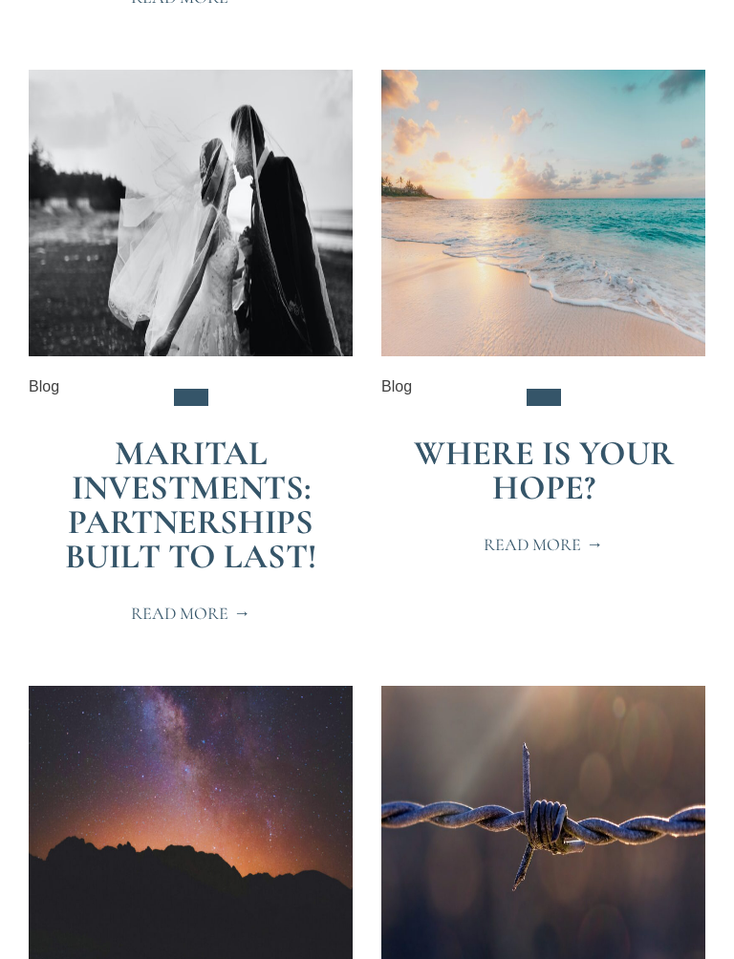
click at [234, 606] on span "Read More" at bounding box center [190, 614] width 119 height 17
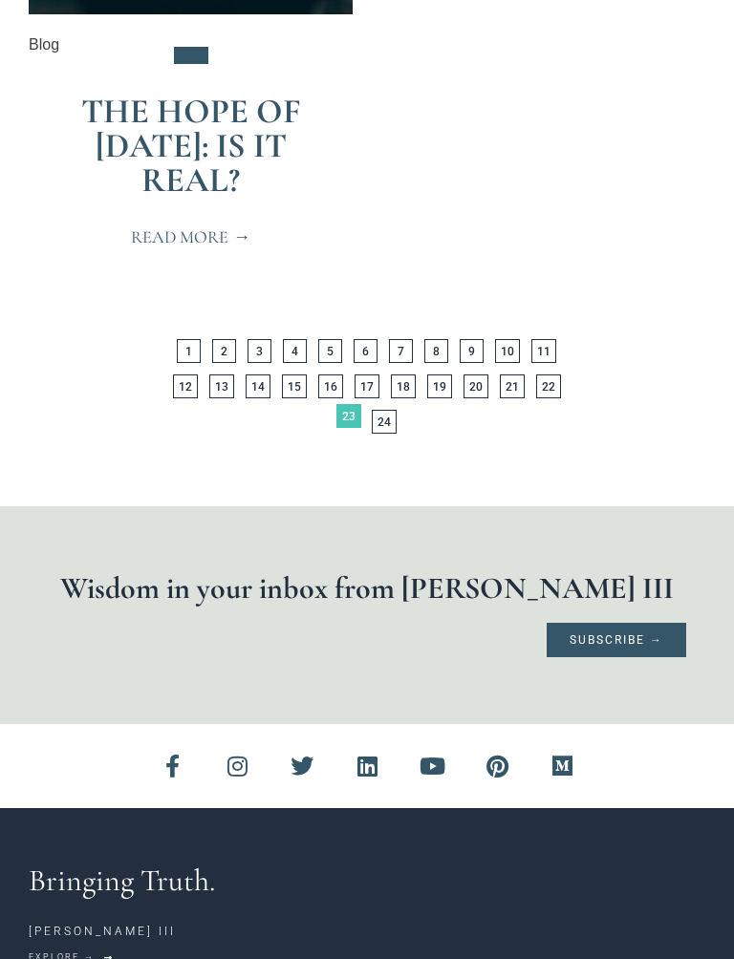
scroll to position [6812, 0]
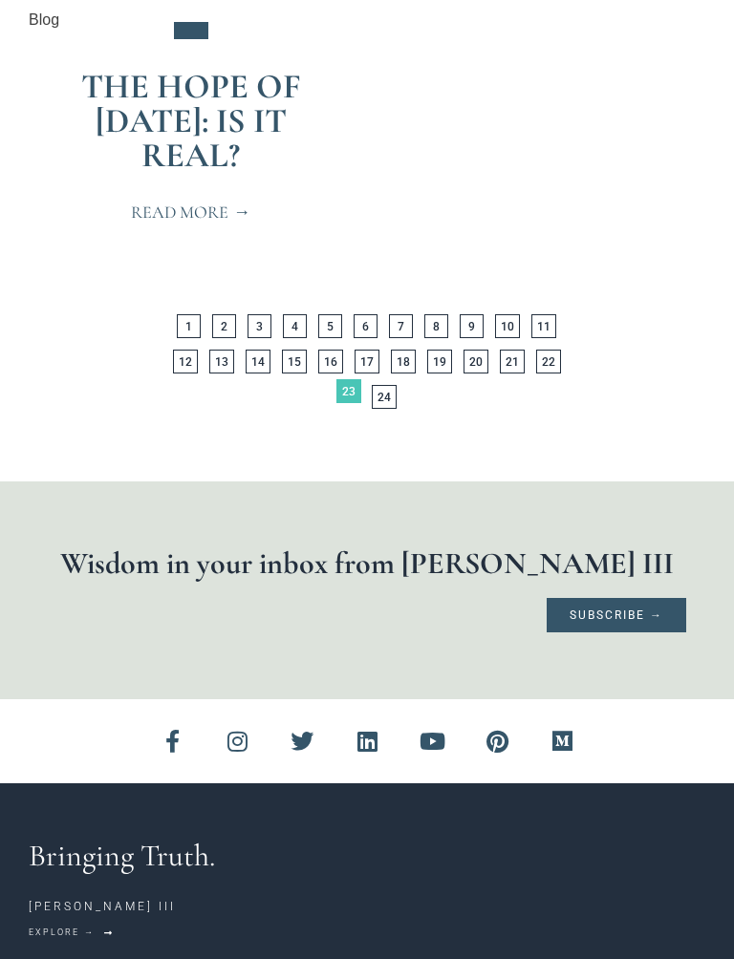
click at [373, 385] on link "Page 24" at bounding box center [384, 397] width 25 height 24
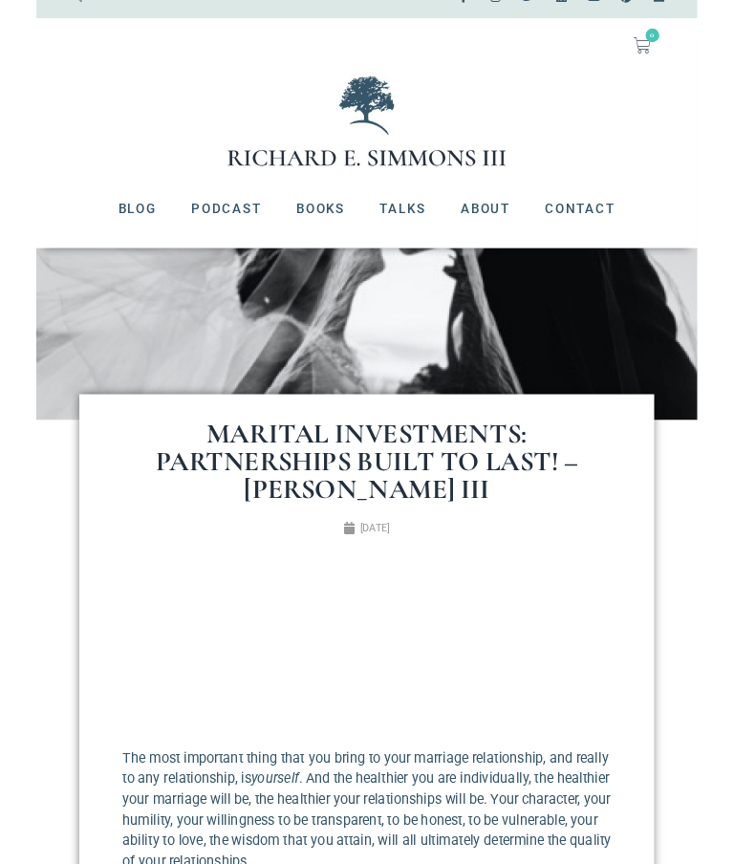
scroll to position [18, 0]
